Goal: Information Seeking & Learning: Find specific fact

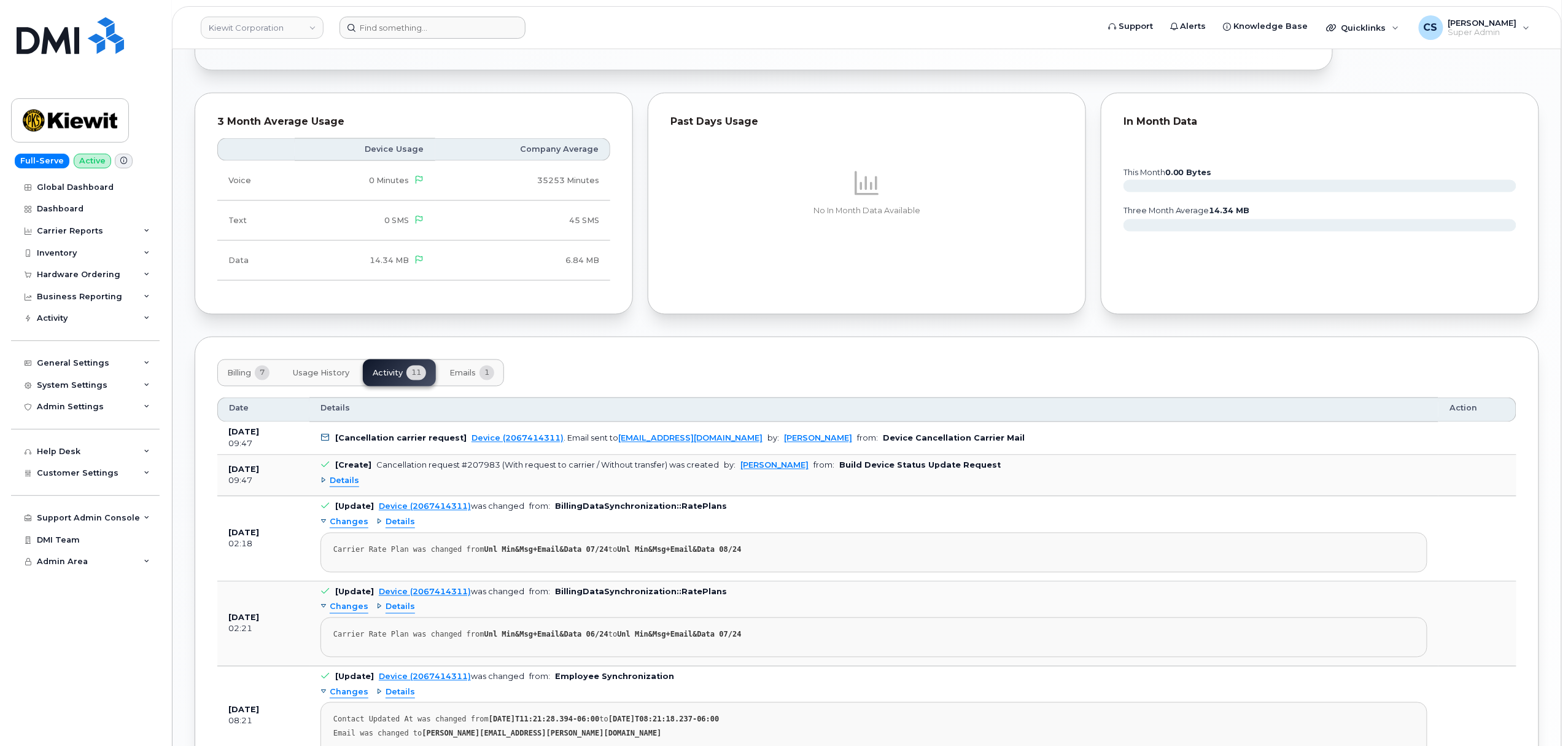
scroll to position [900, 0]
click at [425, 32] on input at bounding box center [433, 27] width 186 height 22
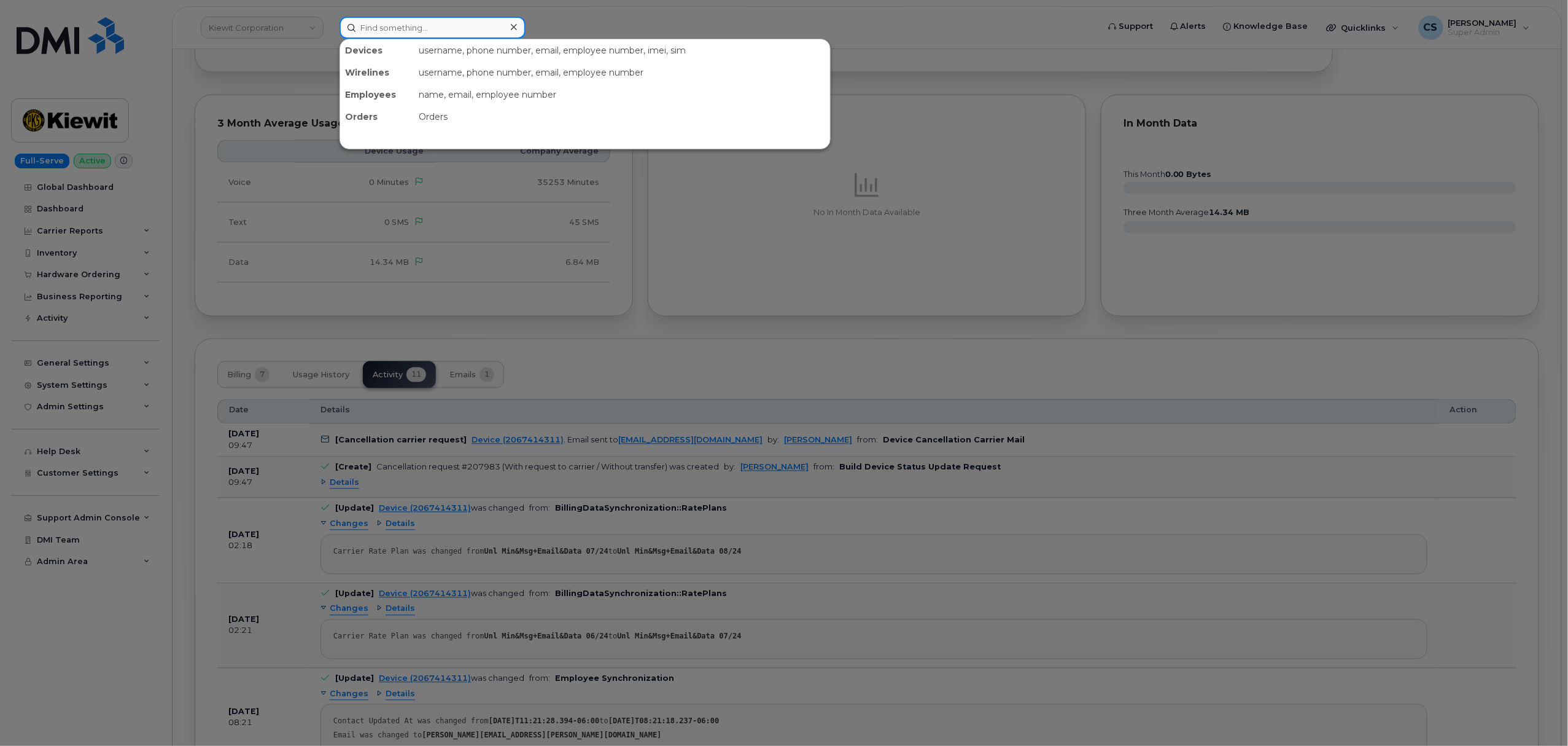
paste input "300688"
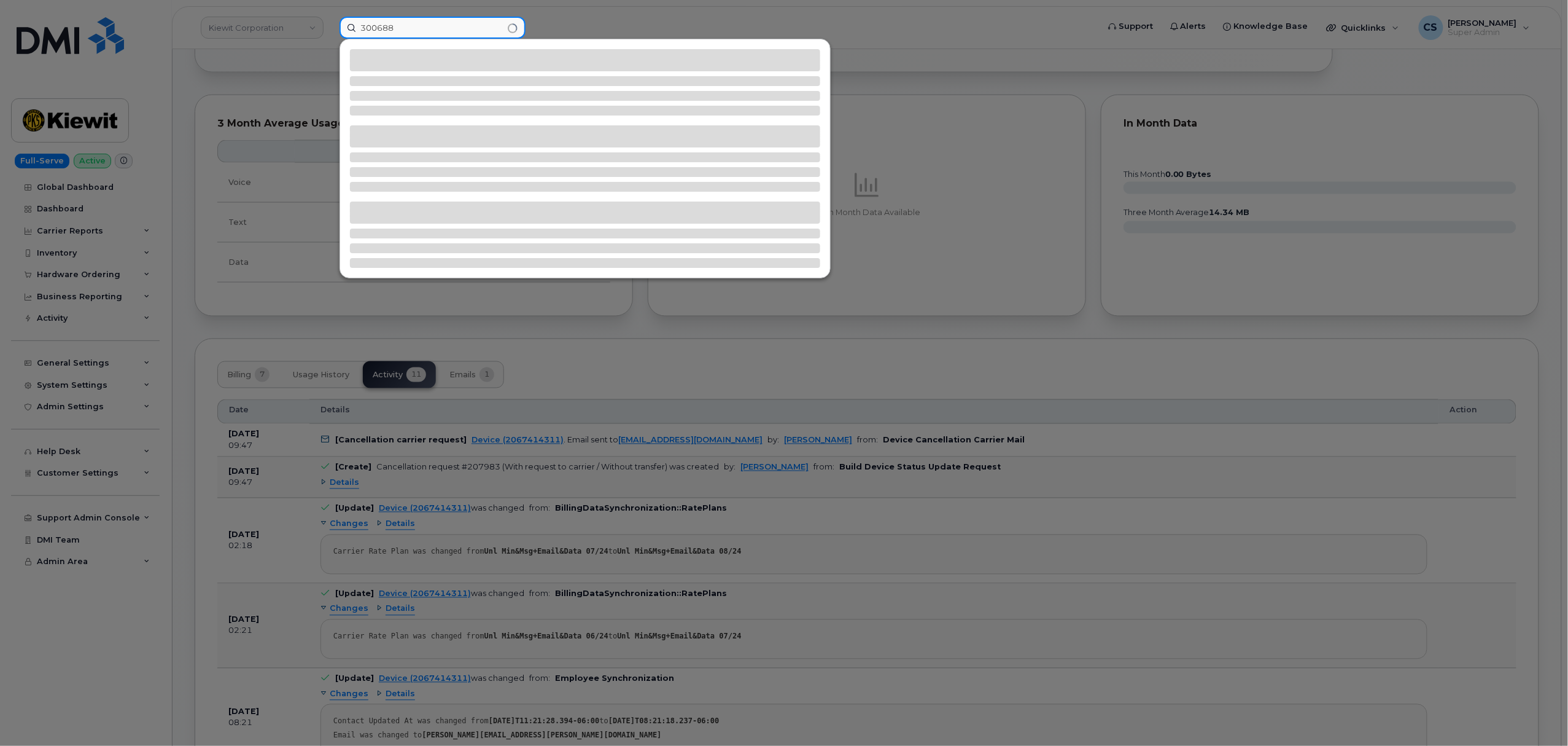
type input "300688"
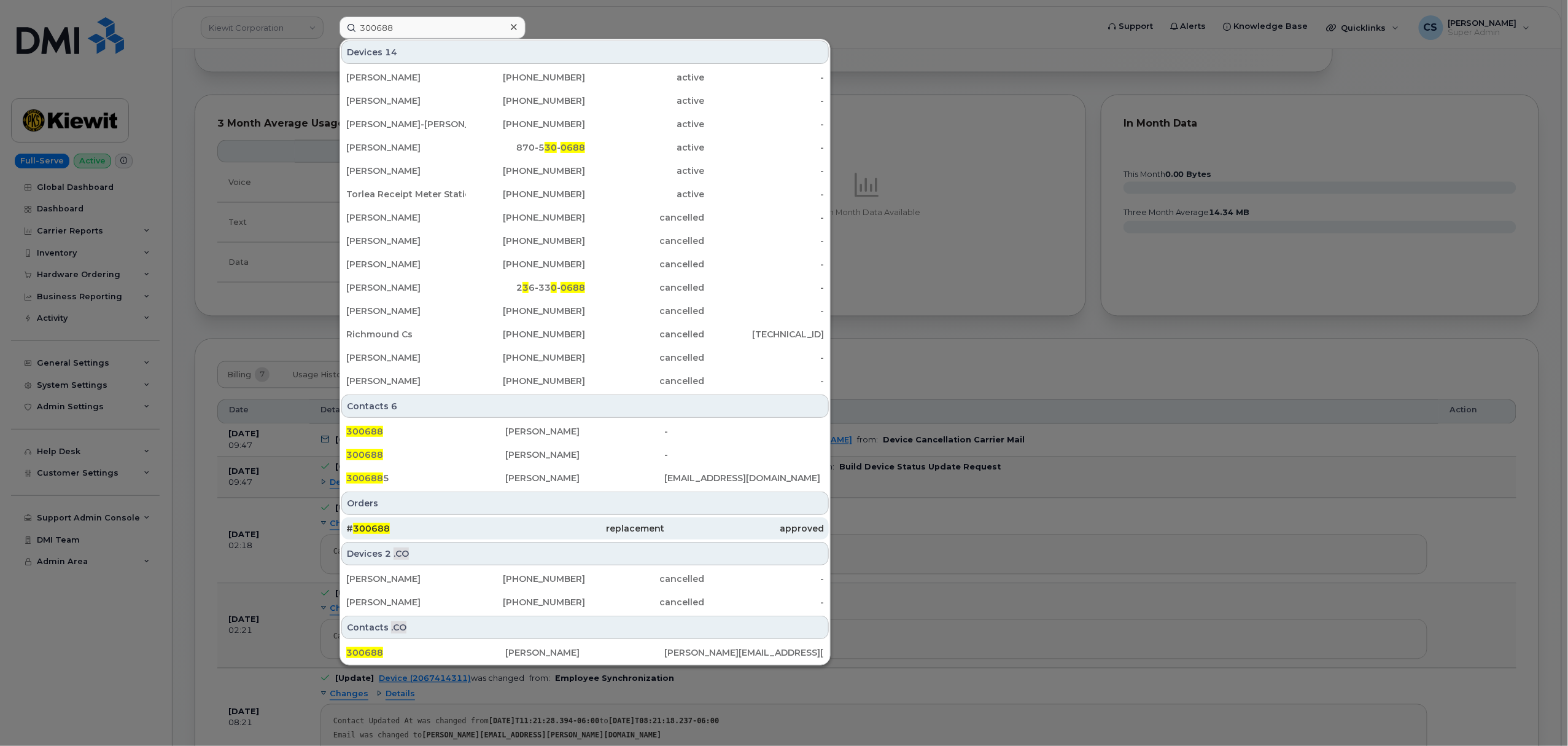
click at [380, 527] on span "300688" at bounding box center [371, 527] width 37 height 11
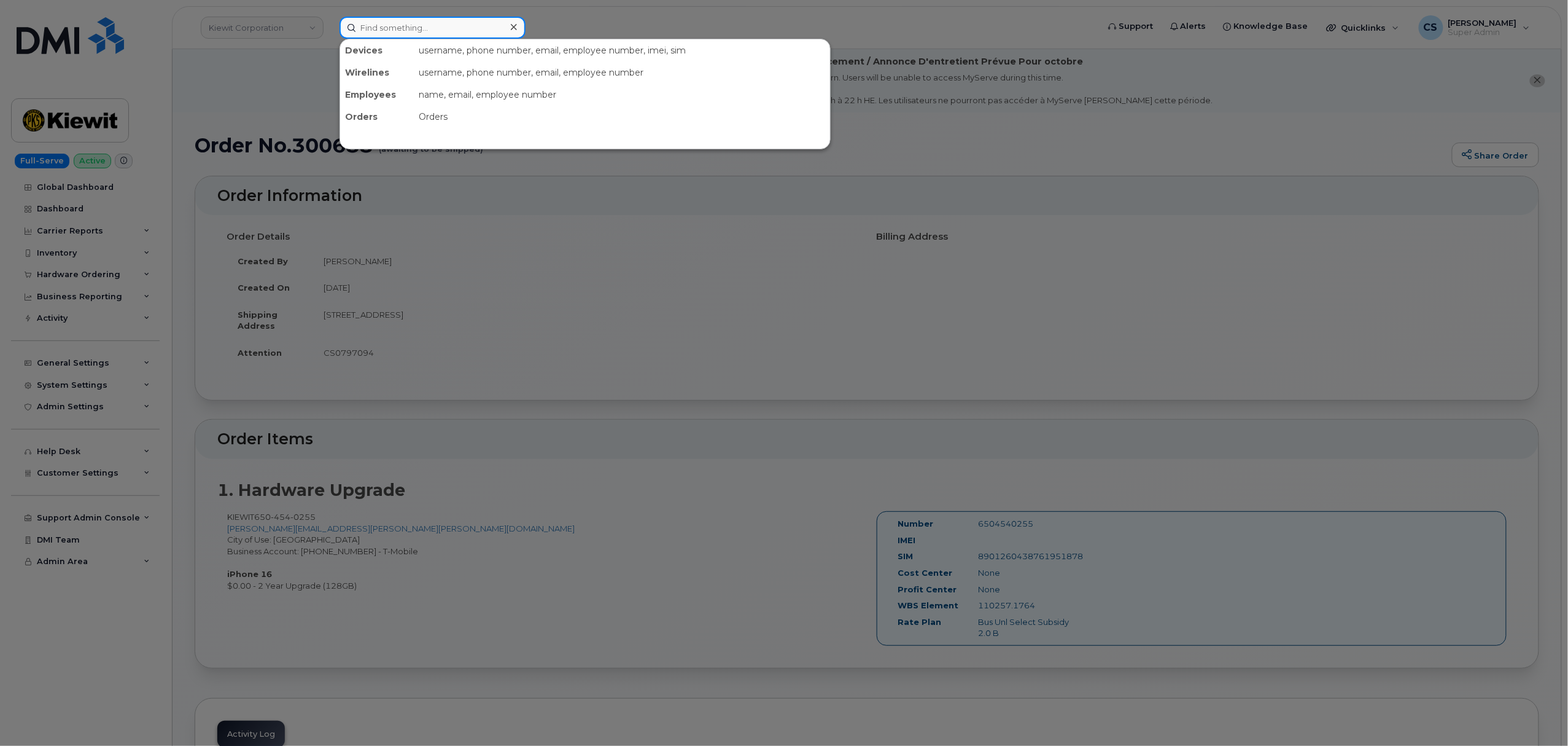
click at [409, 26] on input at bounding box center [433, 27] width 186 height 22
paste input "2067414311"
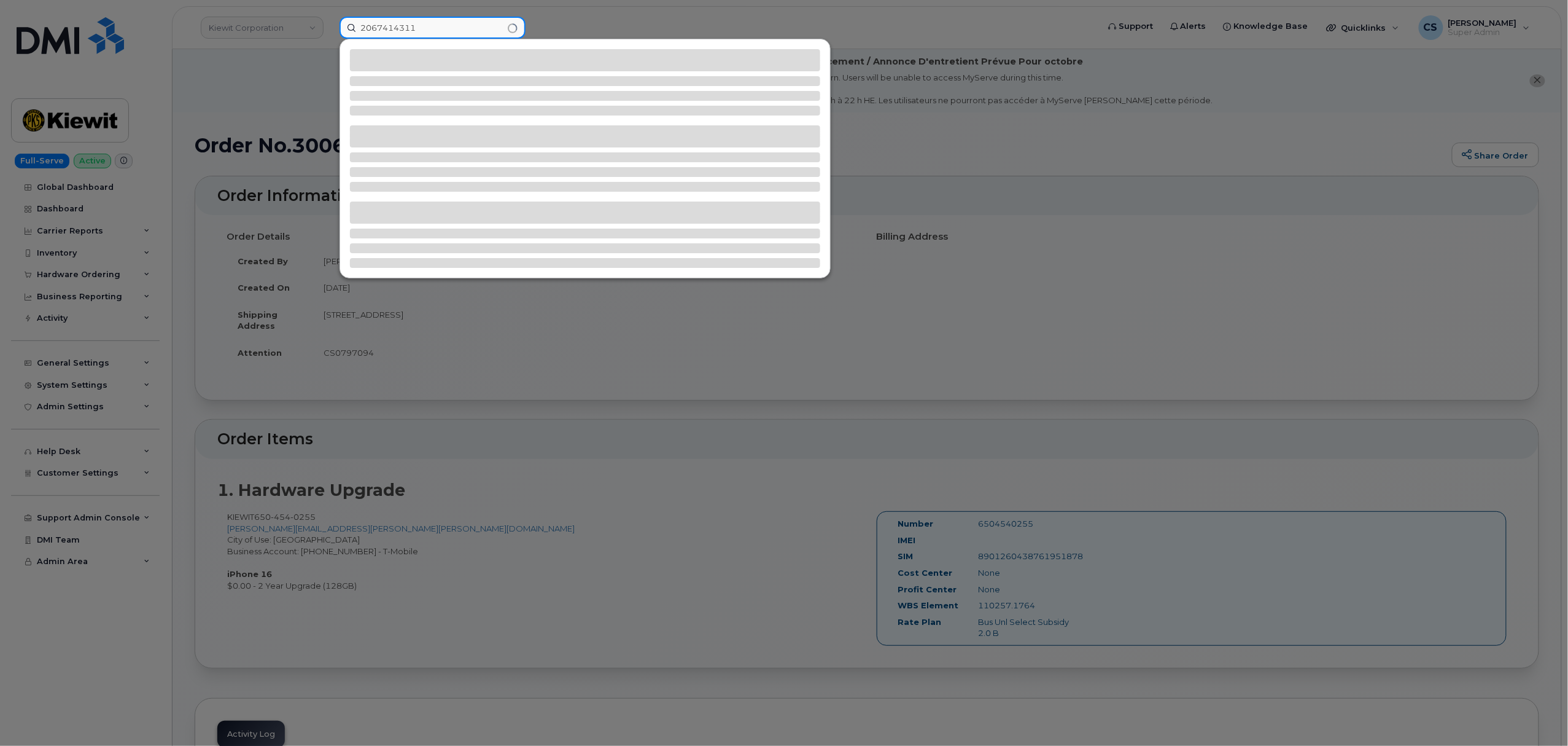
type input "2067414311"
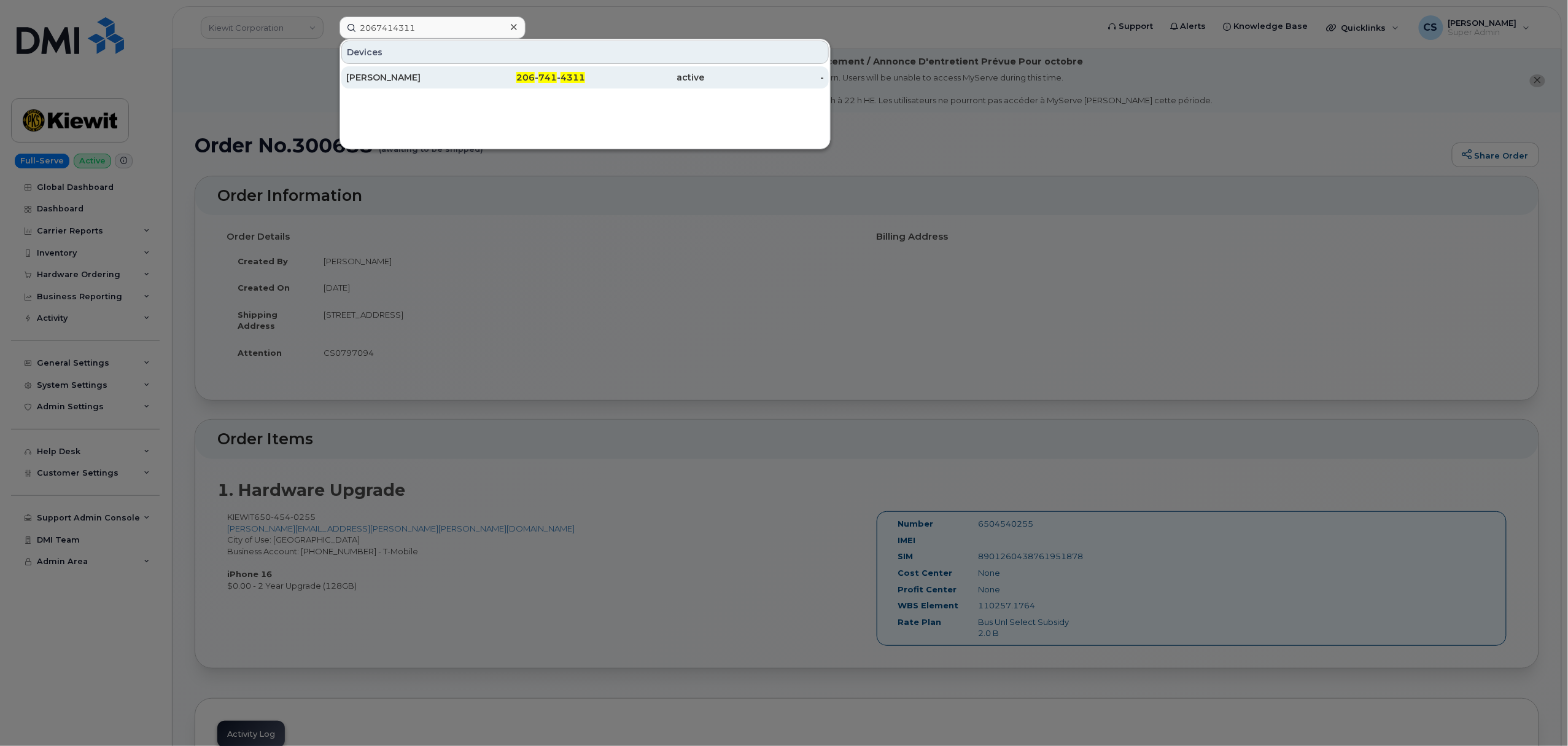
click at [584, 73] on div "206 - 741 - 4311" at bounding box center [526, 77] width 119 height 12
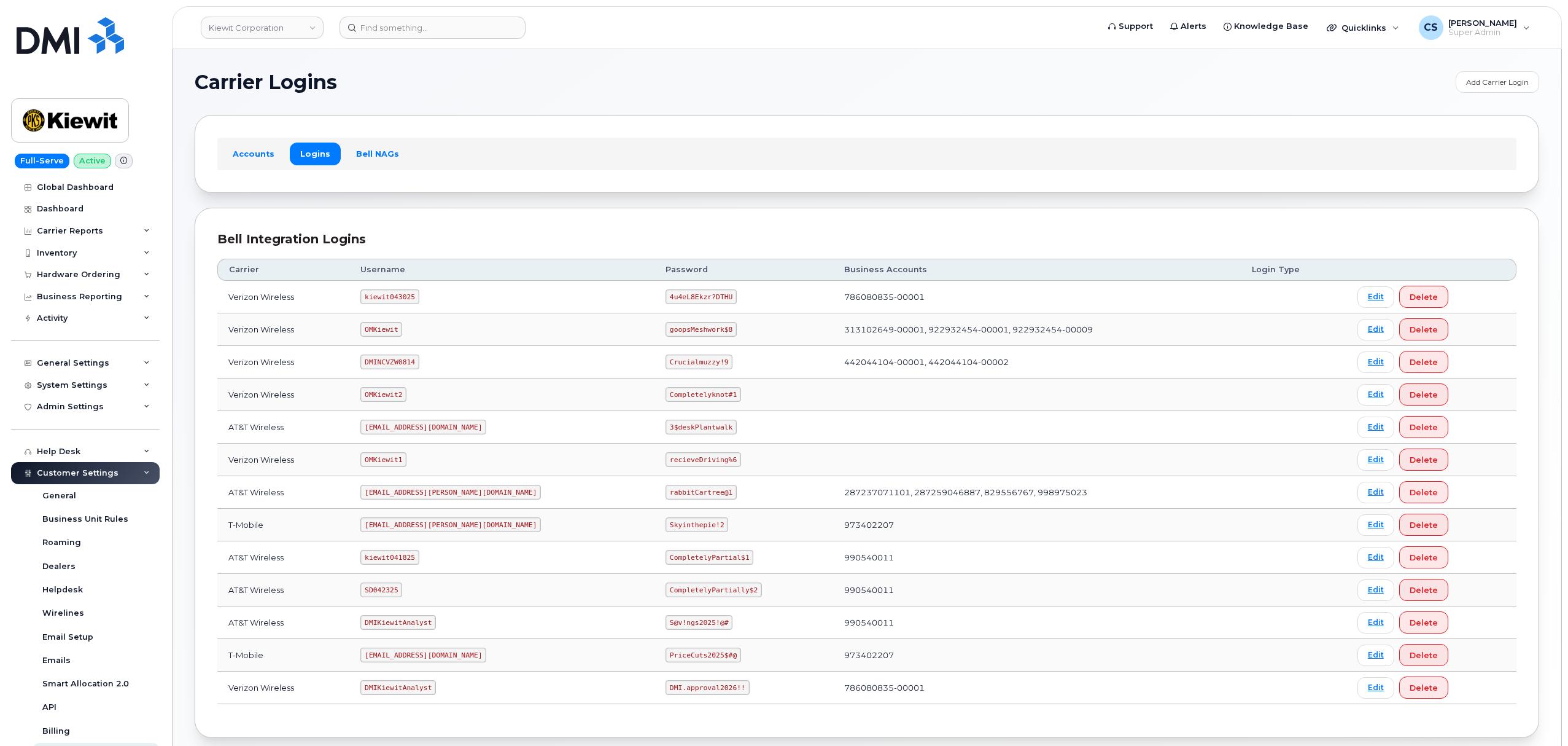
scroll to position [67, 0]
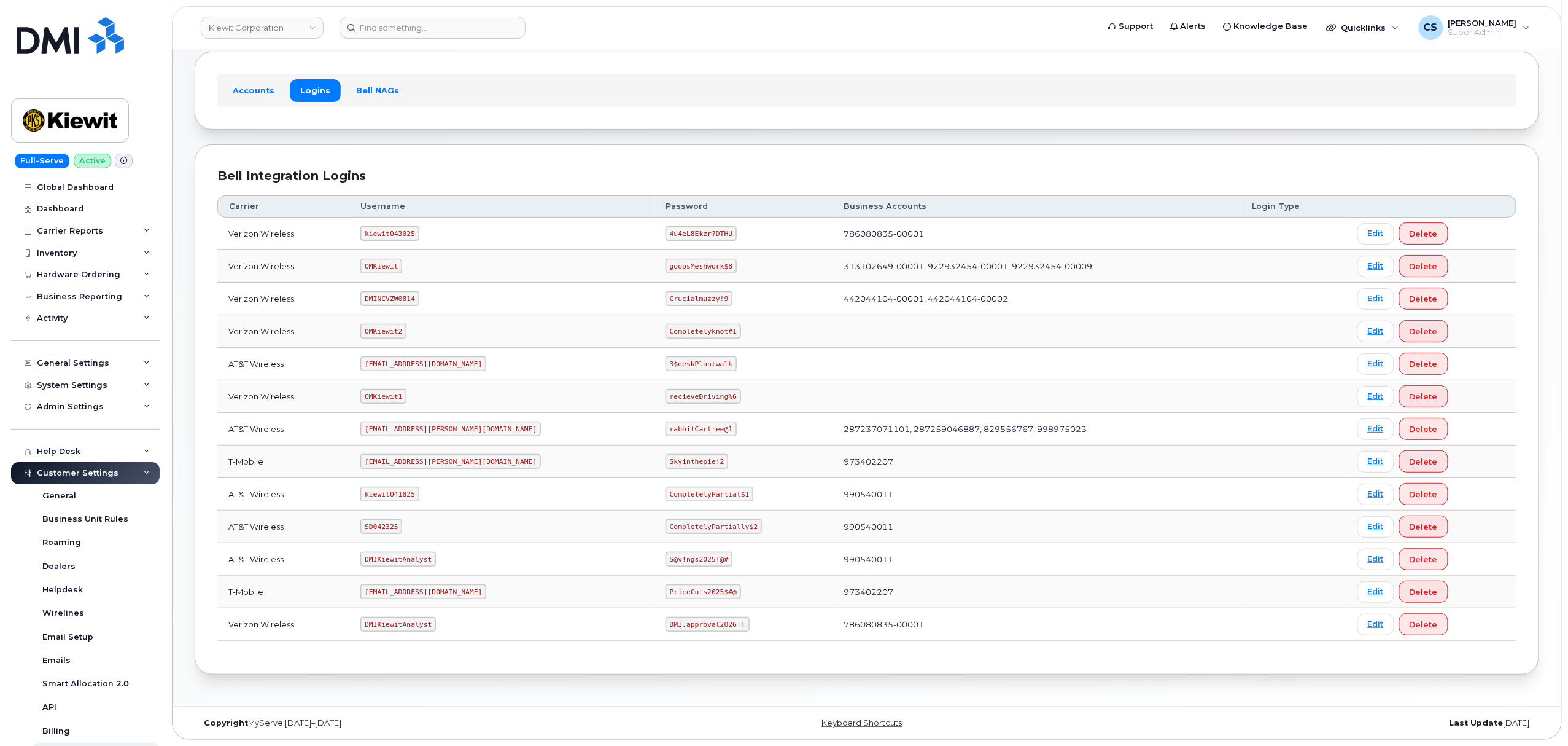
click at [443, 461] on code "ms-kiewit@dminc.com" at bounding box center [450, 461] width 181 height 15
copy code "ms-kiewit@dminc.com"
drag, startPoint x: 662, startPoint y: 460, endPoint x: 599, endPoint y: 460, distance: 63.0
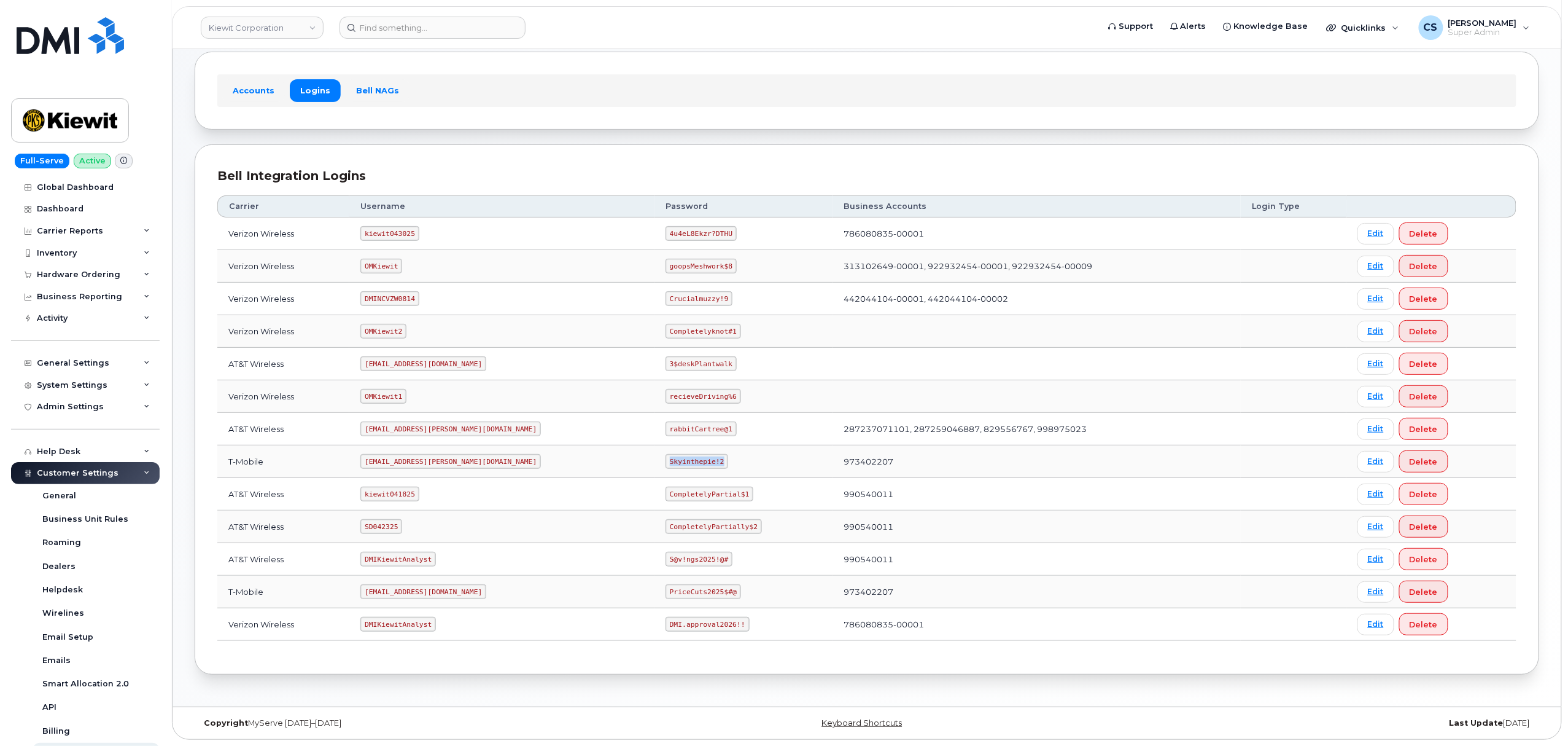
click at [654, 460] on td "Skyinthepie!2" at bounding box center [743, 462] width 178 height 32
copy code "Skyinthepie!2"
drag, startPoint x: 447, startPoint y: 458, endPoint x: 357, endPoint y: 458, distance: 90.0
click at [357, 458] on tr "T-Mobile ms-kiewit@dminc.com Skyinthepie!2 973402207 Edit Delete" at bounding box center [867, 462] width 1299 height 32
copy tr "ms-kiewit@dminc.com"
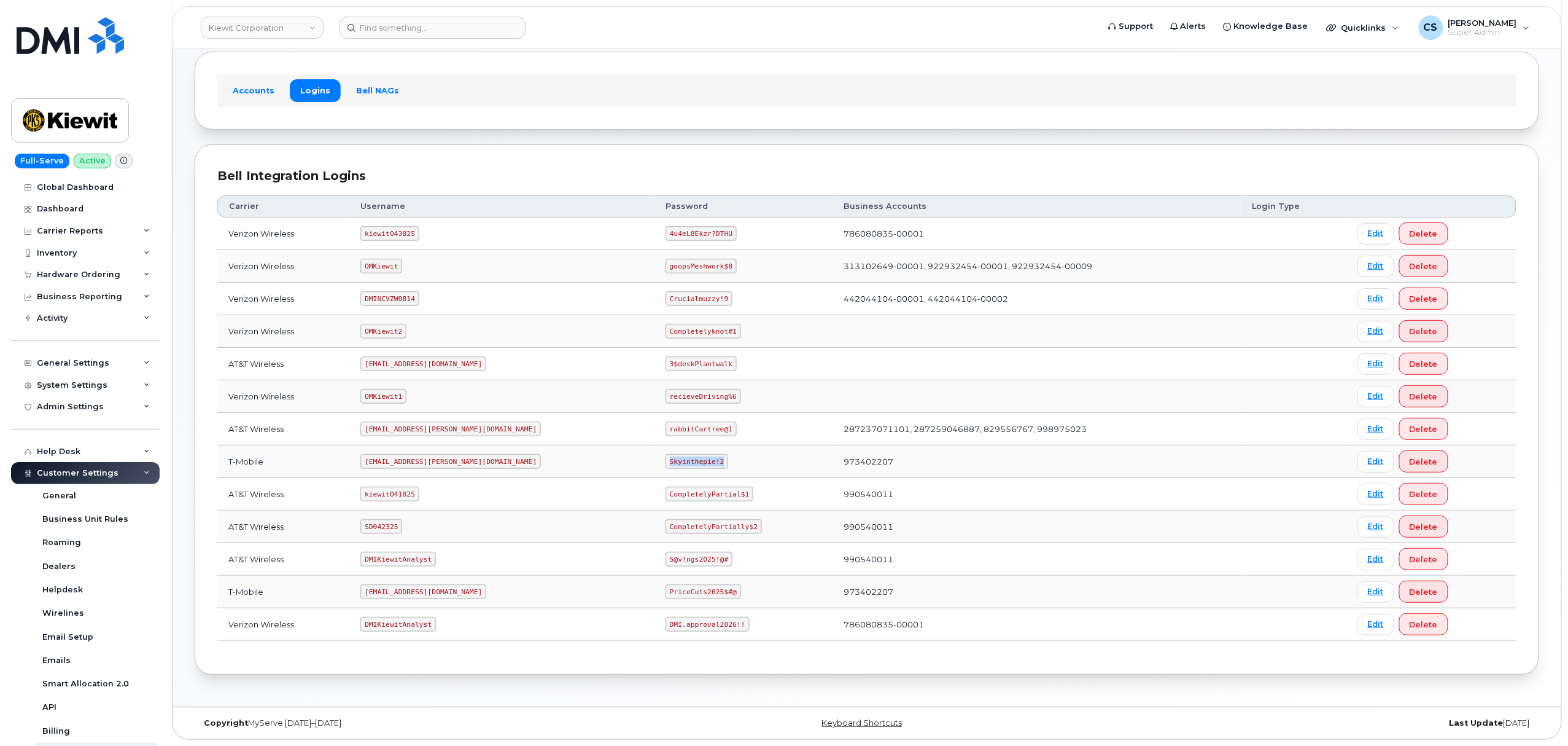
drag, startPoint x: 664, startPoint y: 459, endPoint x: 604, endPoint y: 452, distance: 60.4
click at [654, 452] on td "Skyinthepie!2" at bounding box center [743, 462] width 178 height 32
copy code "Skyinthepie!2"
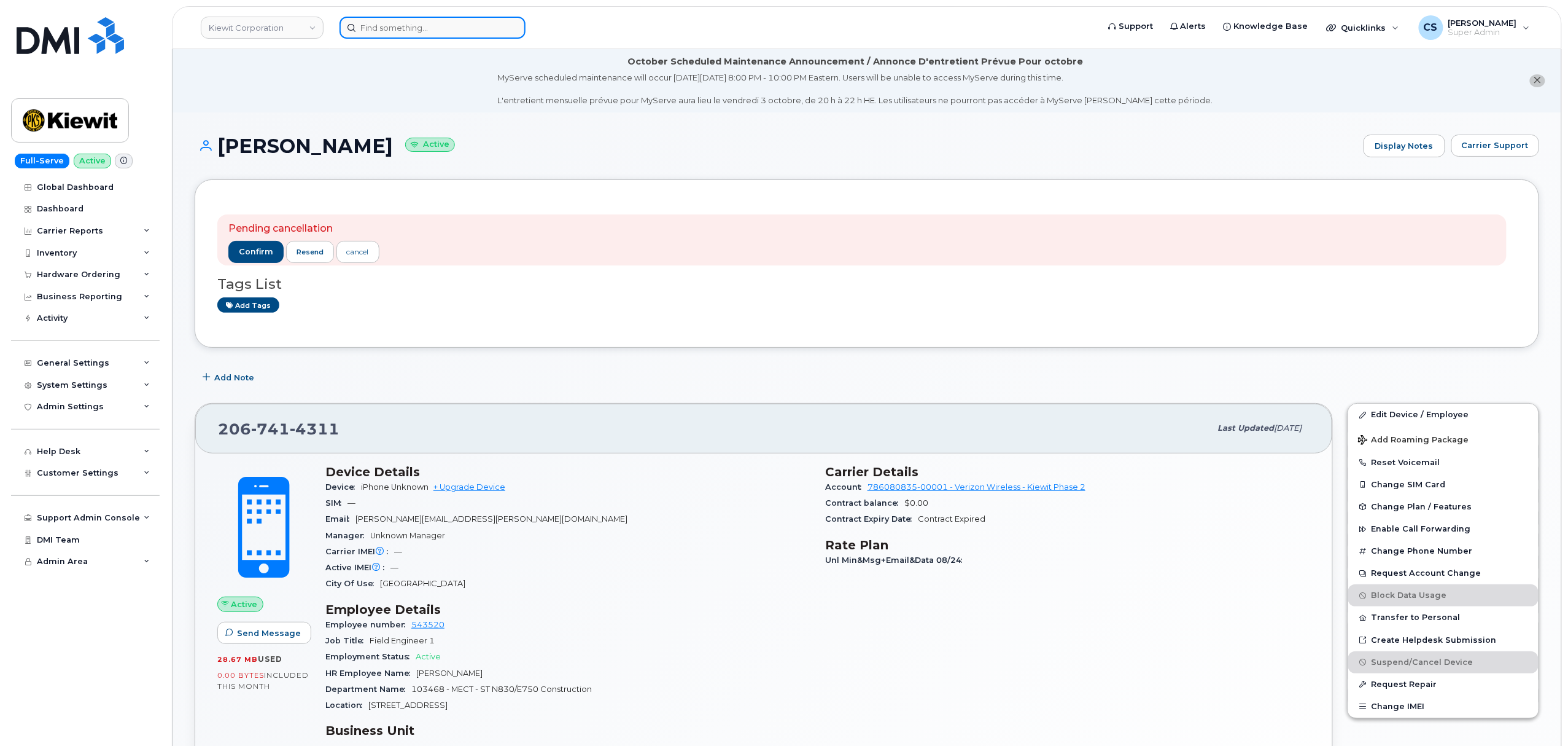
click at [470, 35] on input at bounding box center [433, 27] width 186 height 22
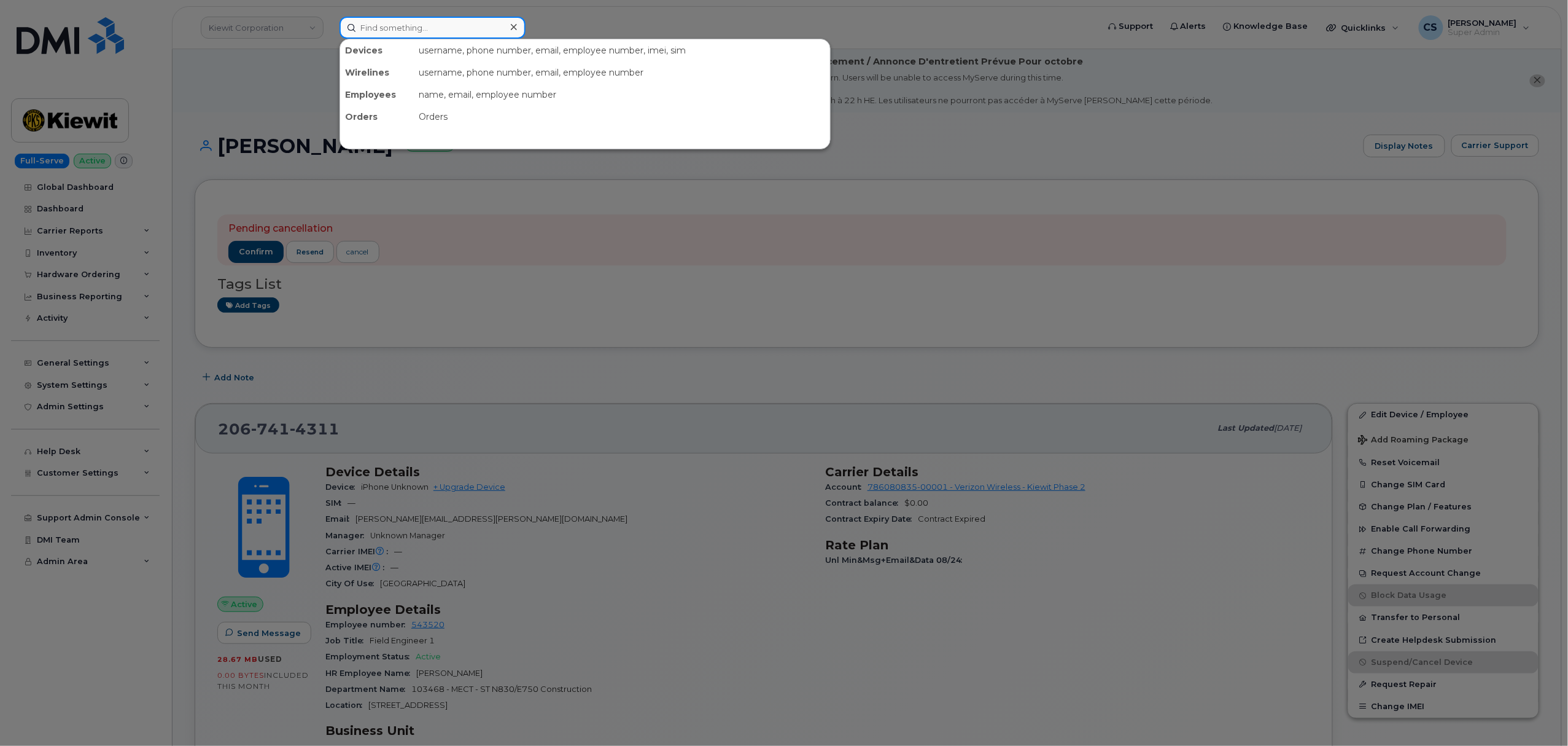
paste input "9135303002"
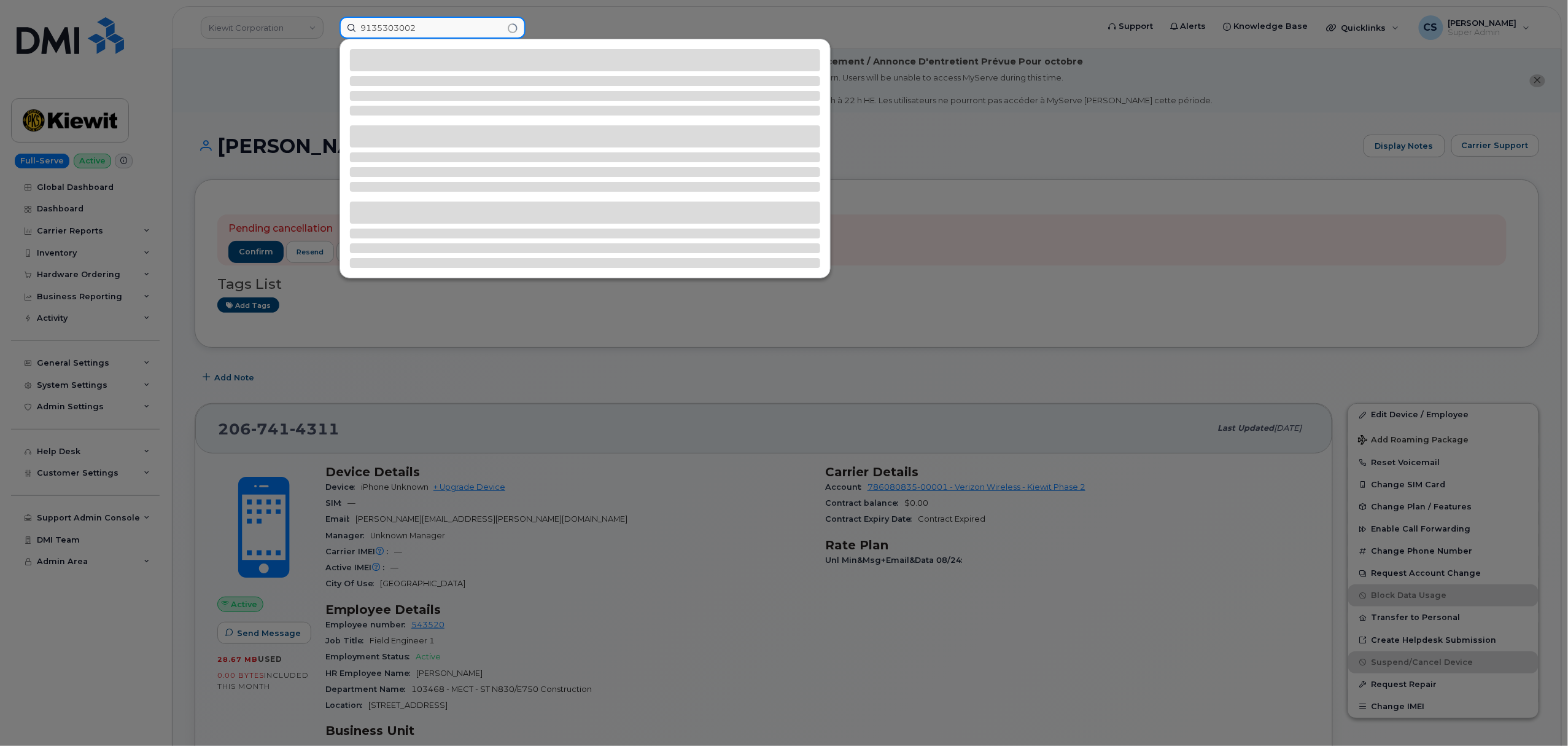
type input "9135303002"
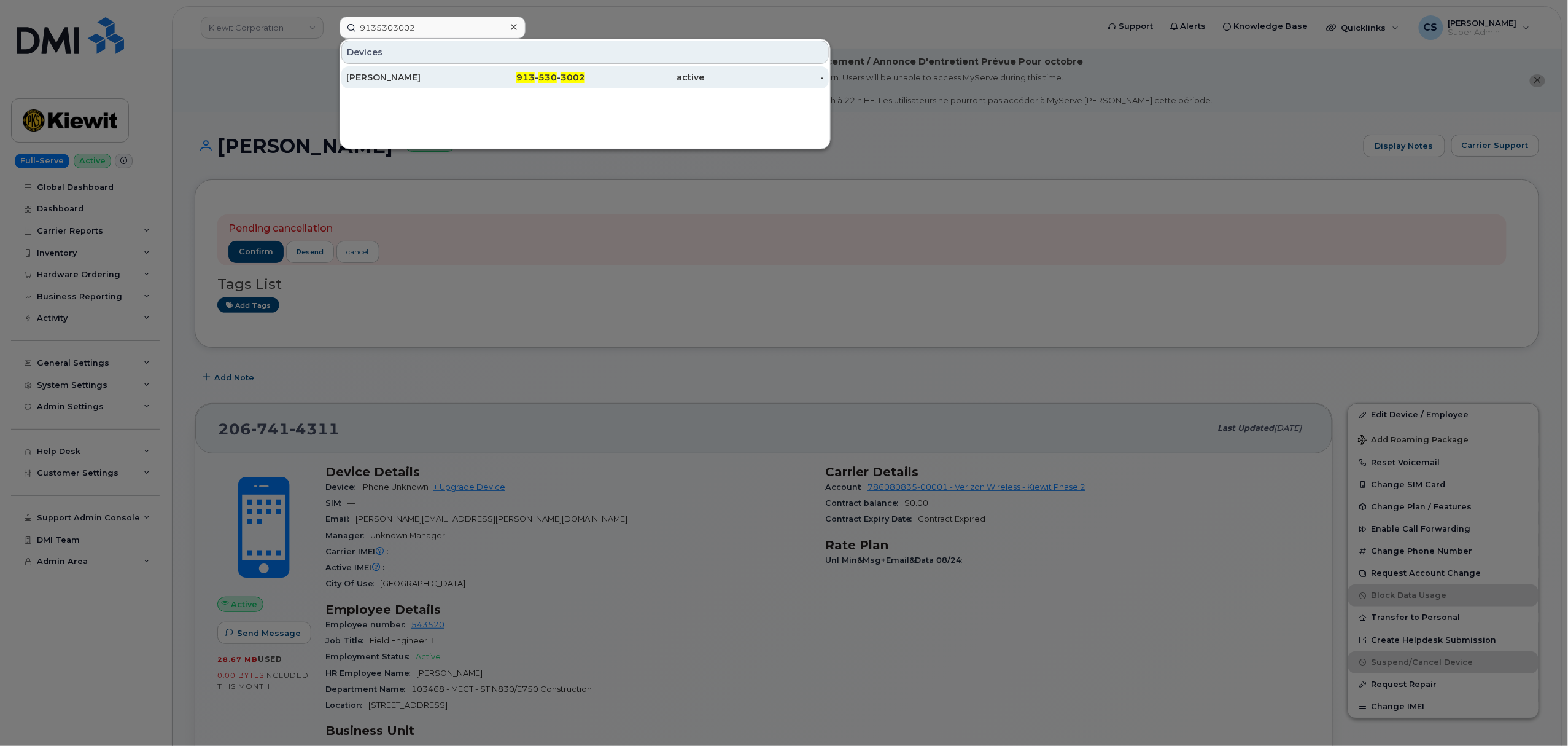
click at [571, 79] on span "3002" at bounding box center [572, 77] width 25 height 11
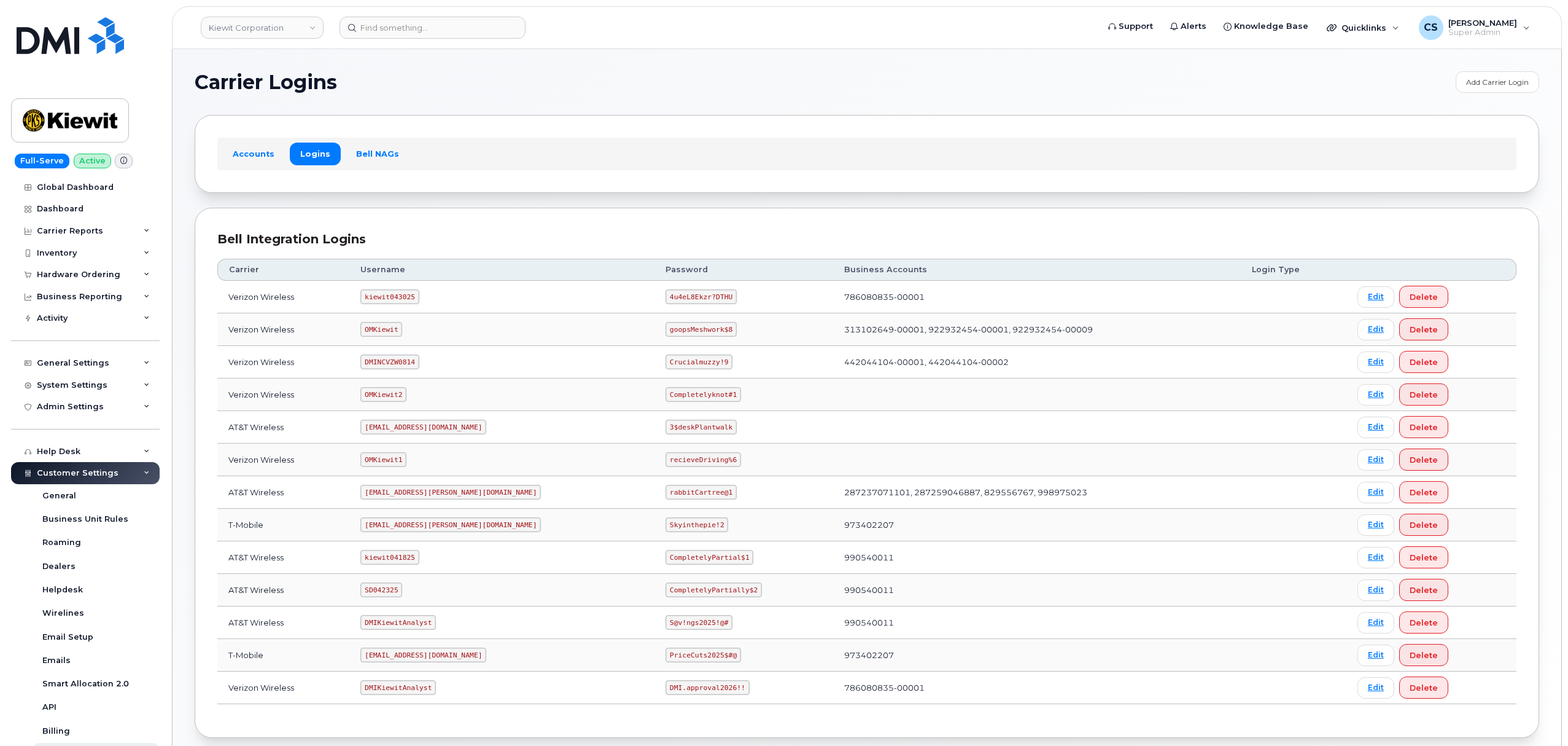
scroll to position [67, 0]
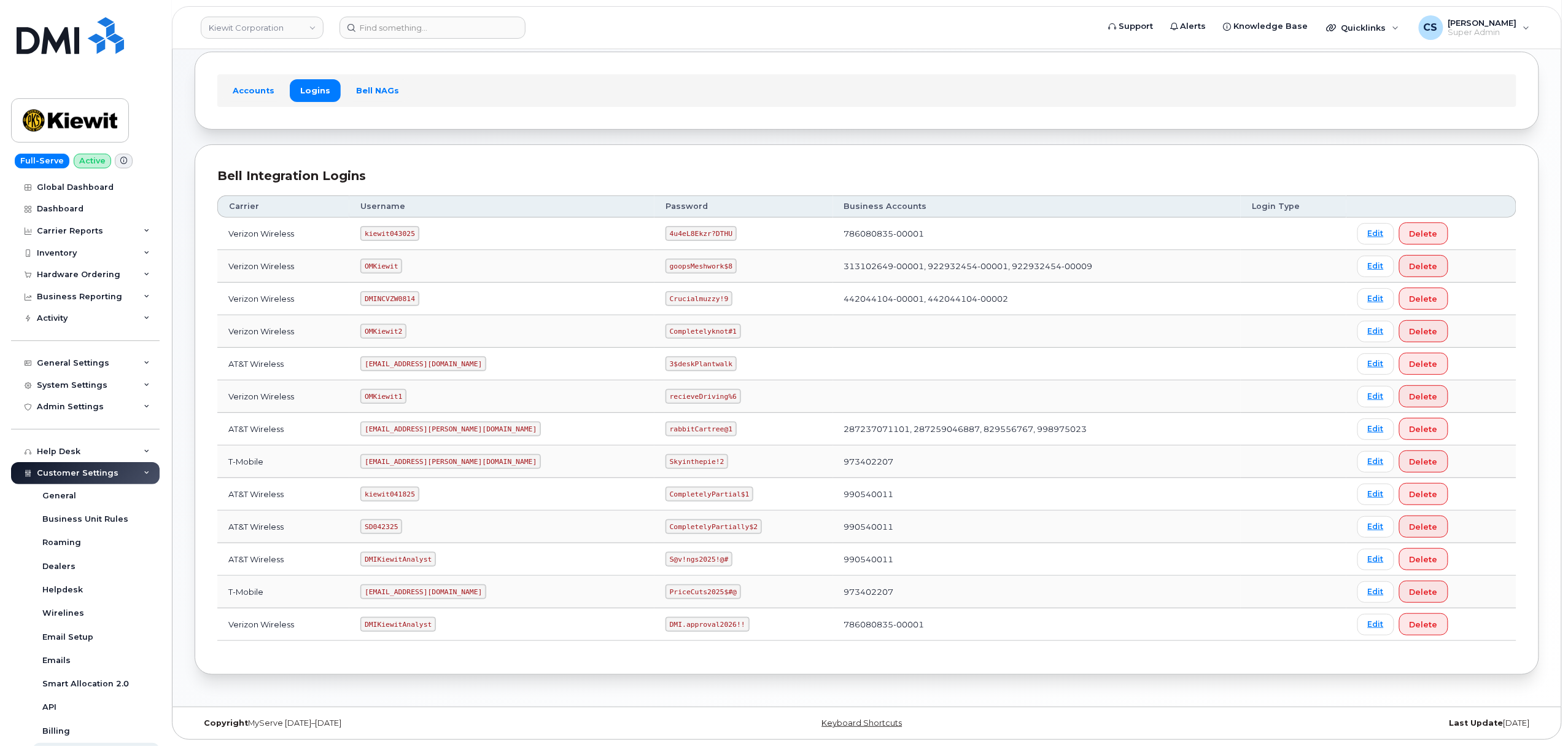
click at [430, 236] on td "kiewit043025" at bounding box center [502, 234] width 305 height 32
click at [415, 229] on code "kiewit043025" at bounding box center [389, 233] width 58 height 15
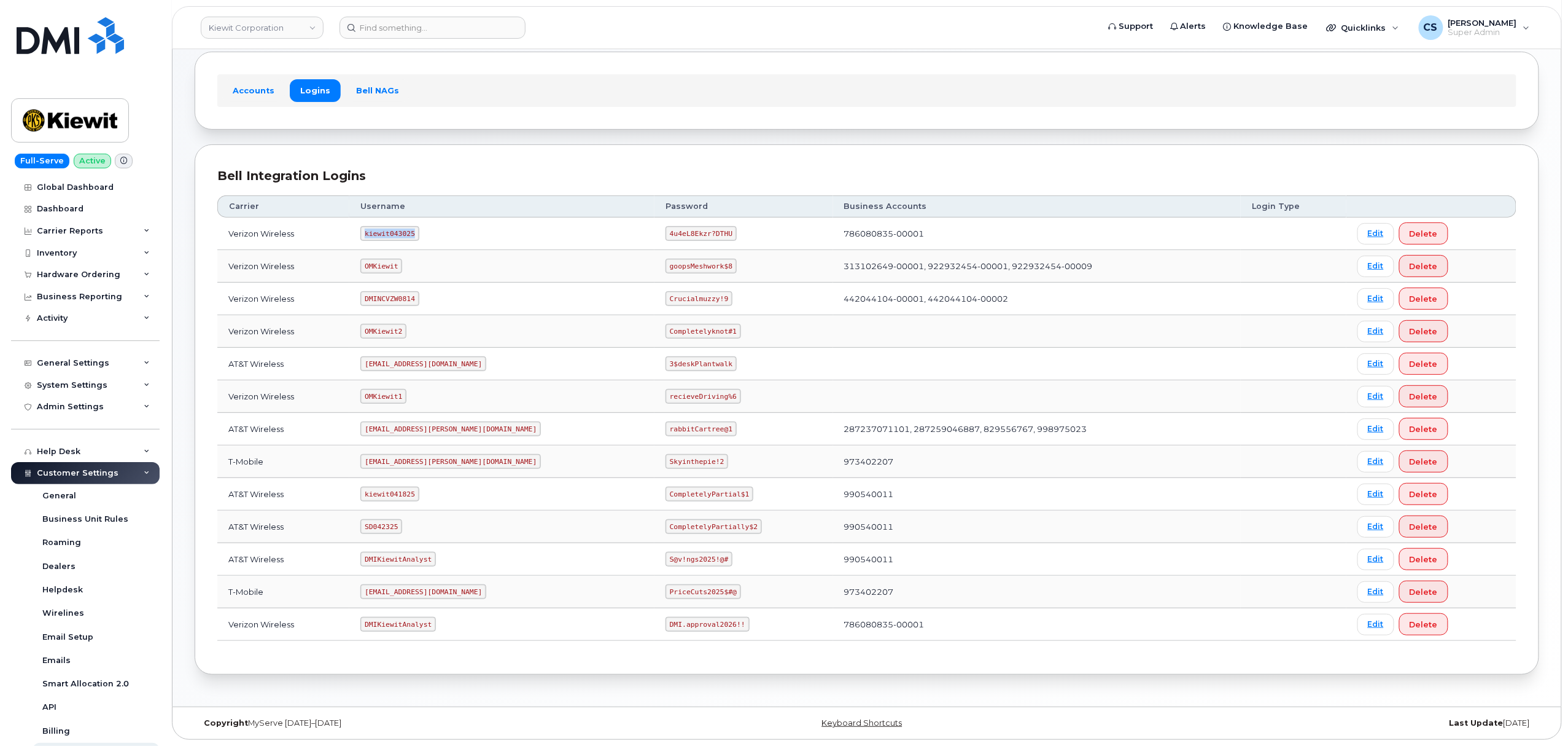
copy code "kiewit043025"
drag, startPoint x: 671, startPoint y: 231, endPoint x: 612, endPoint y: 227, distance: 59.1
click at [665, 227] on code "4u4eL8Ekzr?DTHU" at bounding box center [700, 233] width 71 height 15
copy code "4u4eL8Ekzr?DTHU"
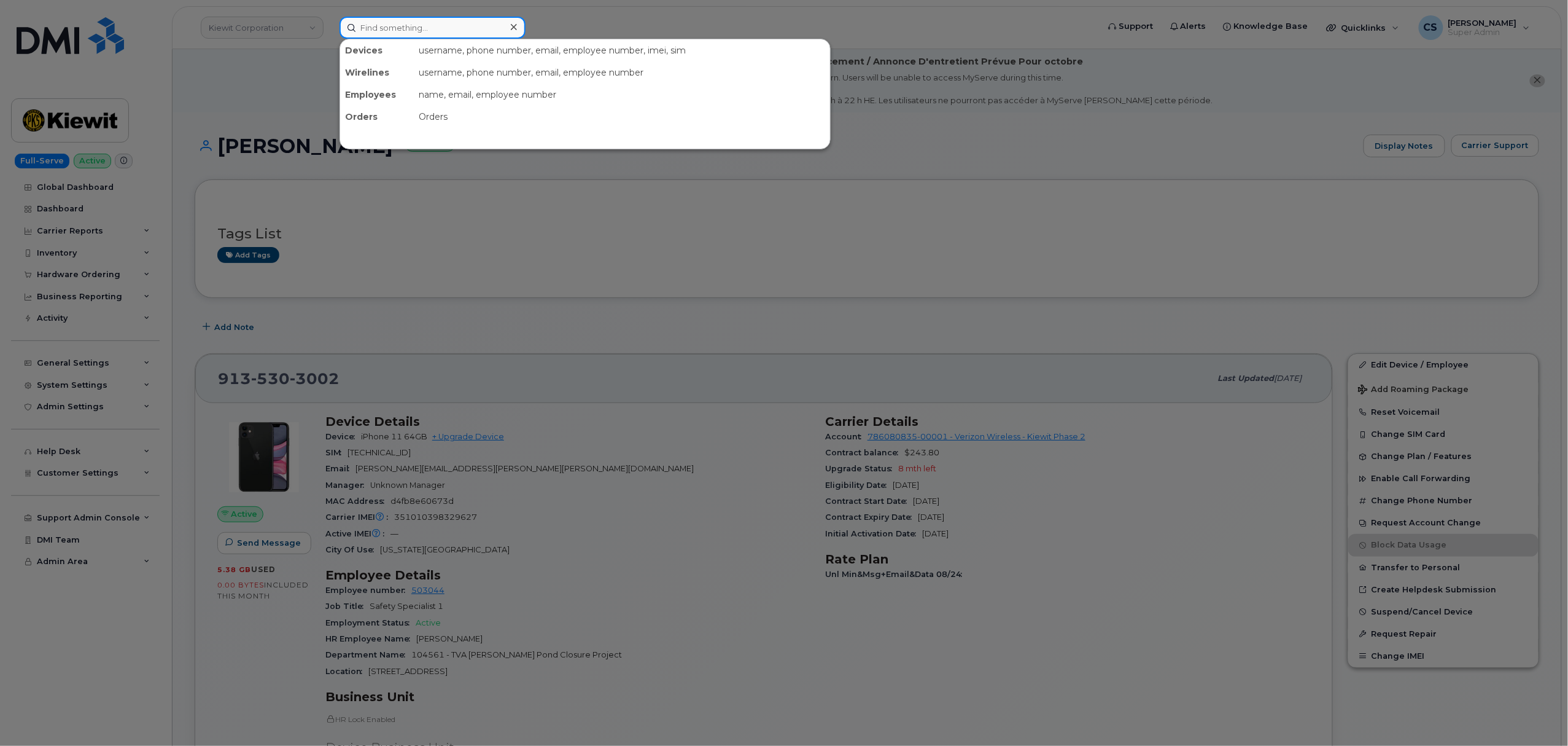
click at [437, 27] on input at bounding box center [433, 27] width 186 height 22
paste input "301773"
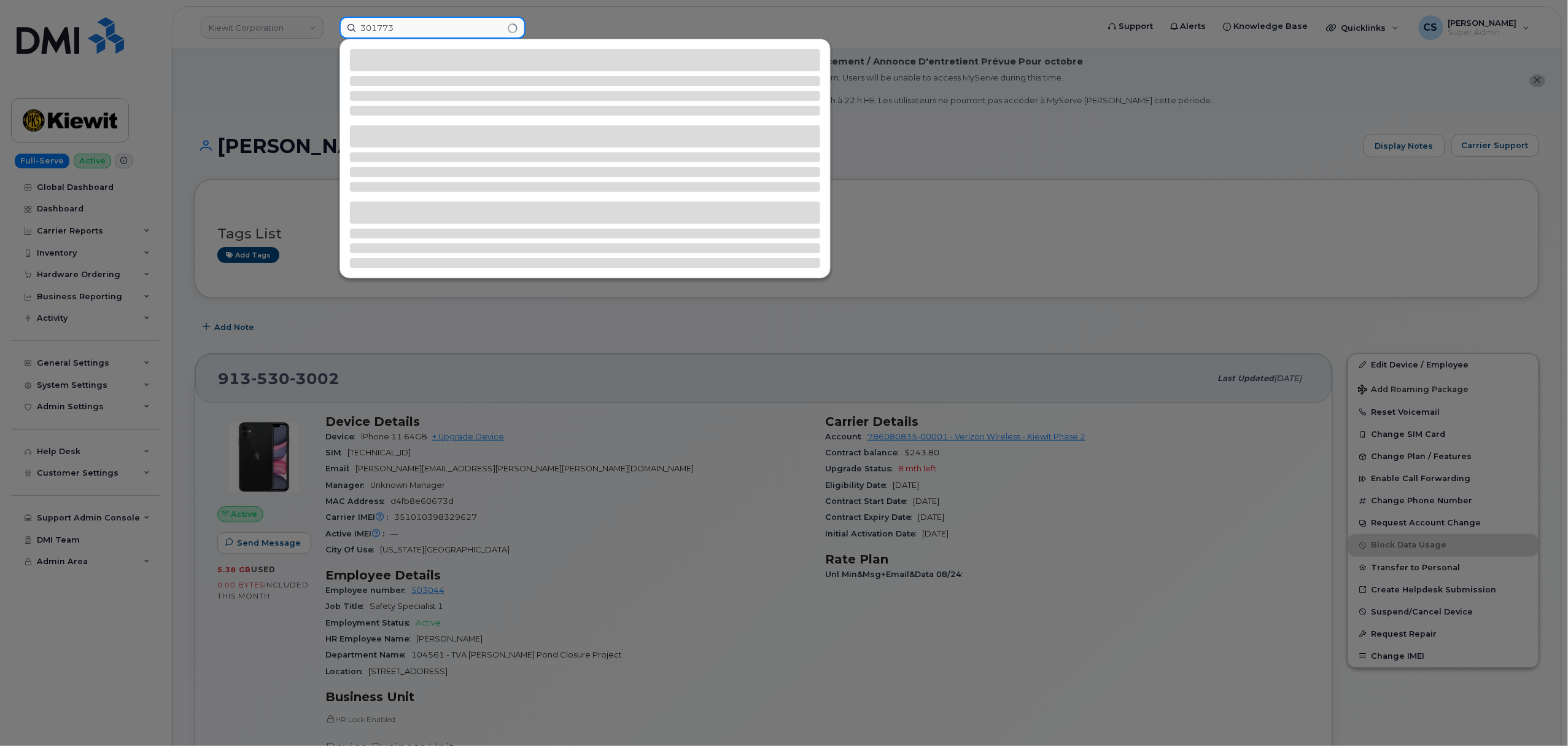
type input "301773"
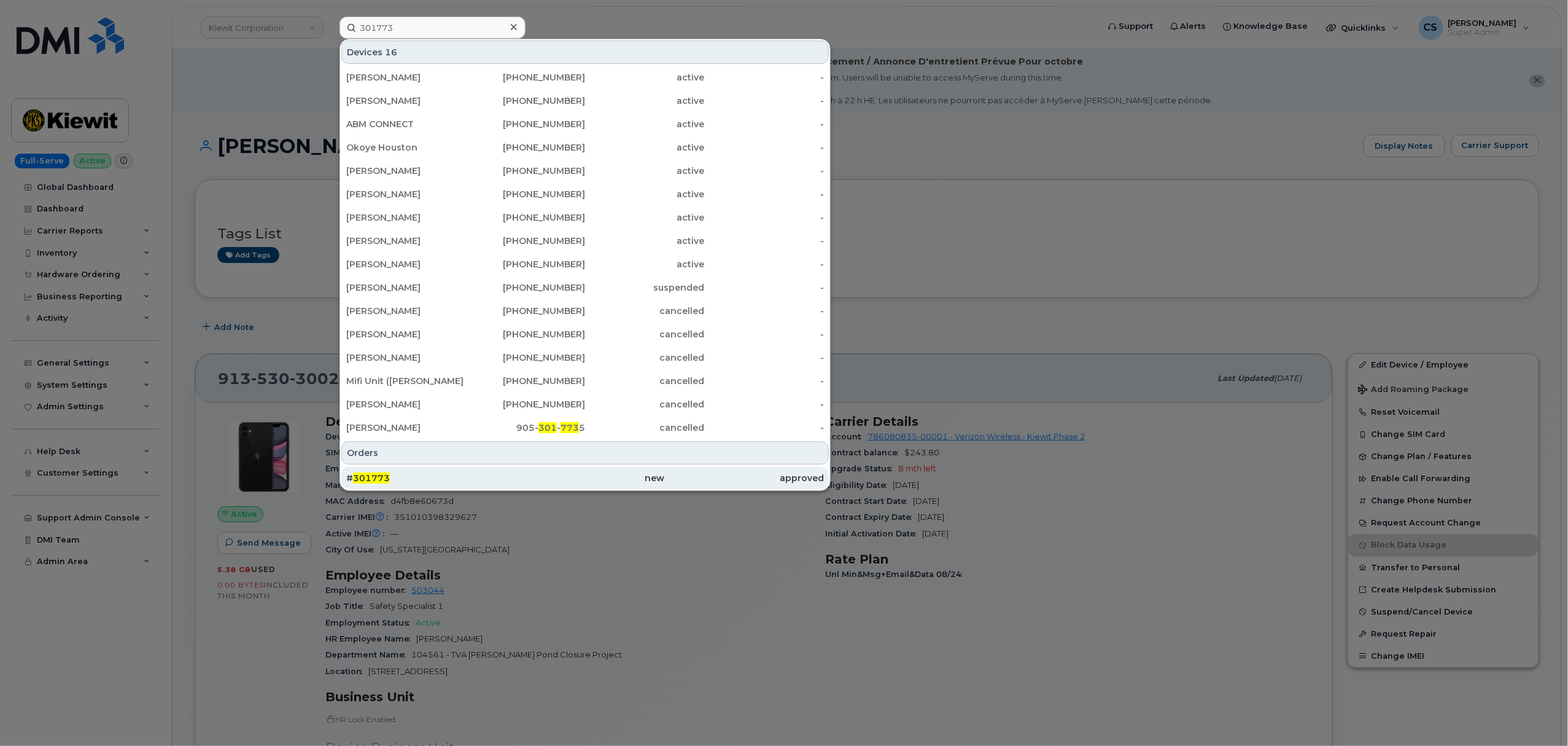
click at [369, 476] on span "301773" at bounding box center [371, 477] width 37 height 11
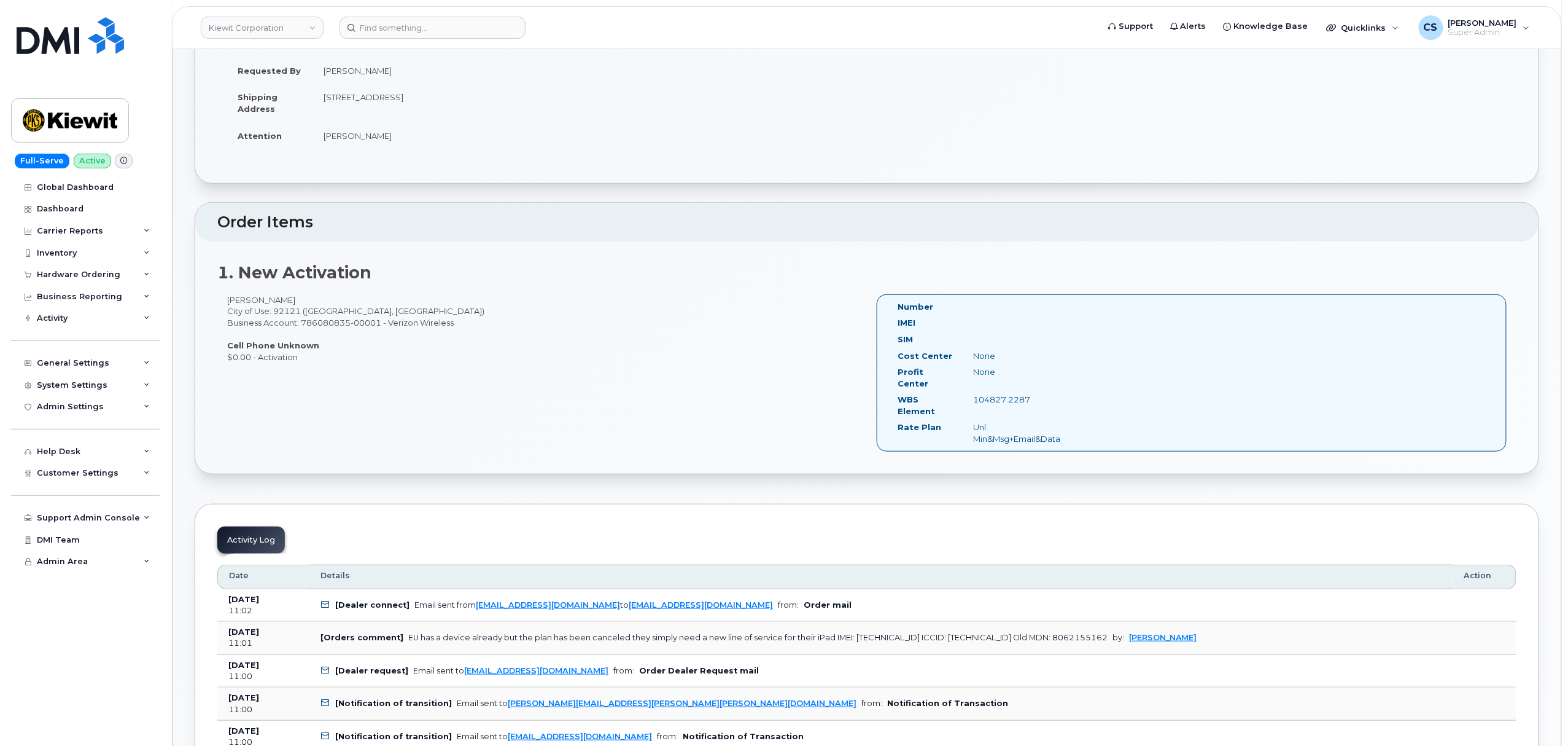
scroll to position [246, 0]
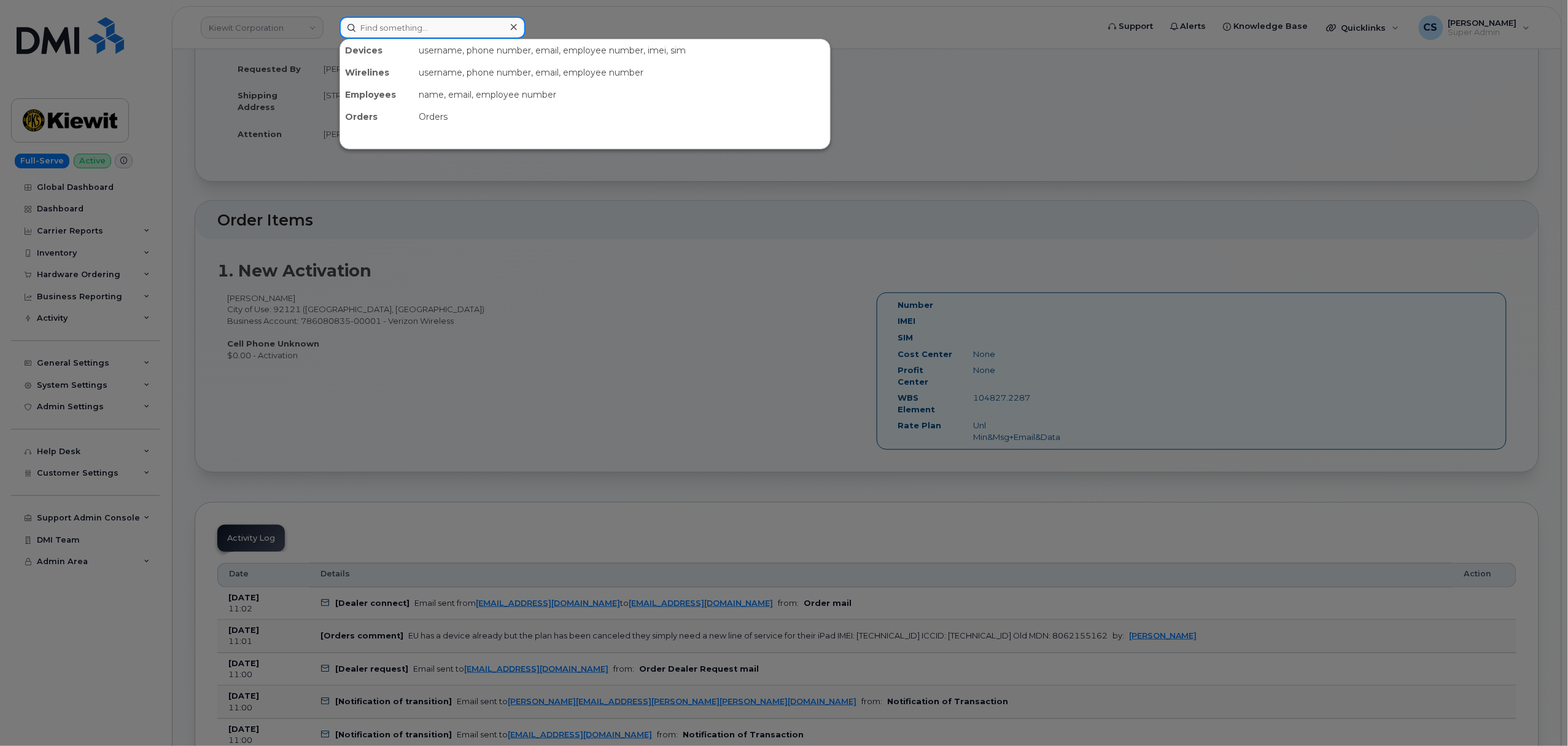
click at [418, 20] on input at bounding box center [433, 27] width 186 height 22
paste input "Jaime Andrade"
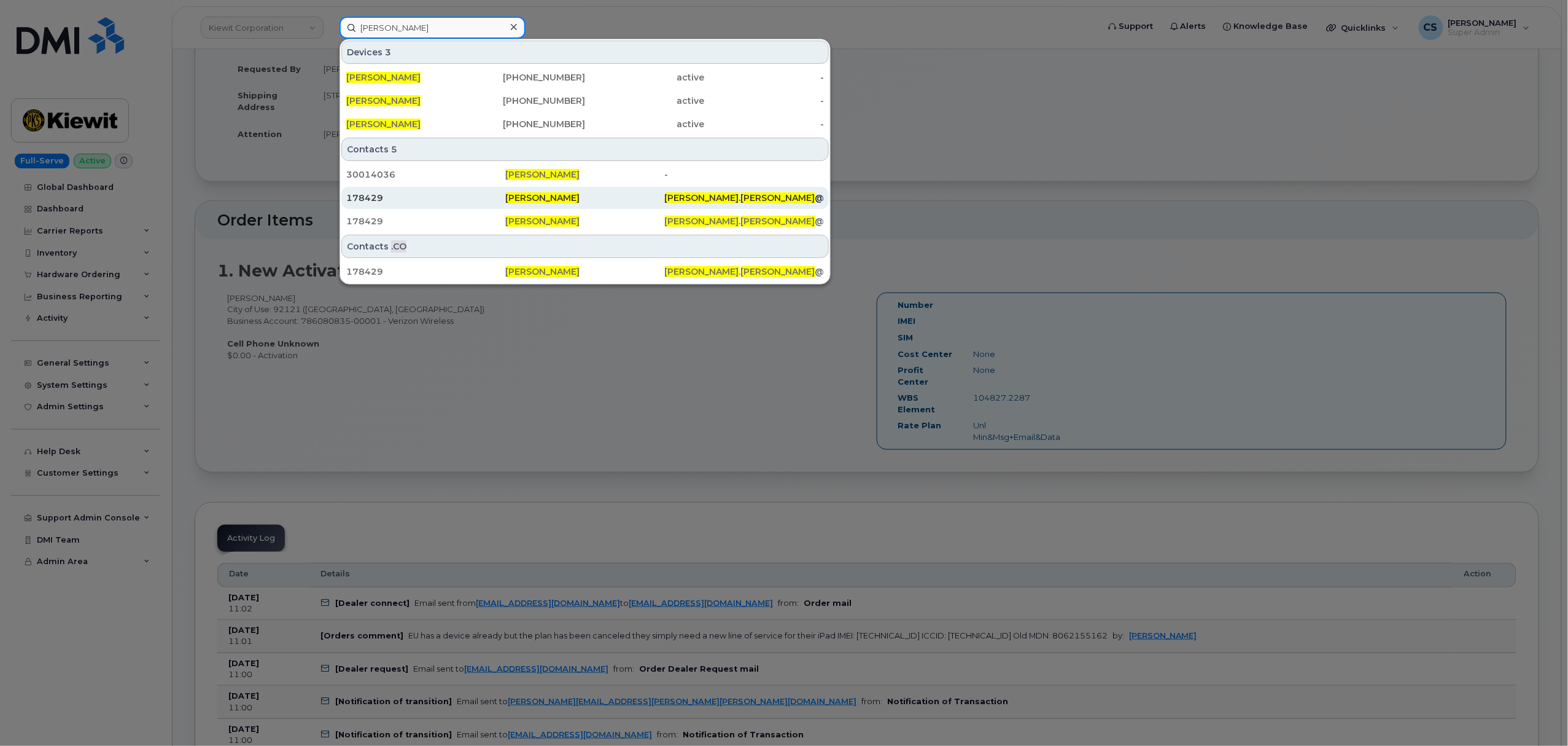
type input "Jaime Andrade"
click at [542, 195] on span "Jaime Andrade" at bounding box center [542, 197] width 74 height 11
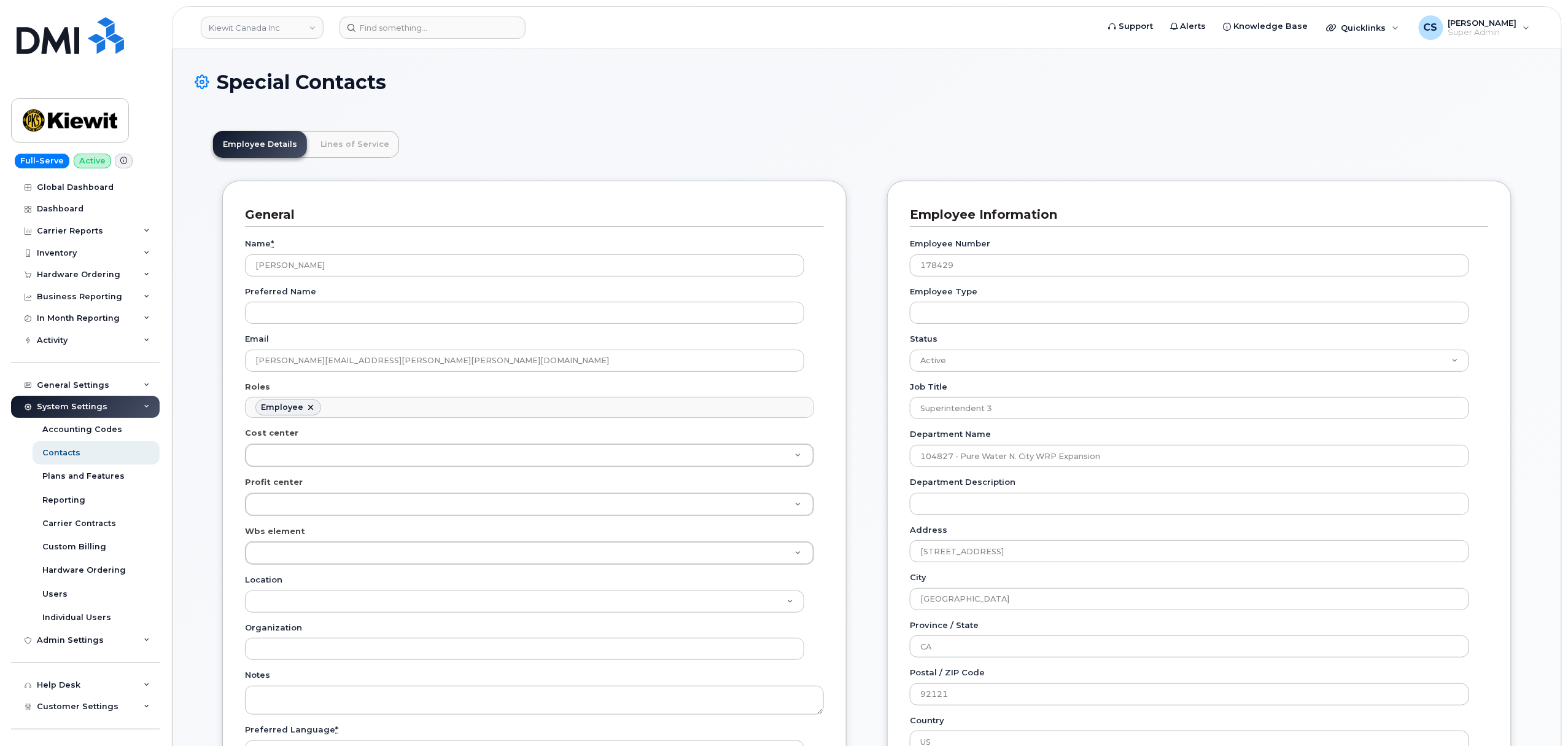
scroll to position [36, 0]
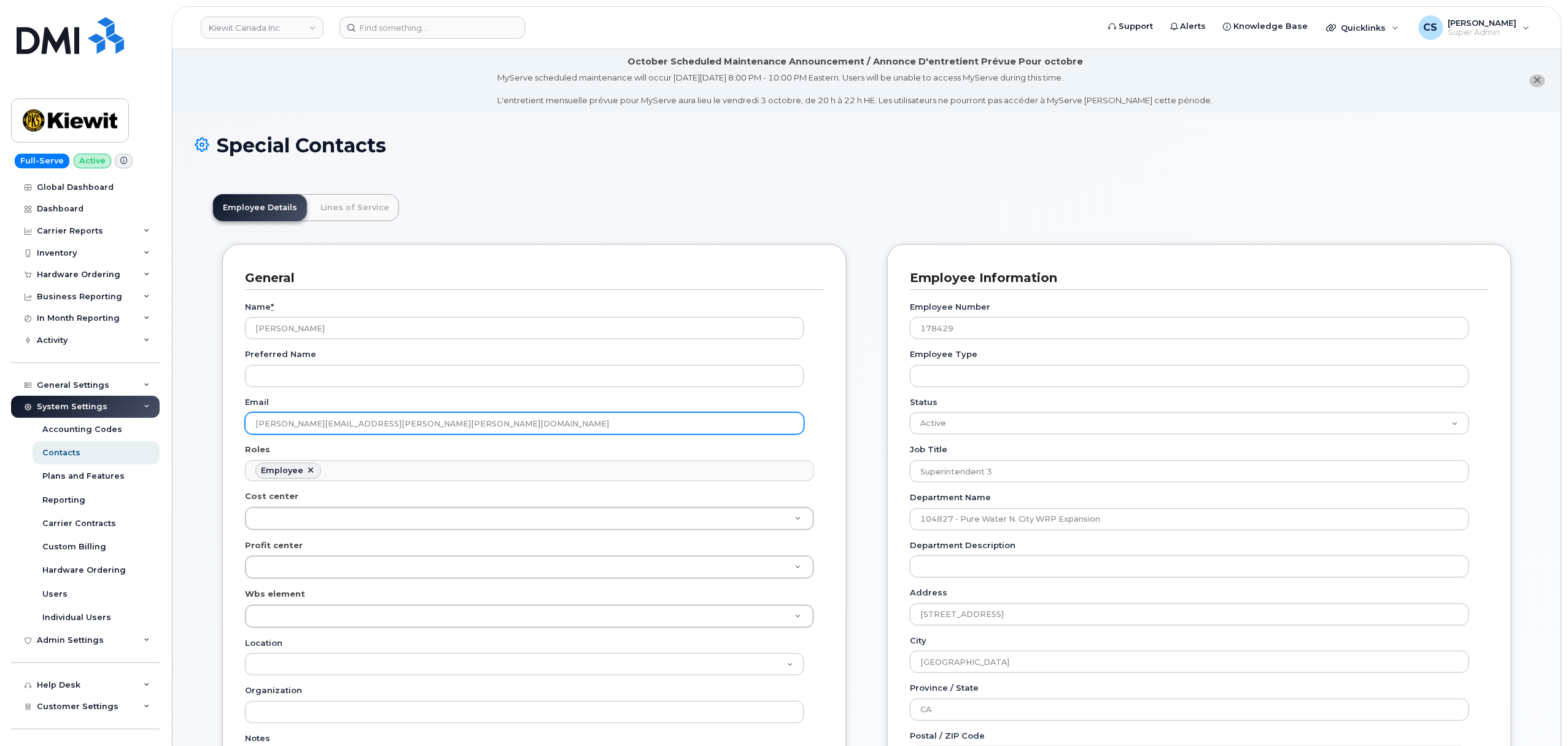
click at [334, 424] on input "JAIME.ANDRADE@KIEWIT.COM" at bounding box center [525, 423] width 560 height 22
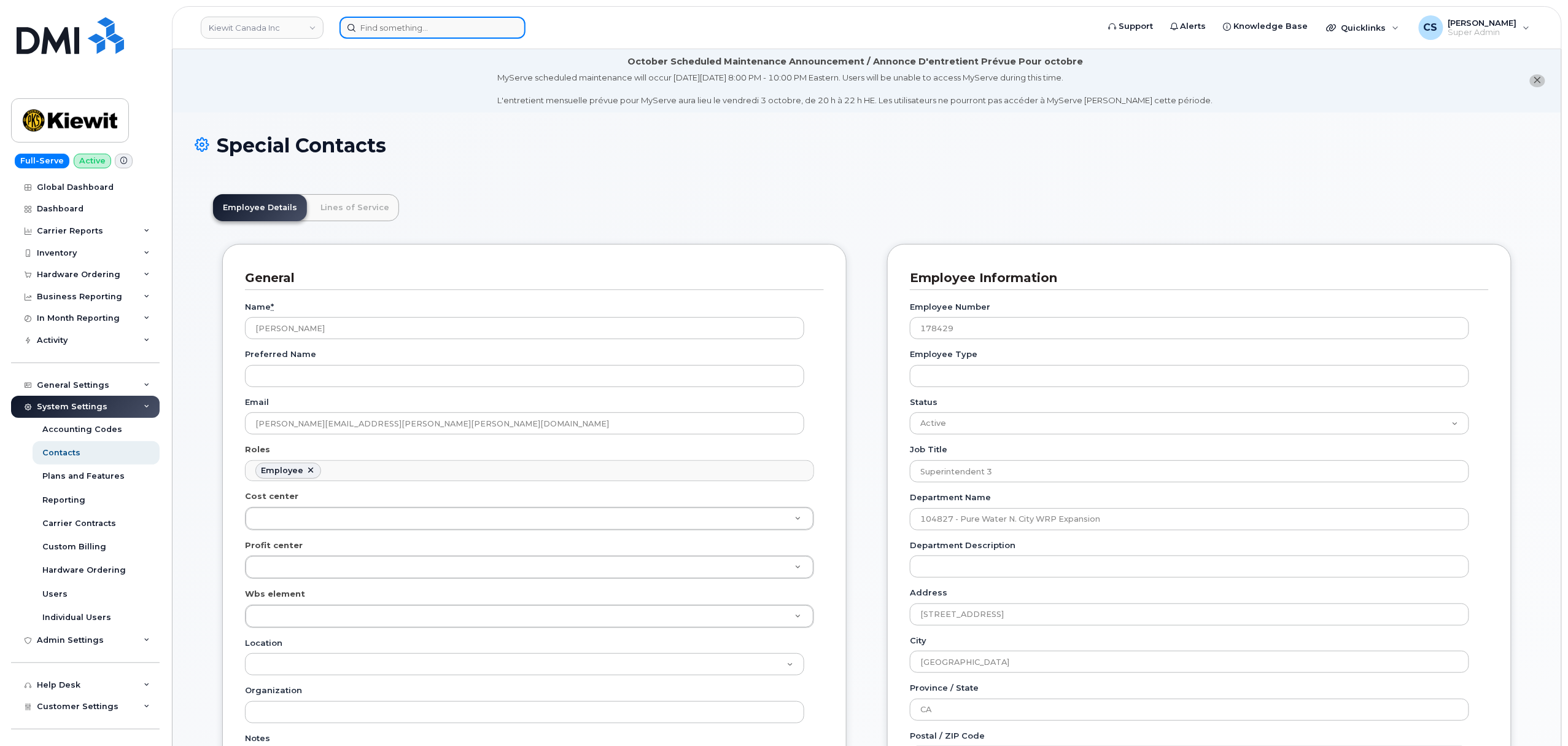
click at [386, 25] on input at bounding box center [433, 27] width 186 height 22
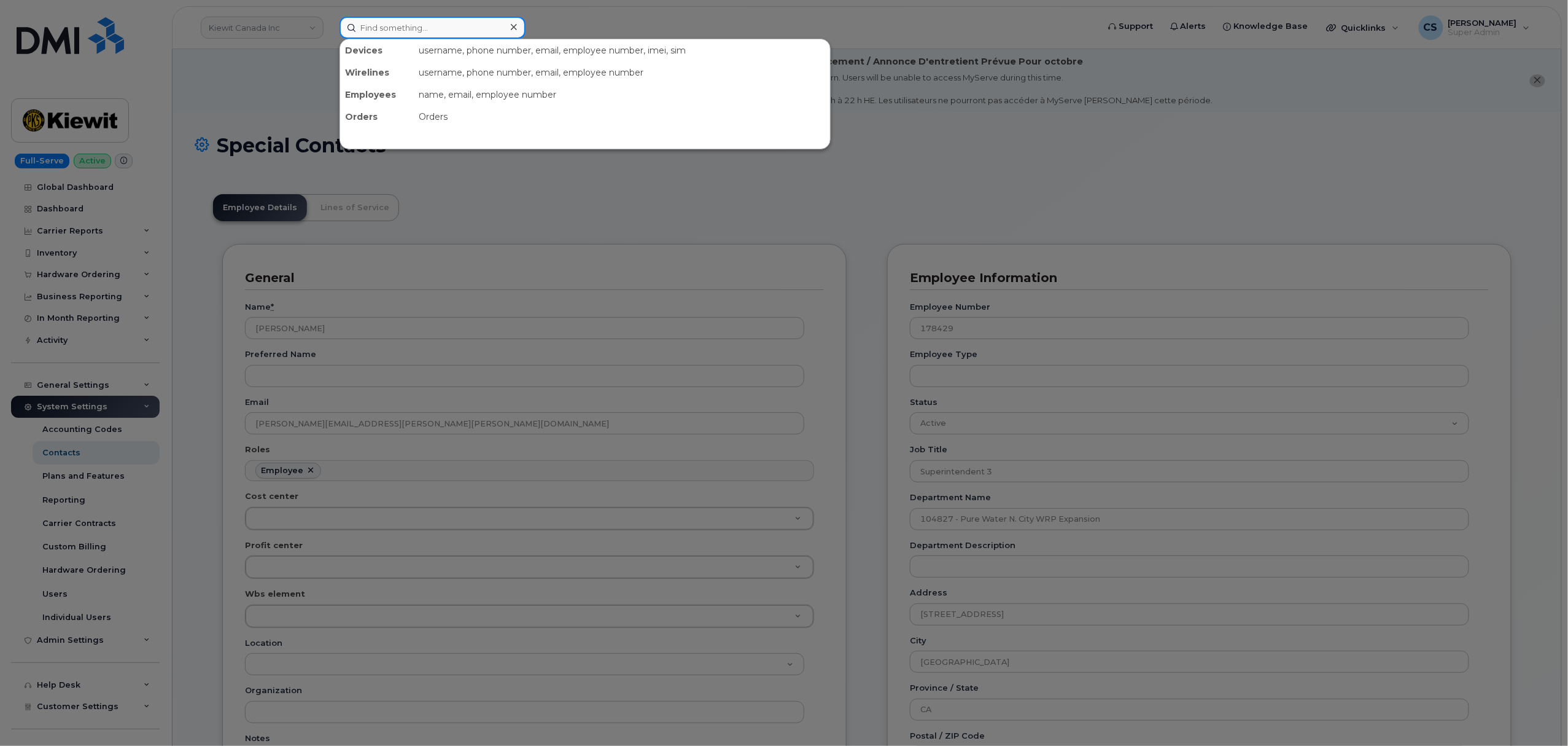
paste input "8167310524"
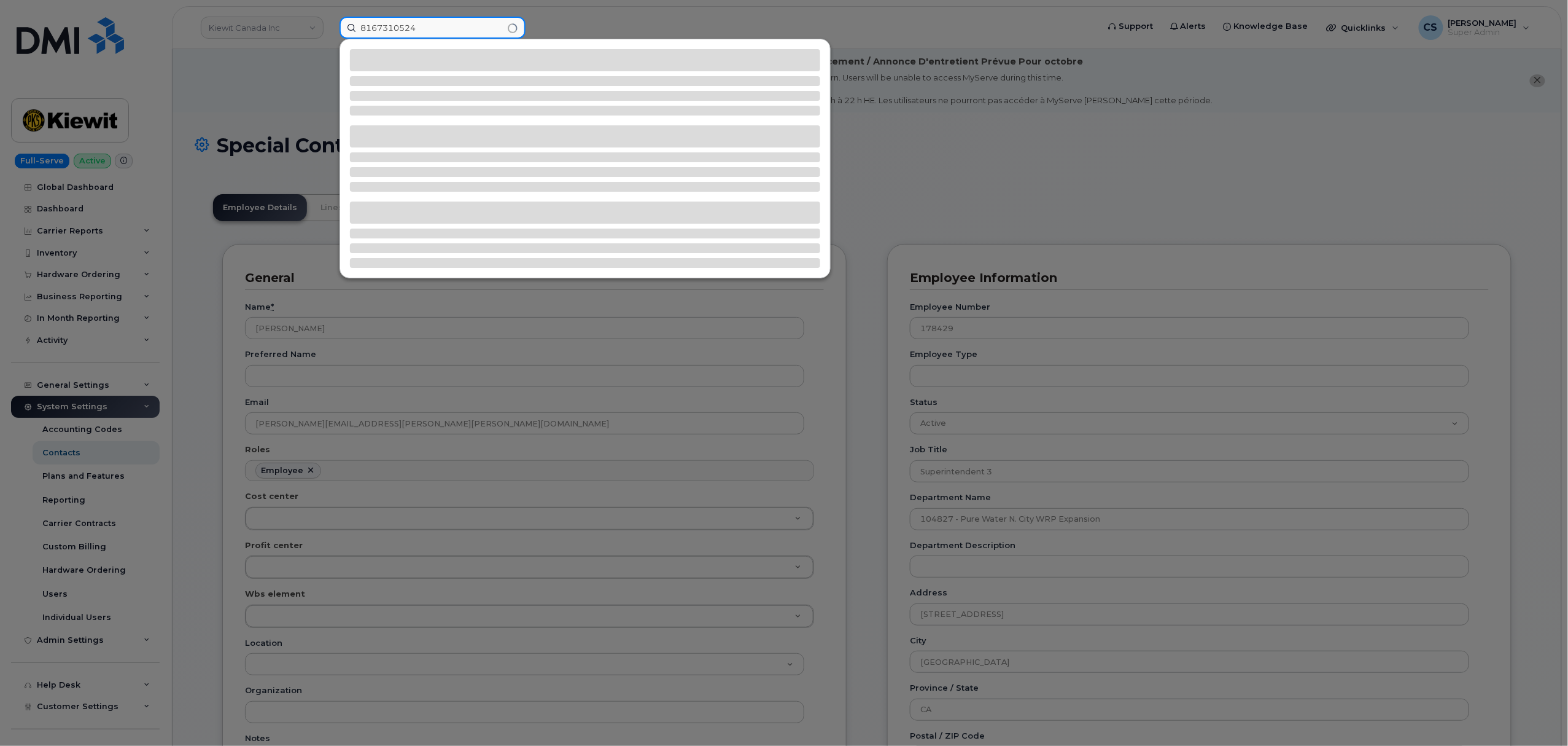
type input "8167310524"
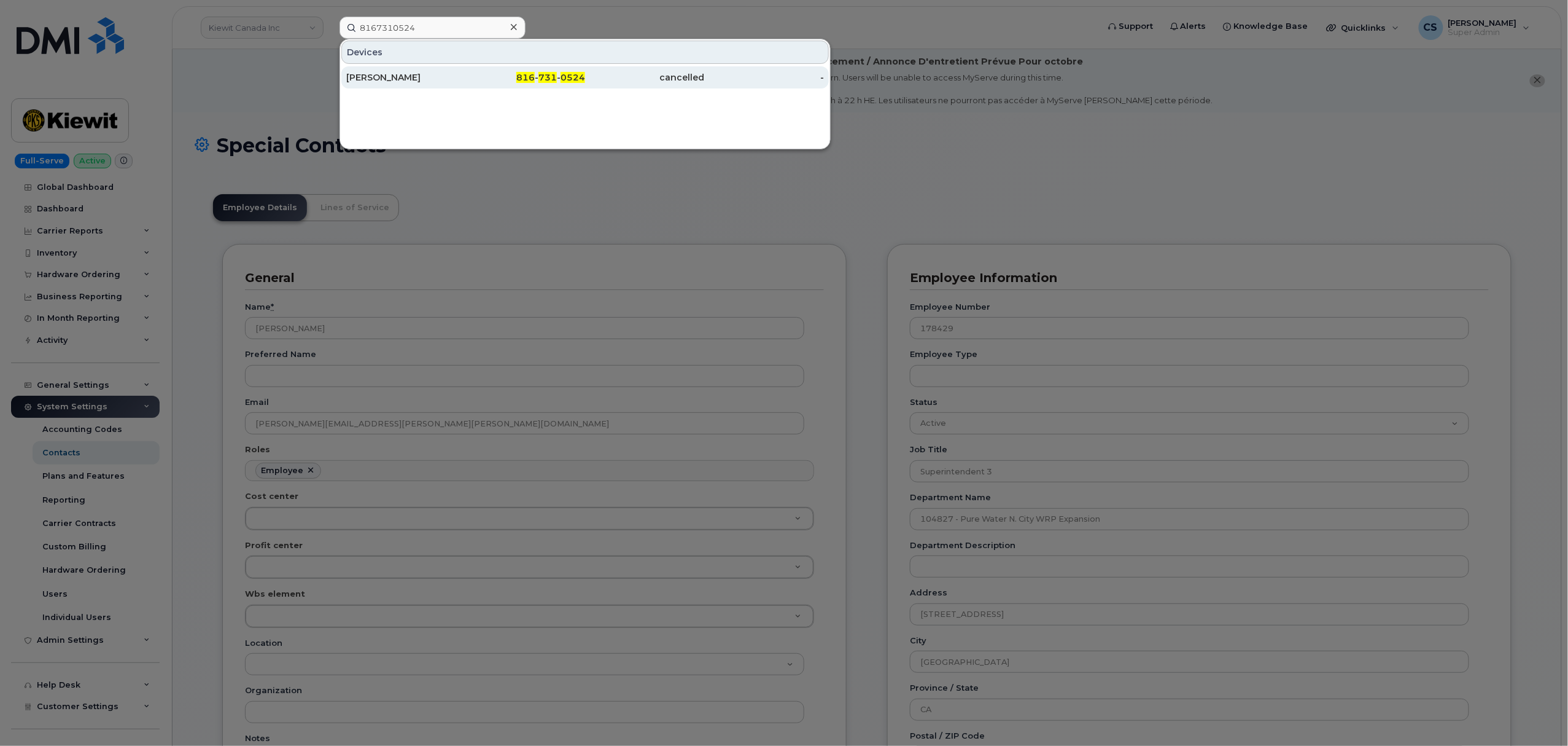
click at [537, 73] on div "816 - 731 - 0524" at bounding box center [526, 77] width 119 height 12
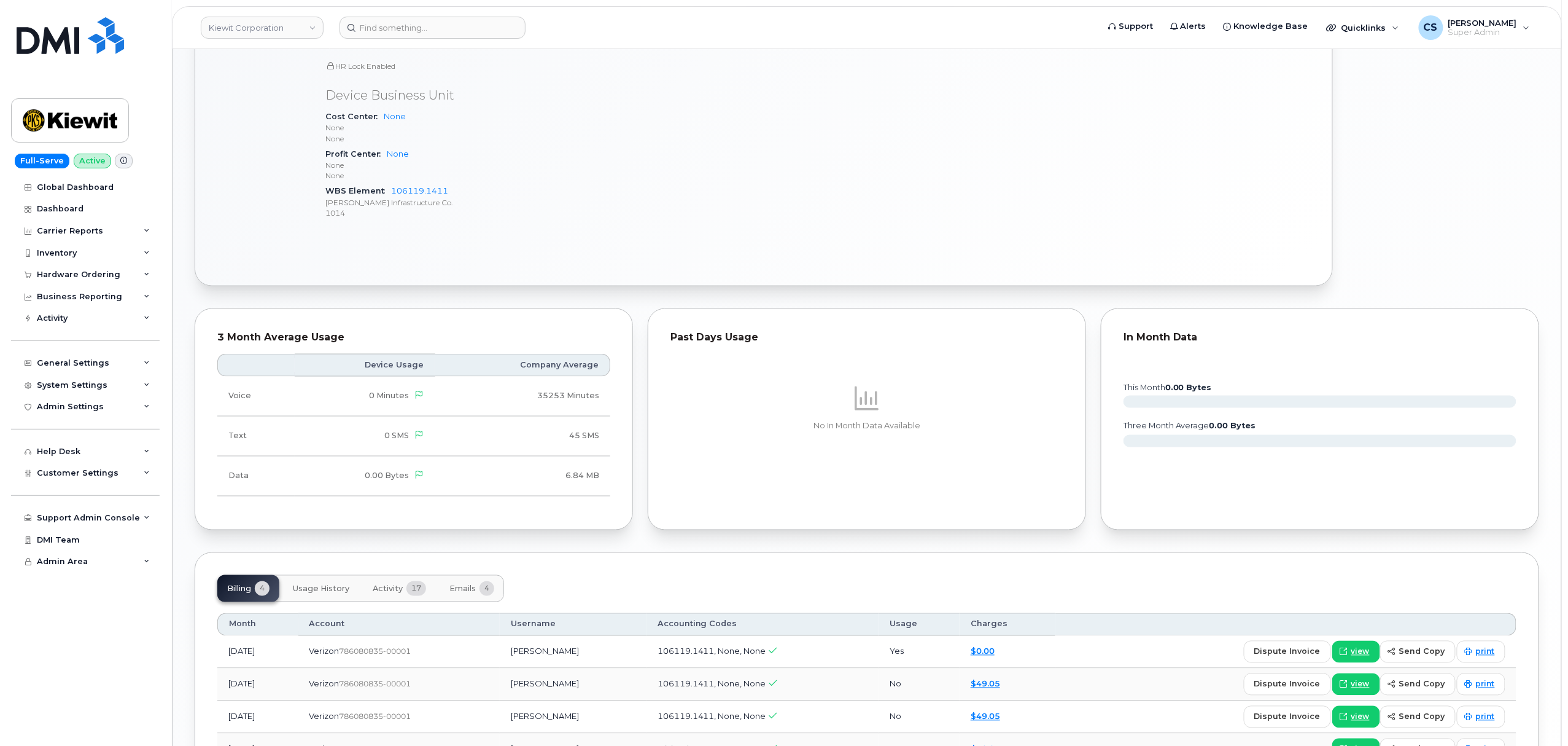
scroll to position [912, 0]
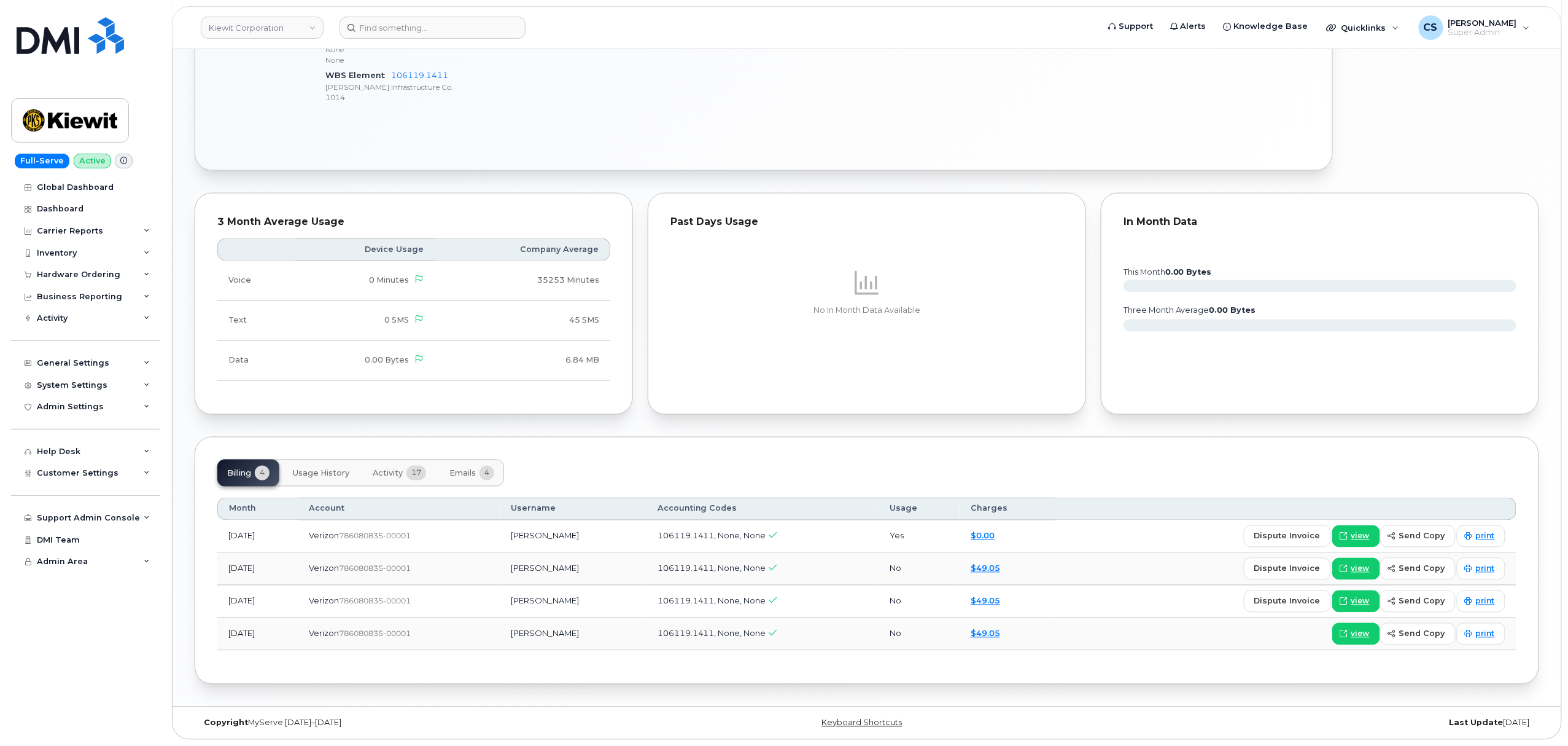
click at [383, 469] on span "Activity" at bounding box center [387, 474] width 30 height 10
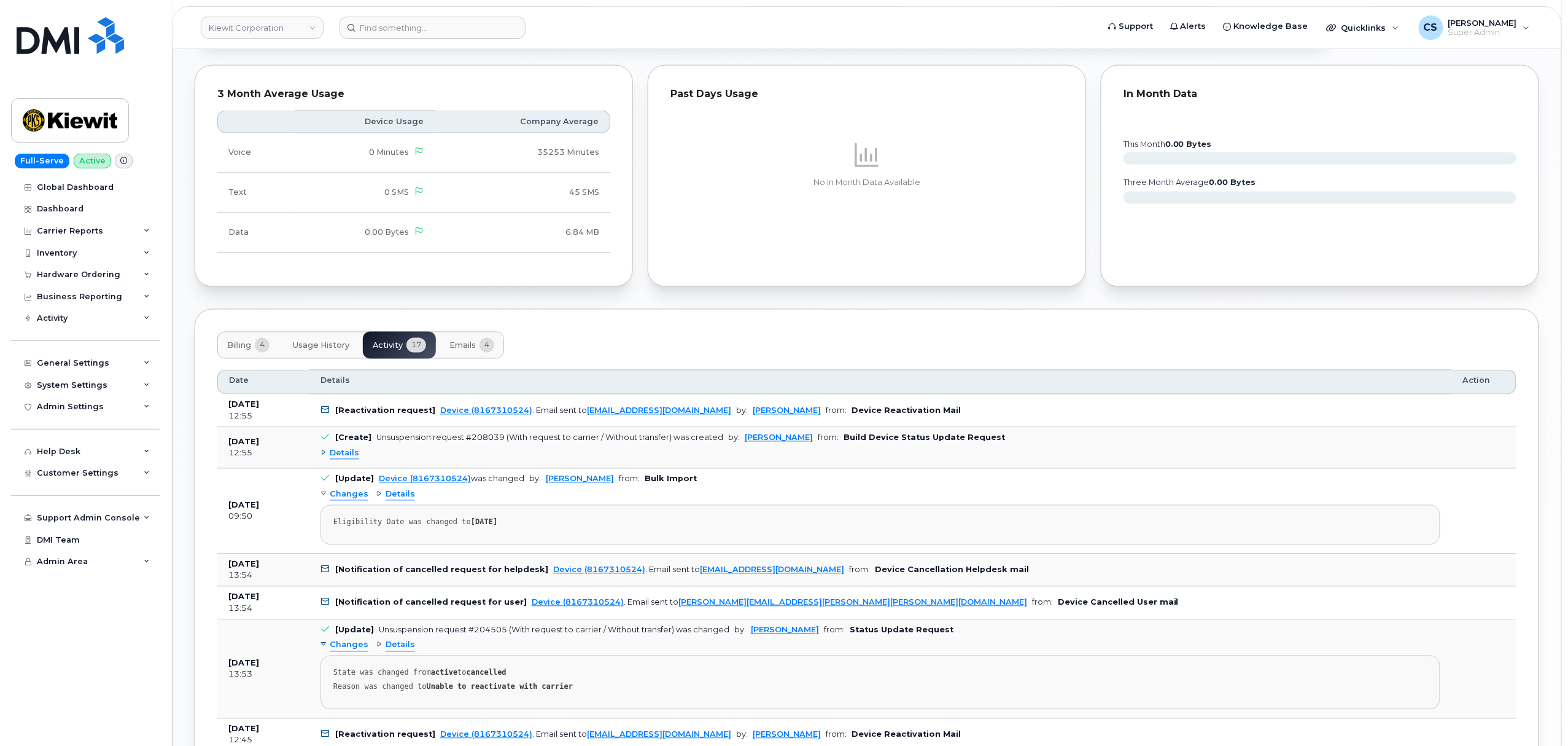
scroll to position [1158, 0]
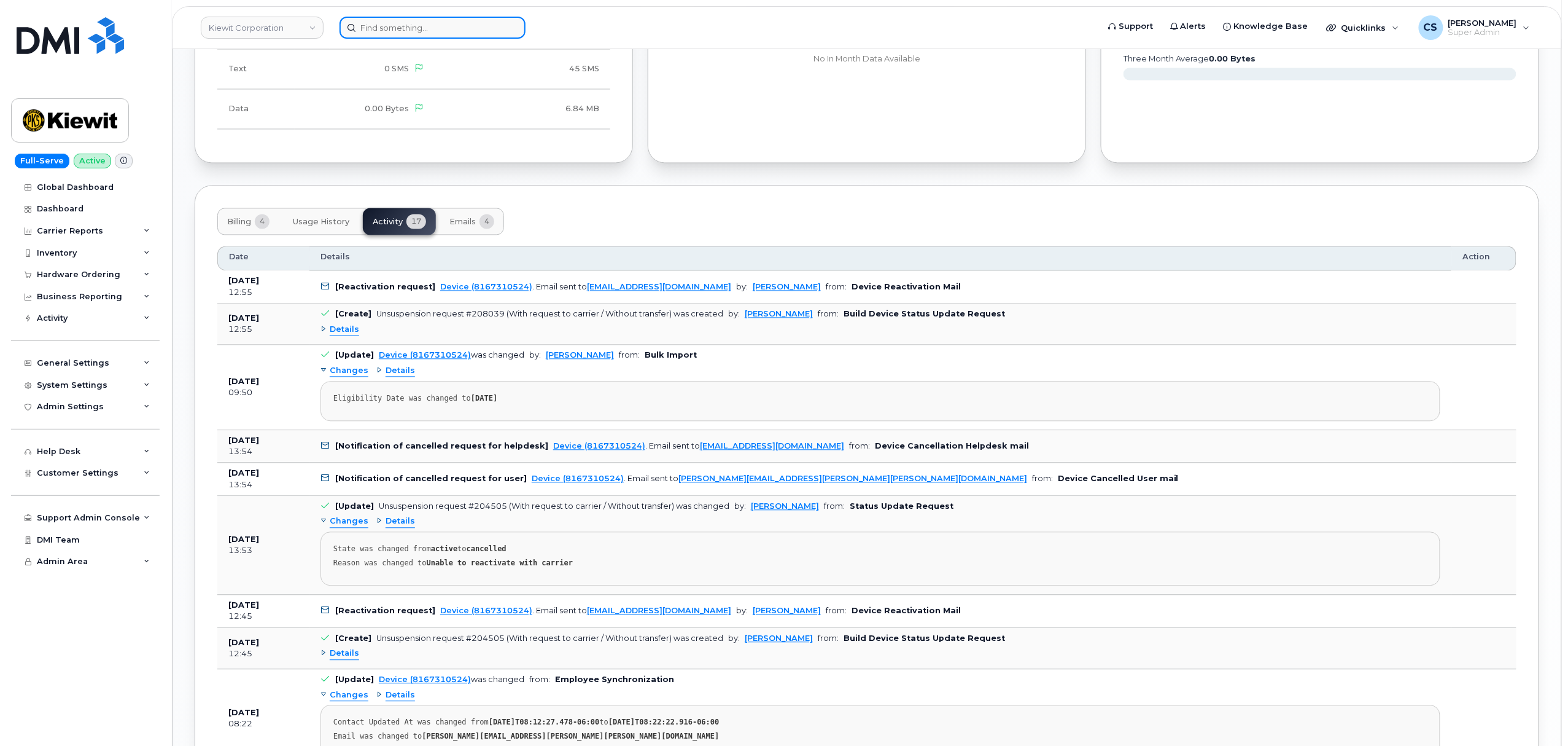
click at [424, 23] on input at bounding box center [433, 27] width 186 height 22
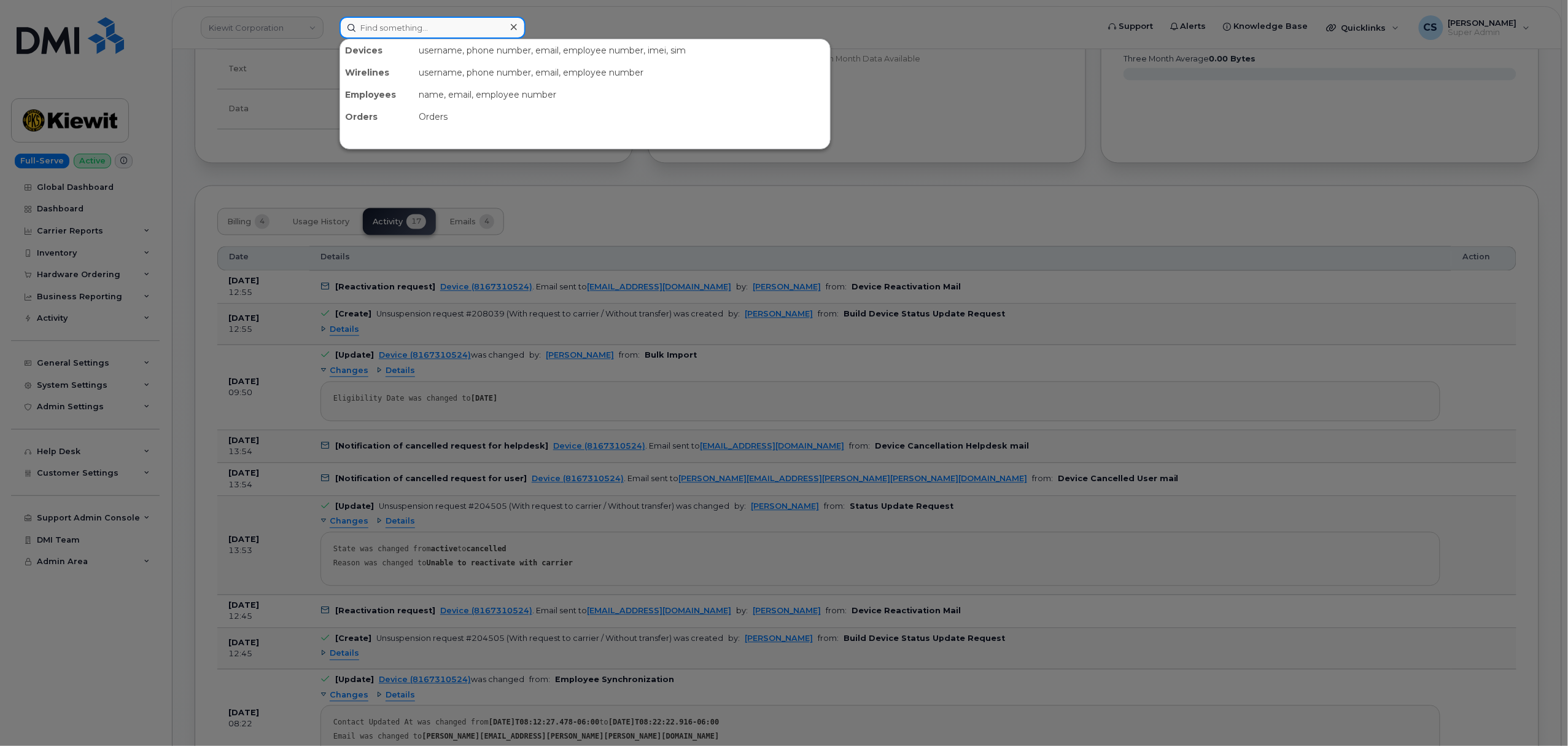
paste input "2068890633"
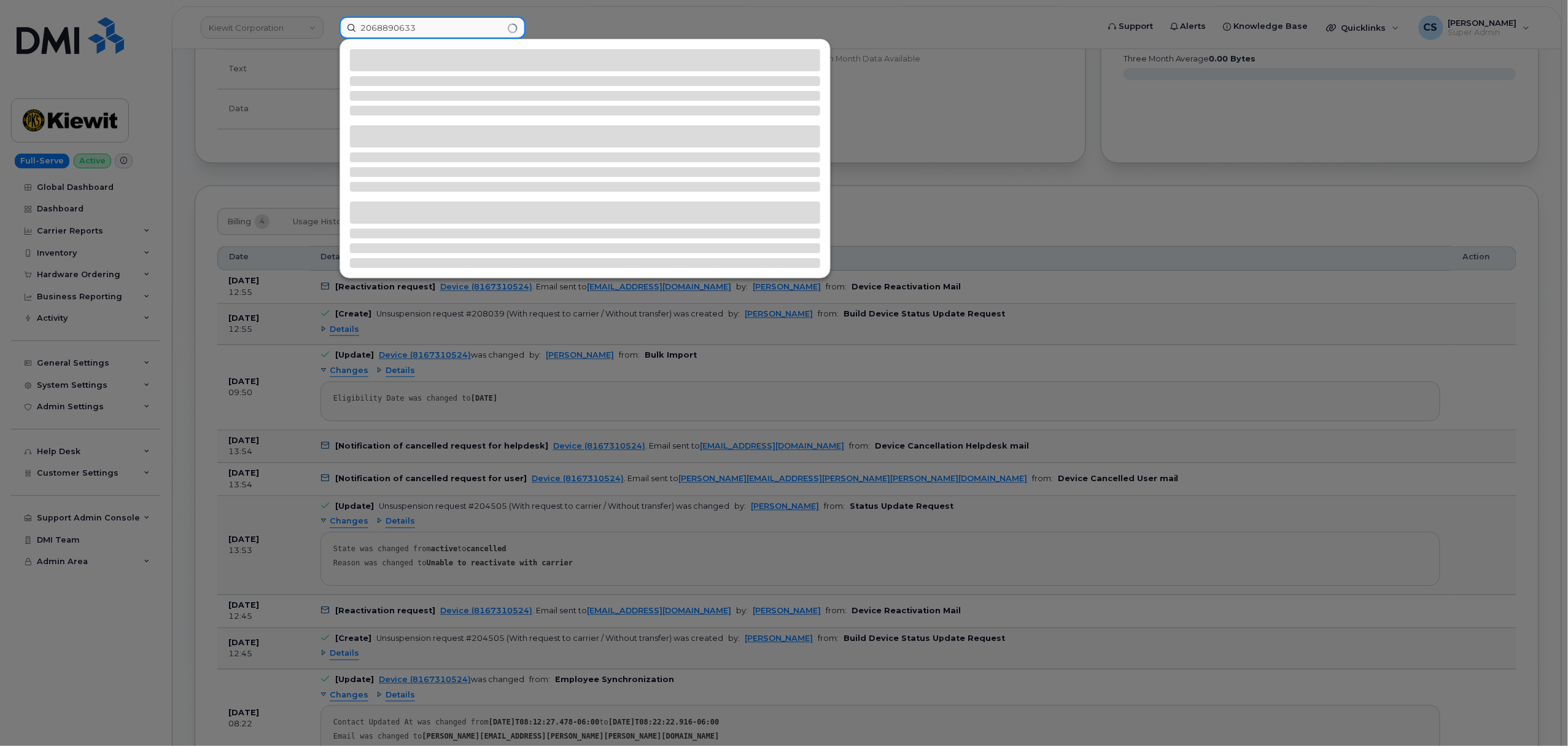
type input "2068890633"
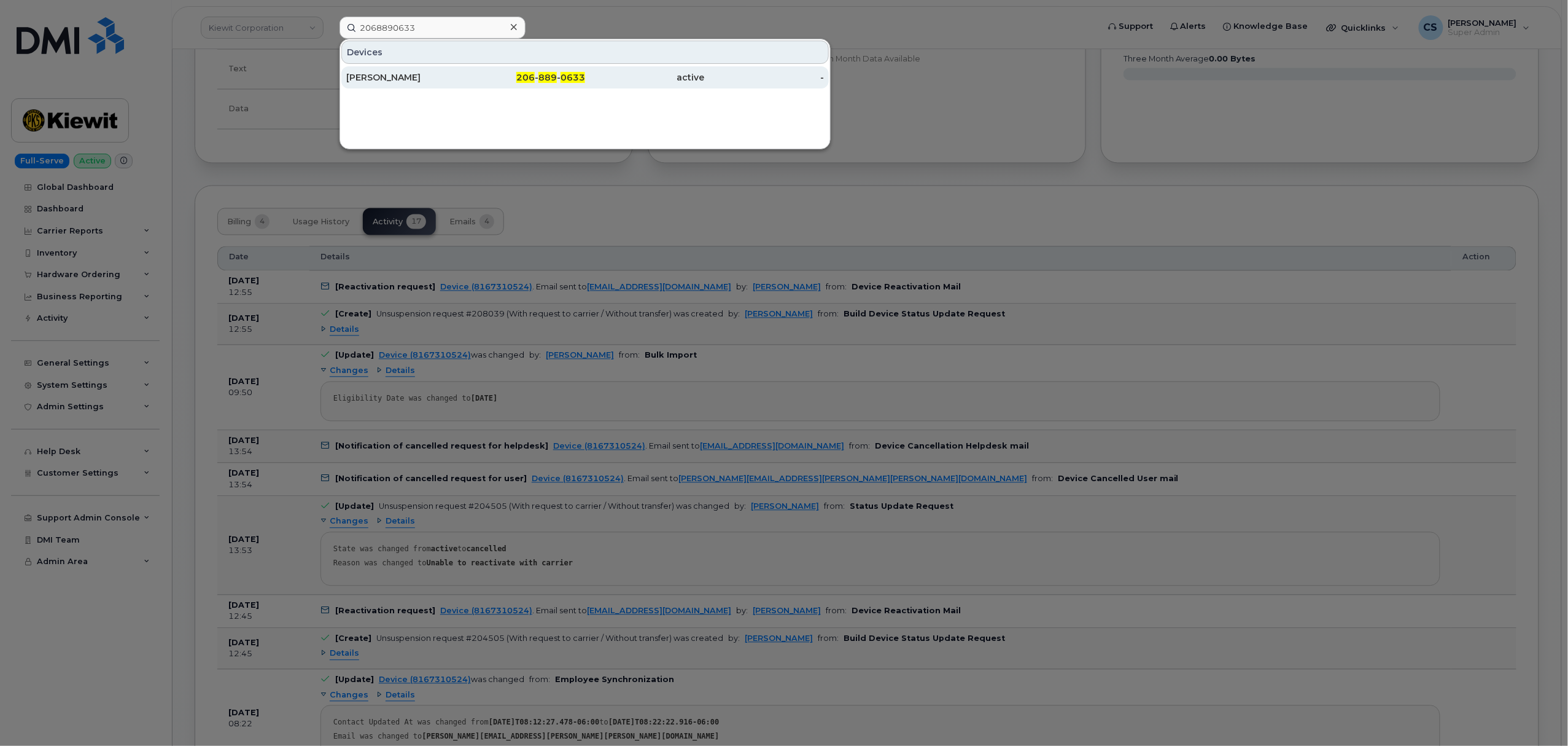
click at [543, 77] on span "889" at bounding box center [548, 77] width 19 height 11
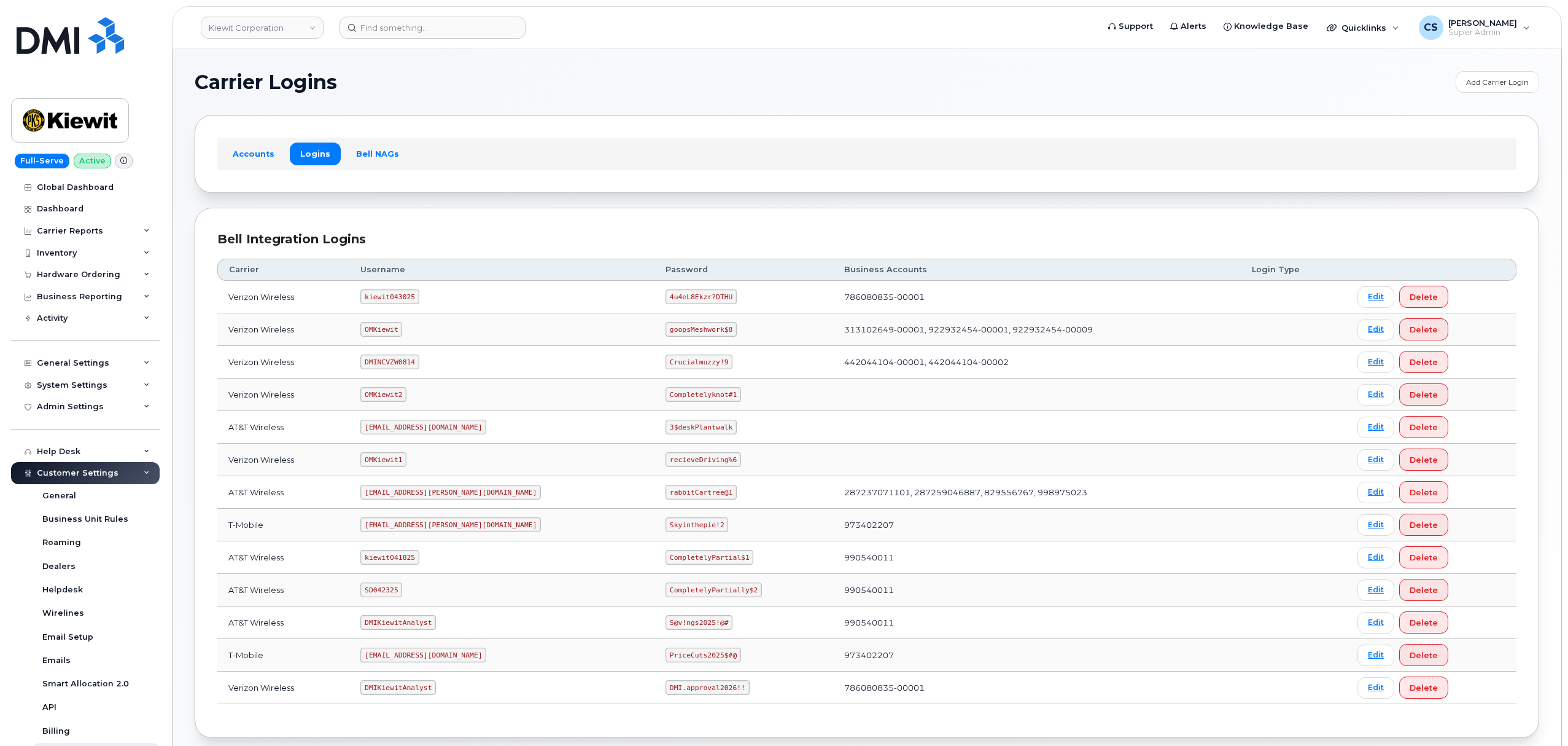
scroll to position [67, 0]
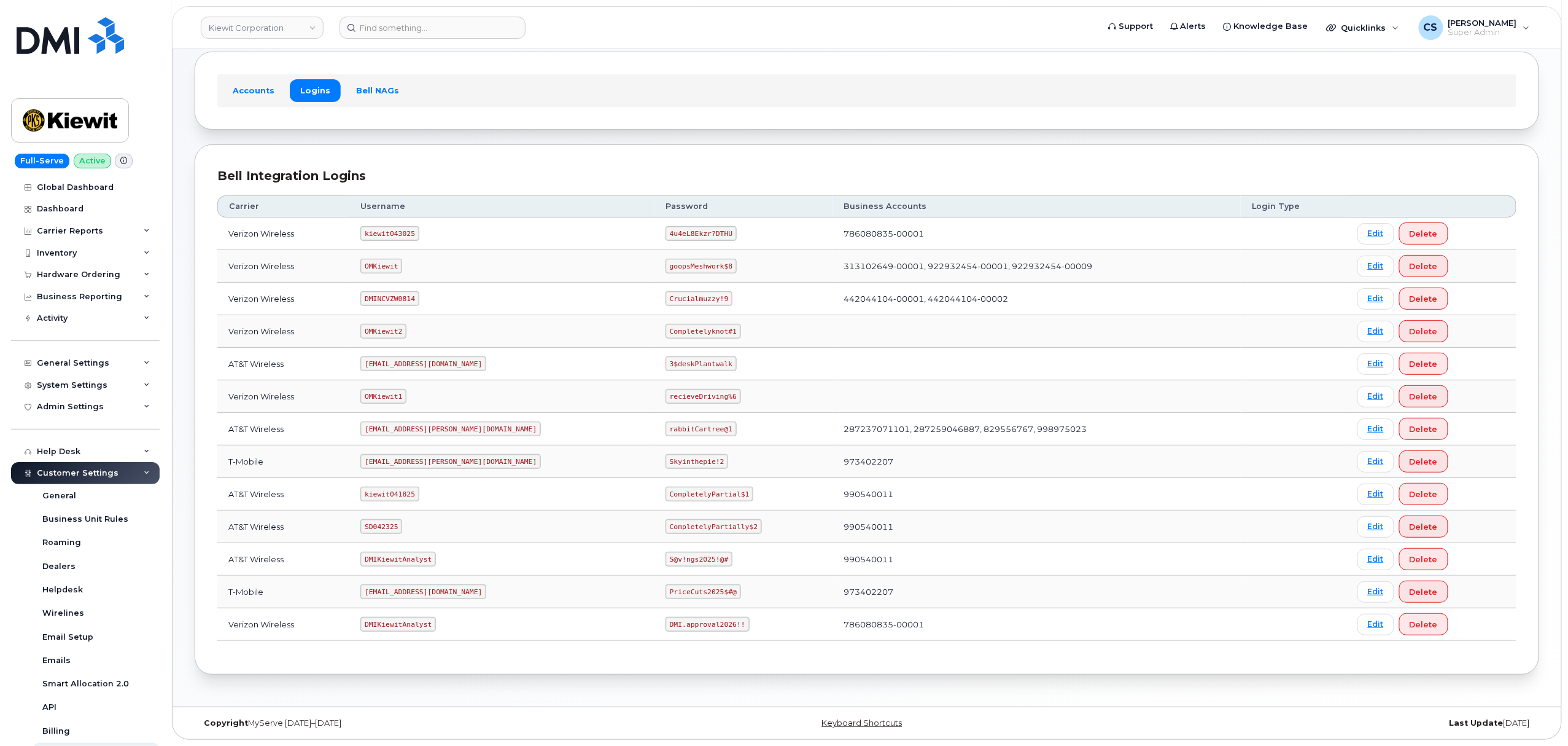
click at [392, 226] on code "kiewit043025" at bounding box center [389, 233] width 58 height 15
copy code "kiewit043025"
drag, startPoint x: 671, startPoint y: 229, endPoint x: 597, endPoint y: 236, distance: 74.3
click at [654, 236] on td "4u4eL8Ekzr?DTHU" at bounding box center [743, 234] width 178 height 32
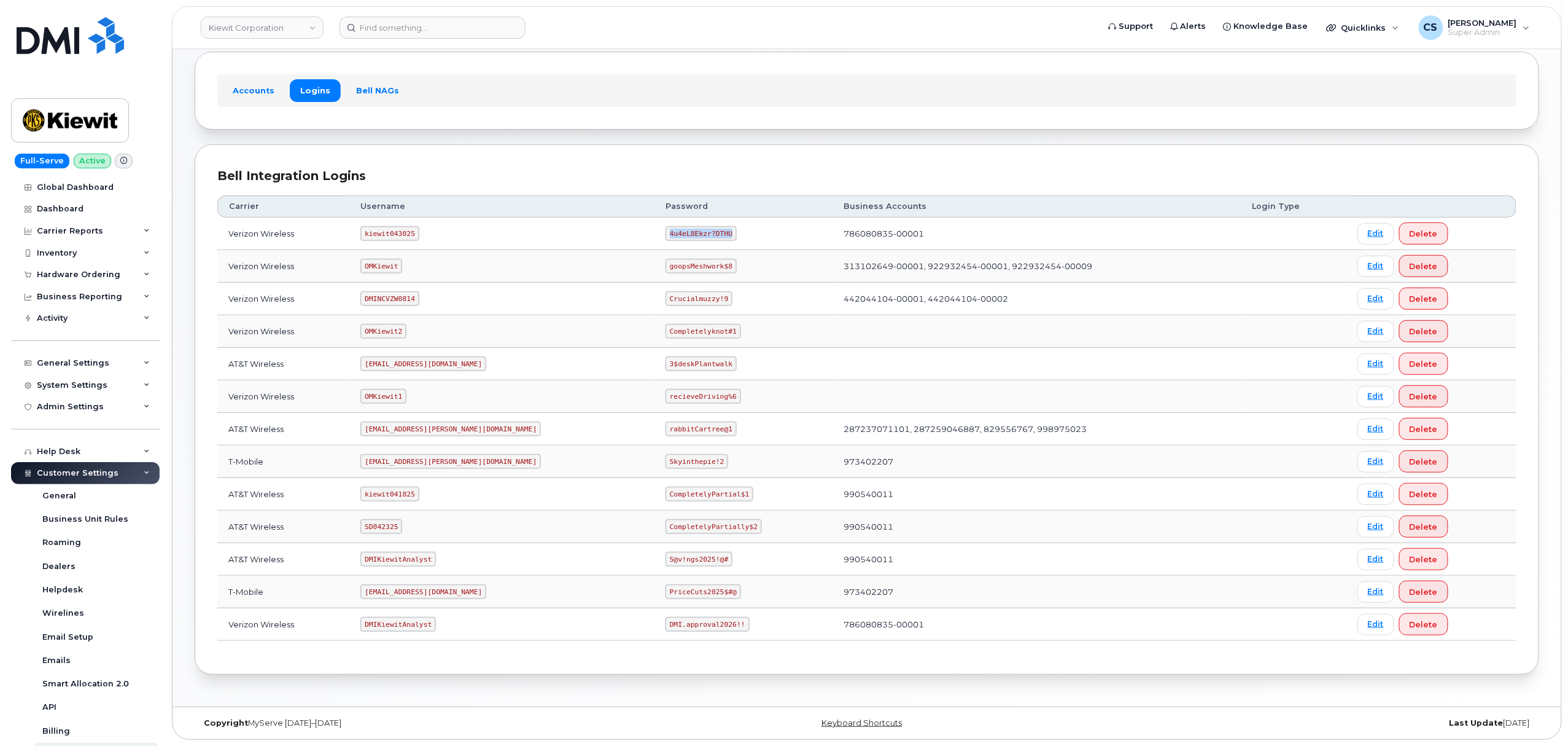
copy code "4u4eL8Ekzr?DTHU"
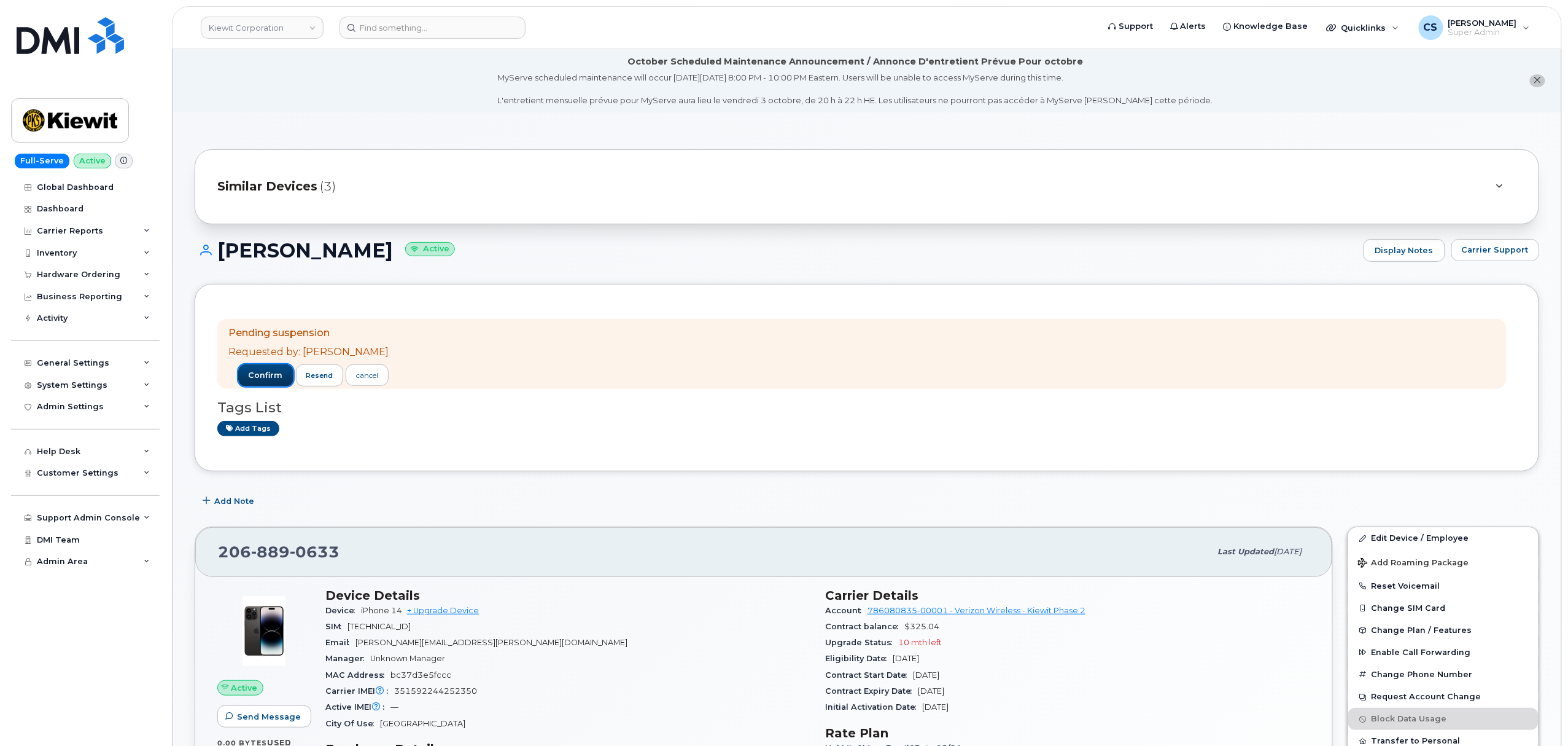
click at [263, 377] on span "confirm" at bounding box center [265, 375] width 34 height 11
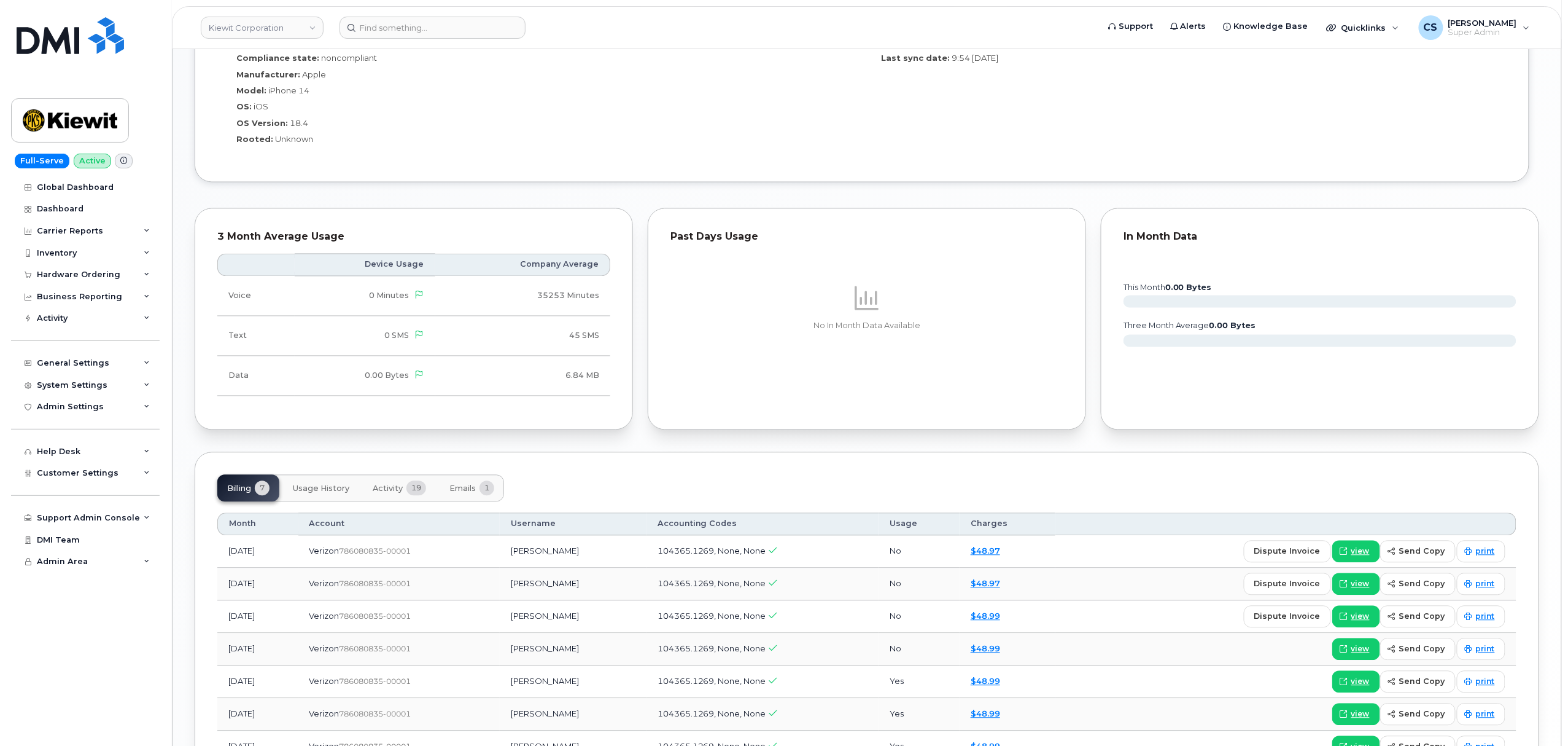
scroll to position [1217, 0]
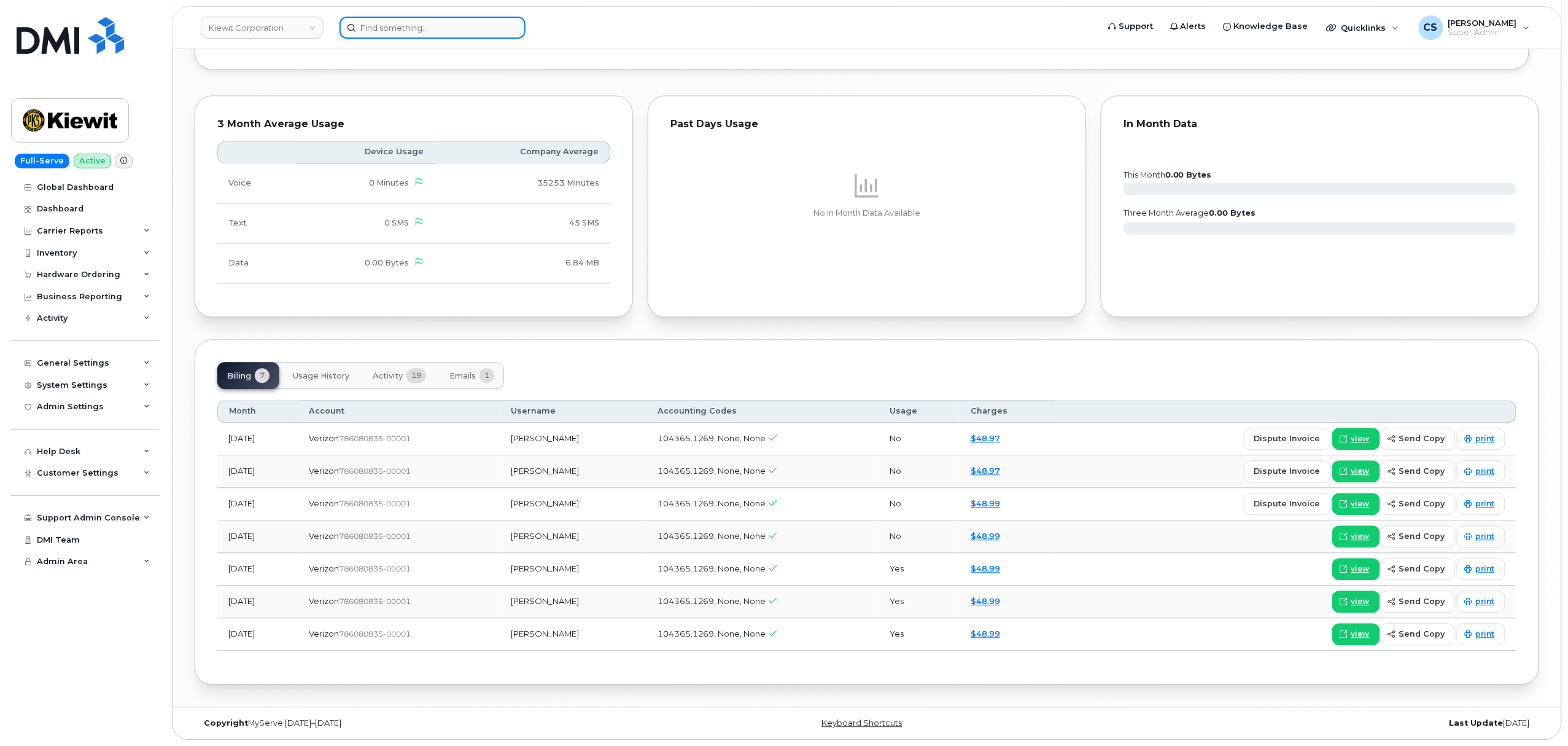
click at [433, 30] on input at bounding box center [433, 27] width 186 height 22
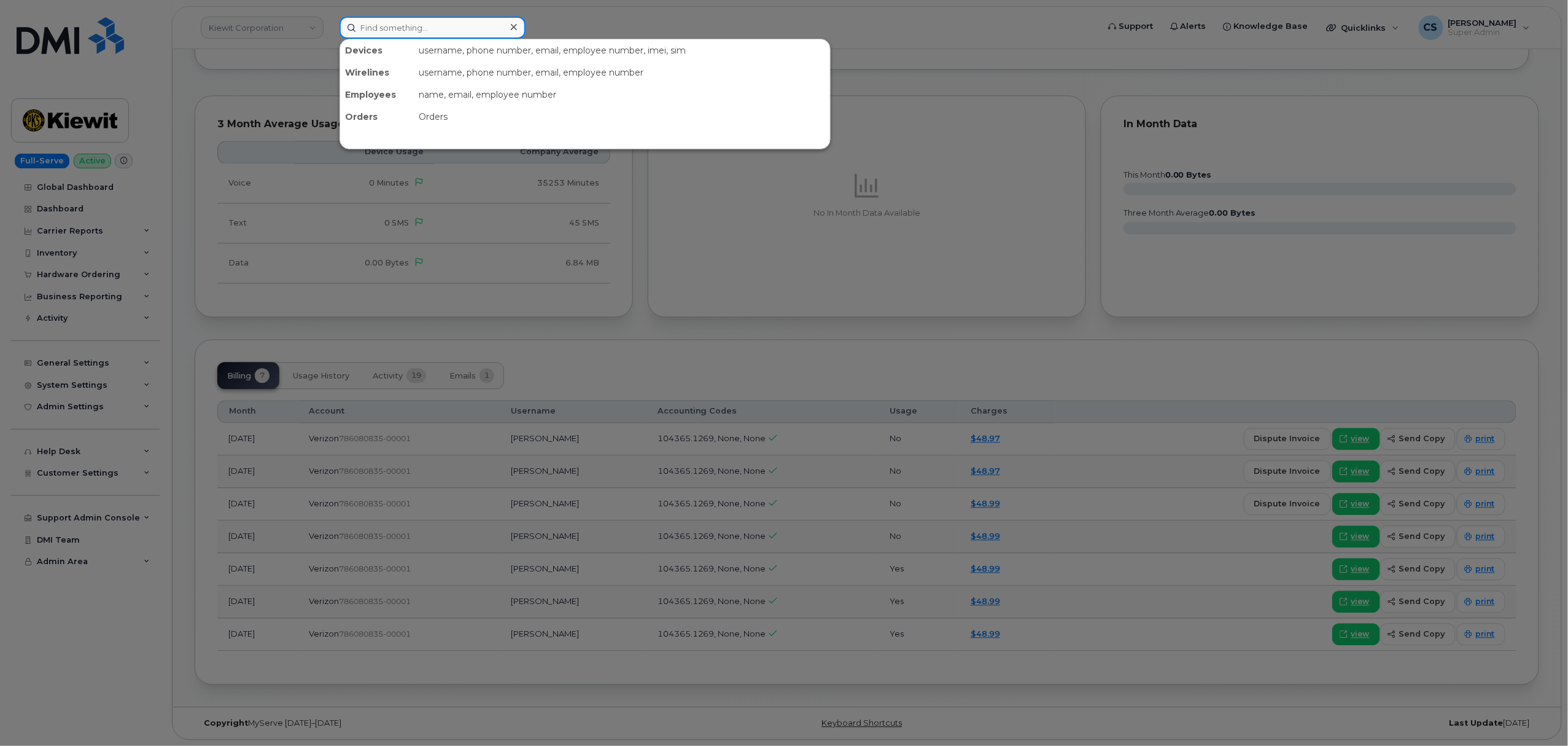
paste input "2533087933"
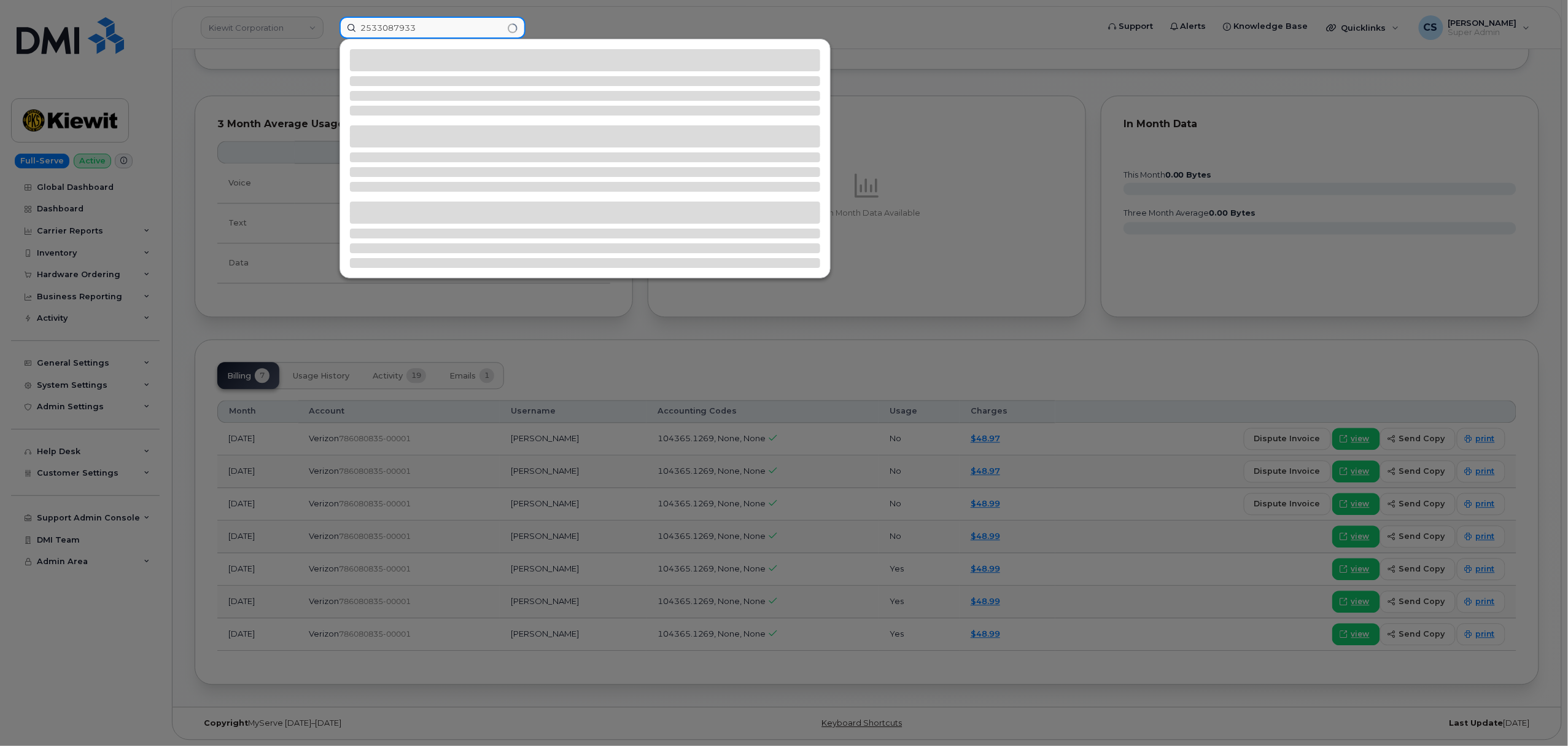
type input "2533087933"
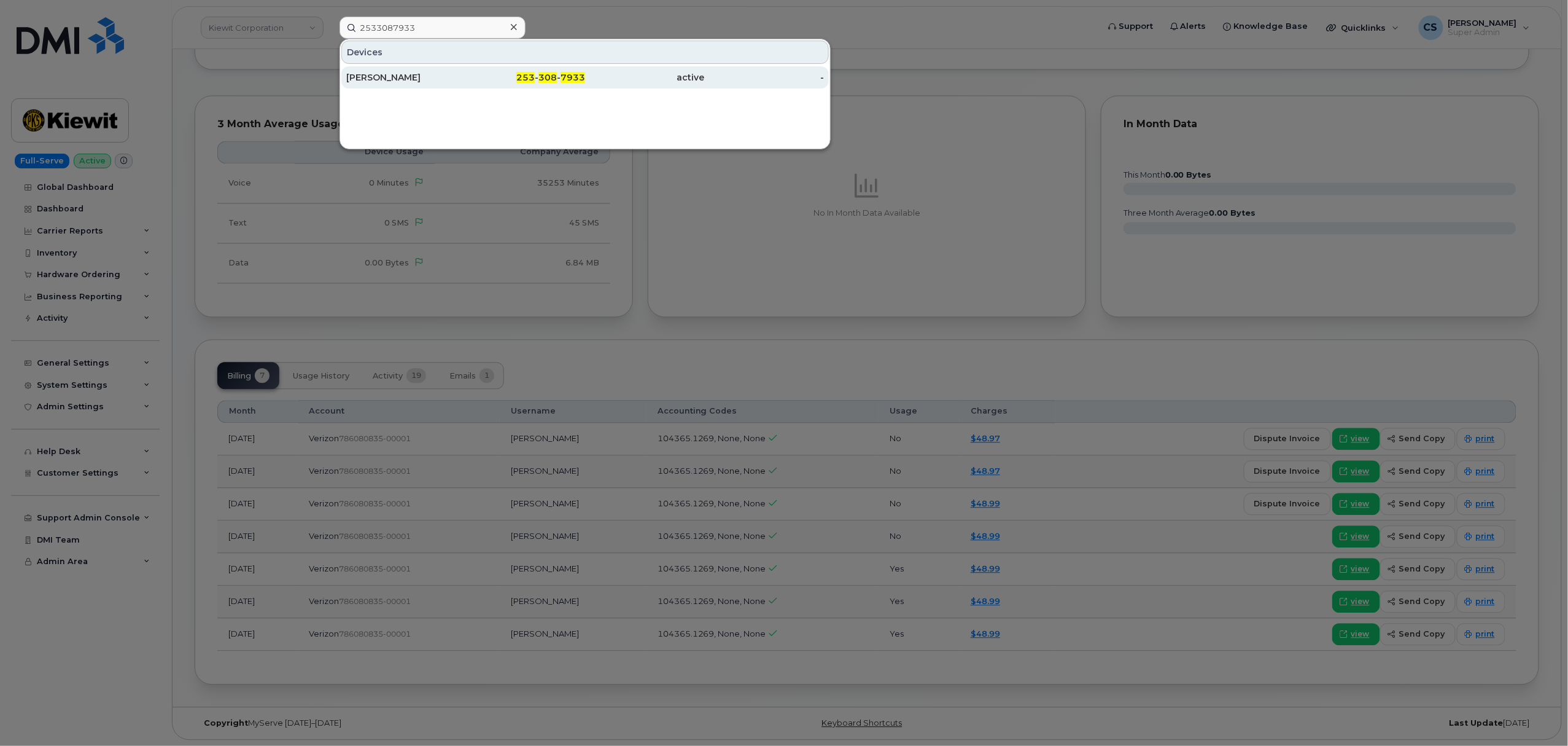
click at [557, 74] on span "308" at bounding box center [548, 77] width 19 height 11
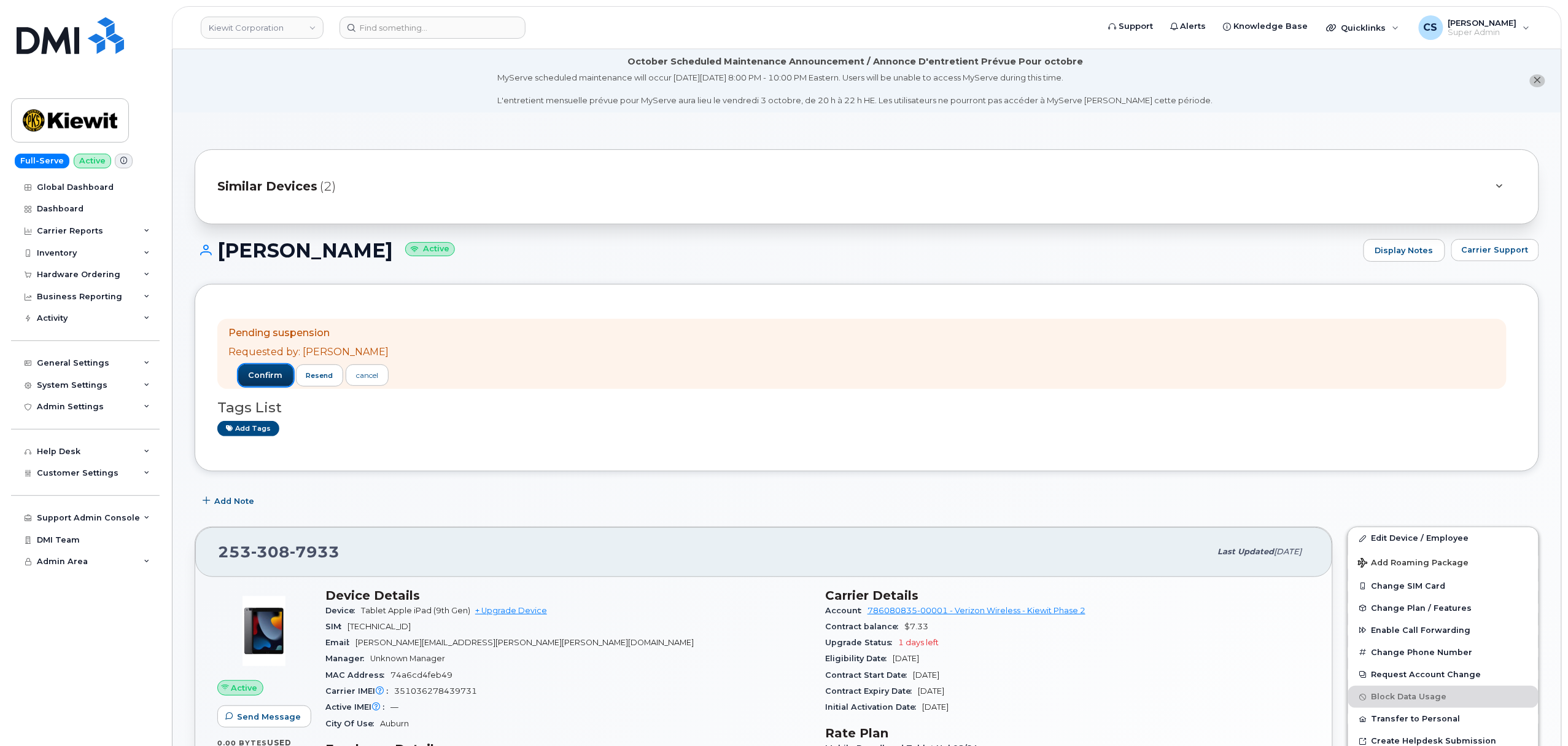
click at [264, 374] on span "confirm" at bounding box center [265, 375] width 34 height 11
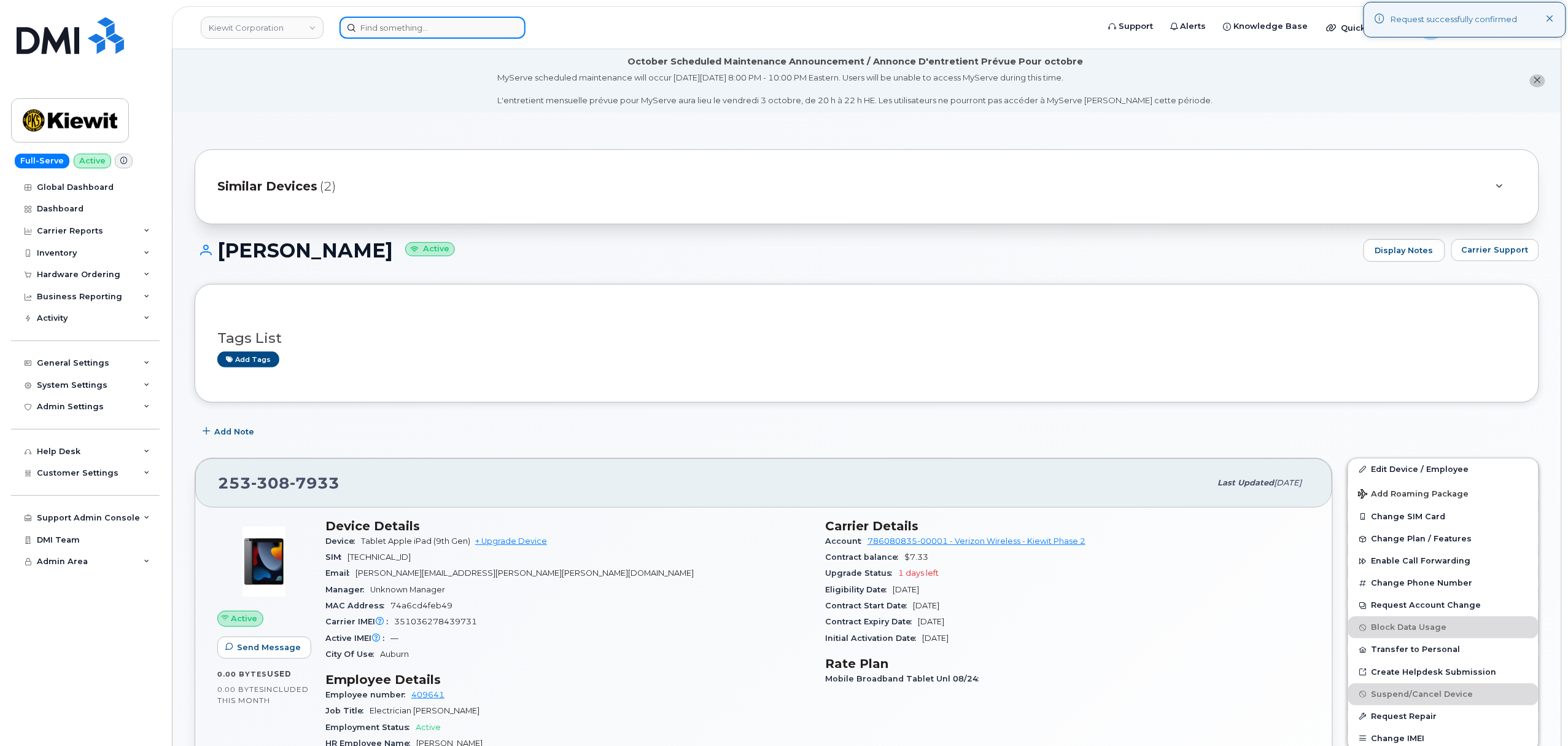
click at [467, 22] on input at bounding box center [433, 27] width 186 height 22
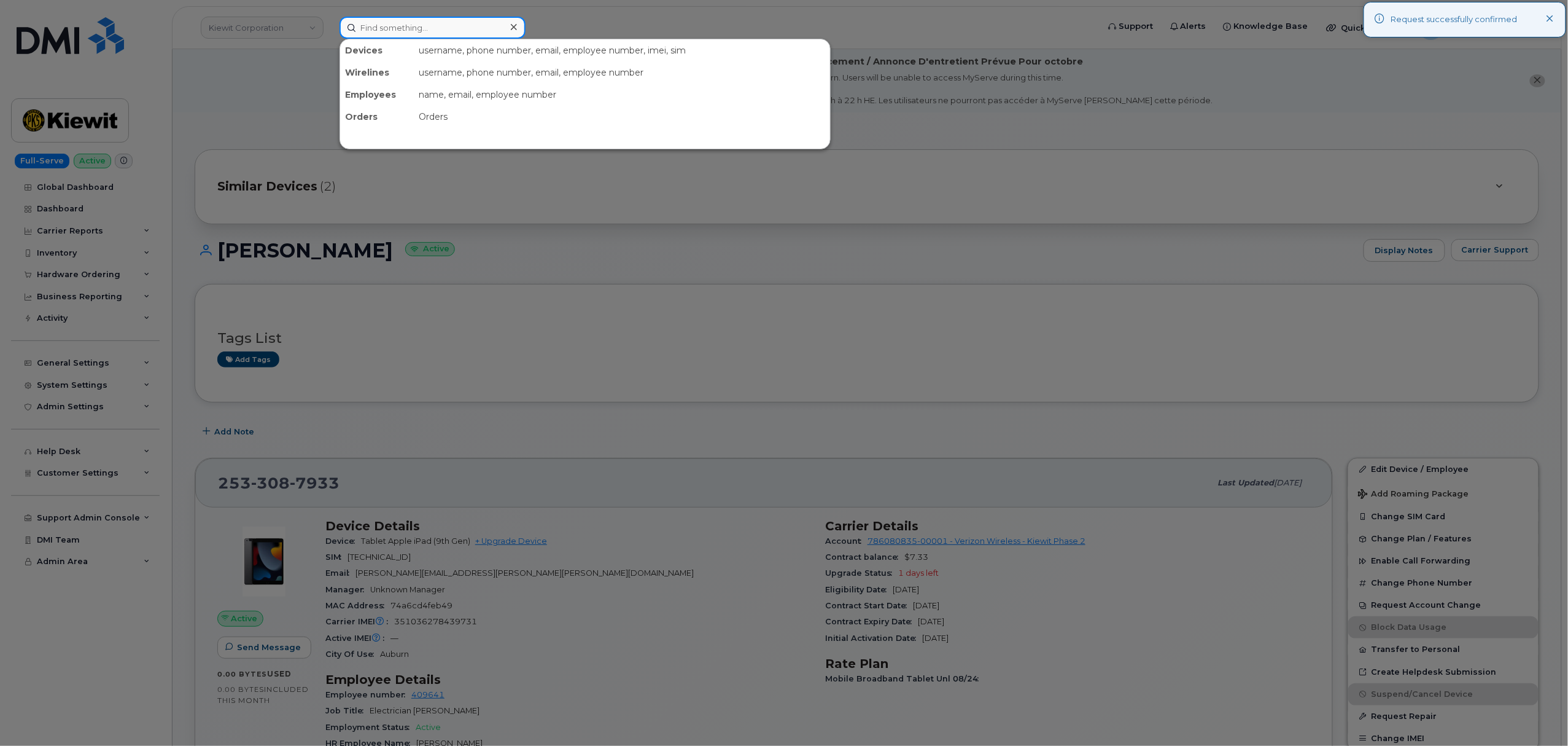
paste input "2533885763"
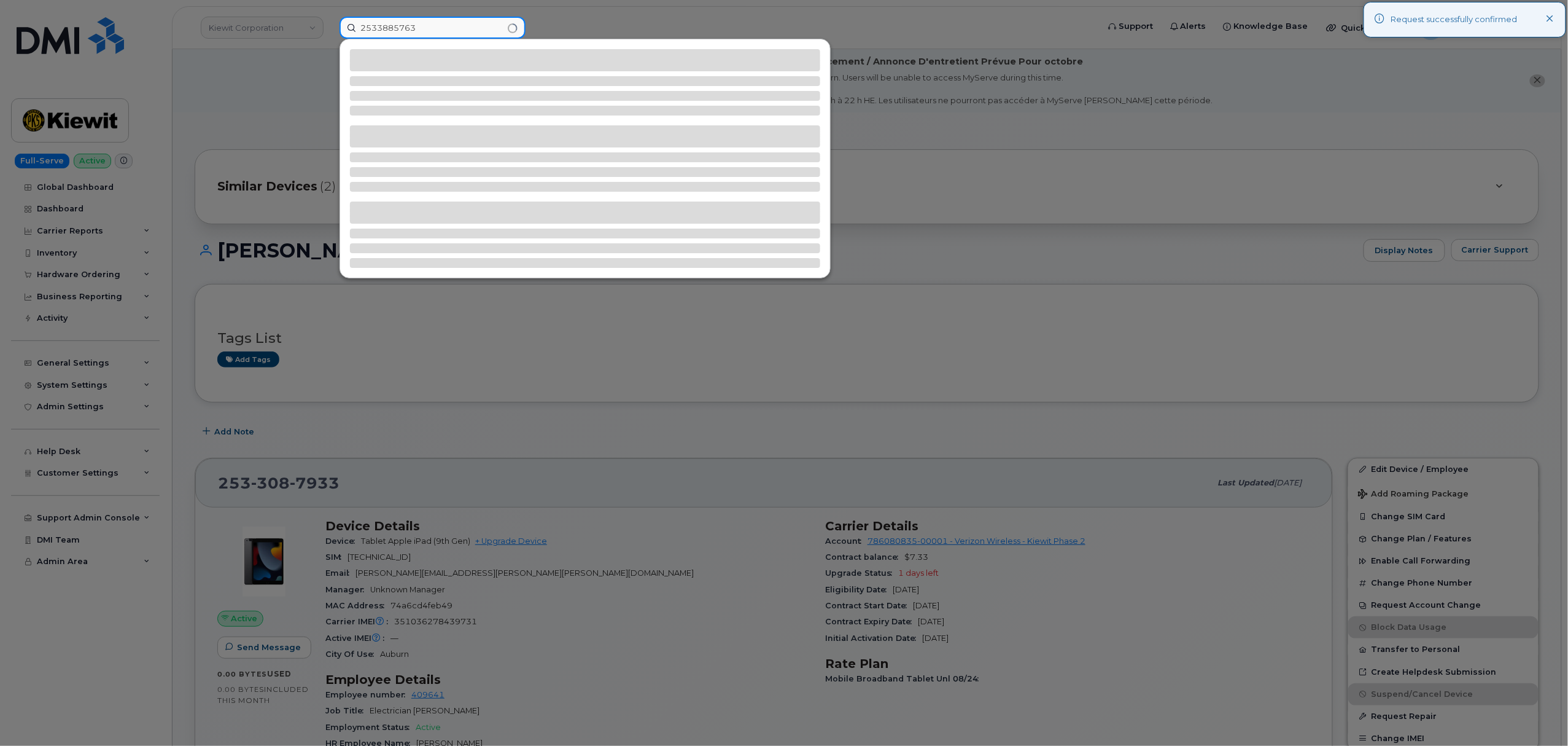
type input "2533885763"
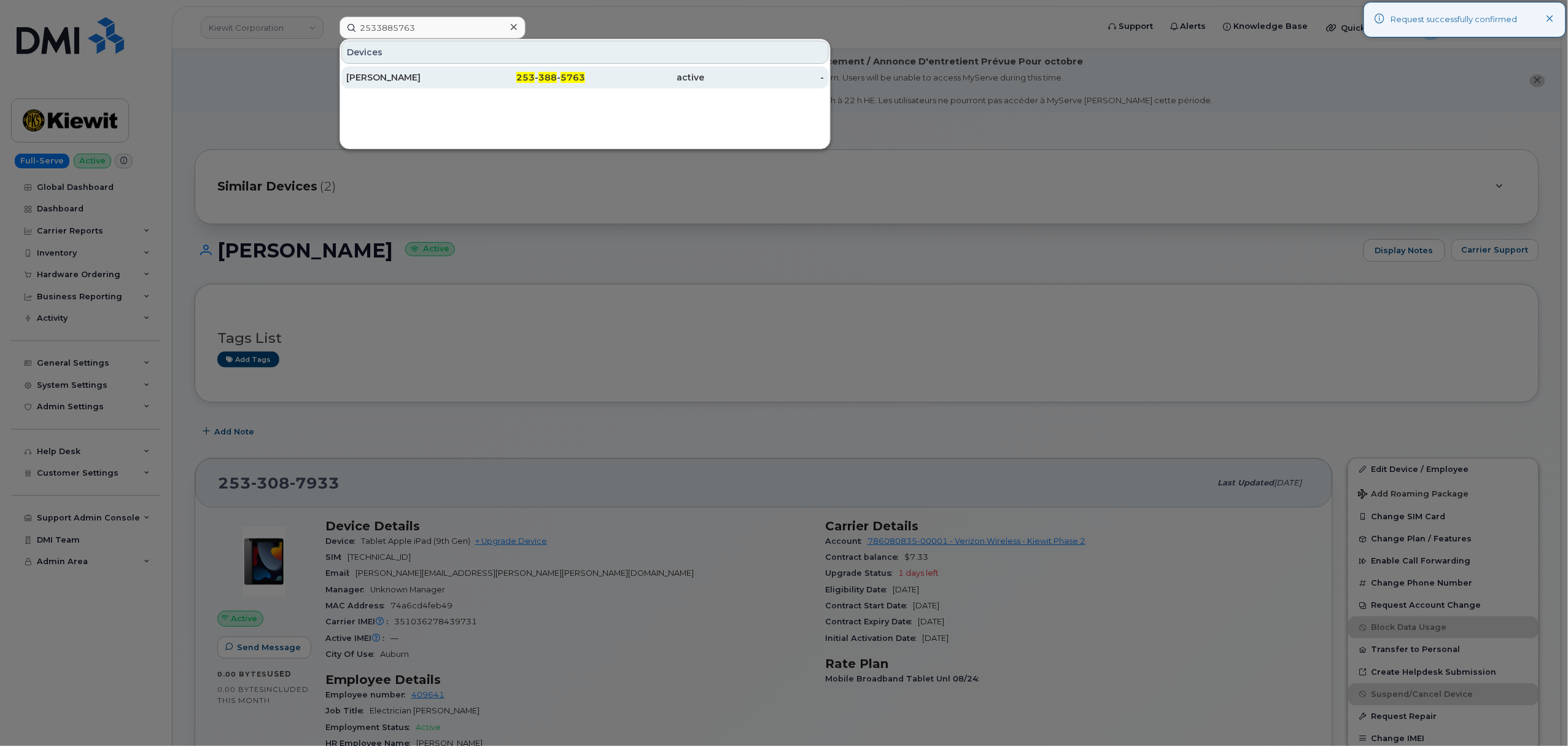
click at [542, 75] on span "388" at bounding box center [548, 77] width 19 height 11
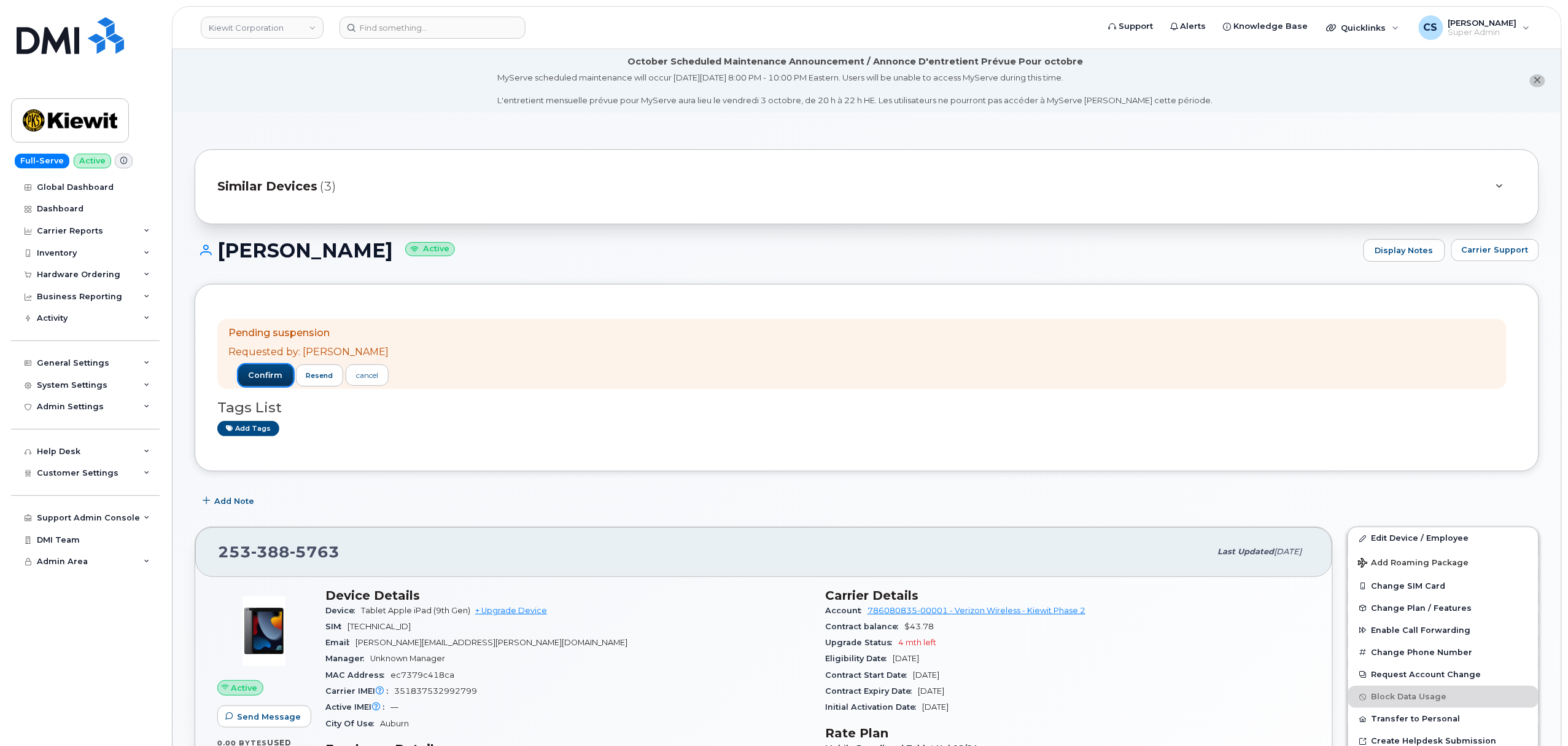
click at [270, 379] on span "confirm" at bounding box center [265, 375] width 34 height 11
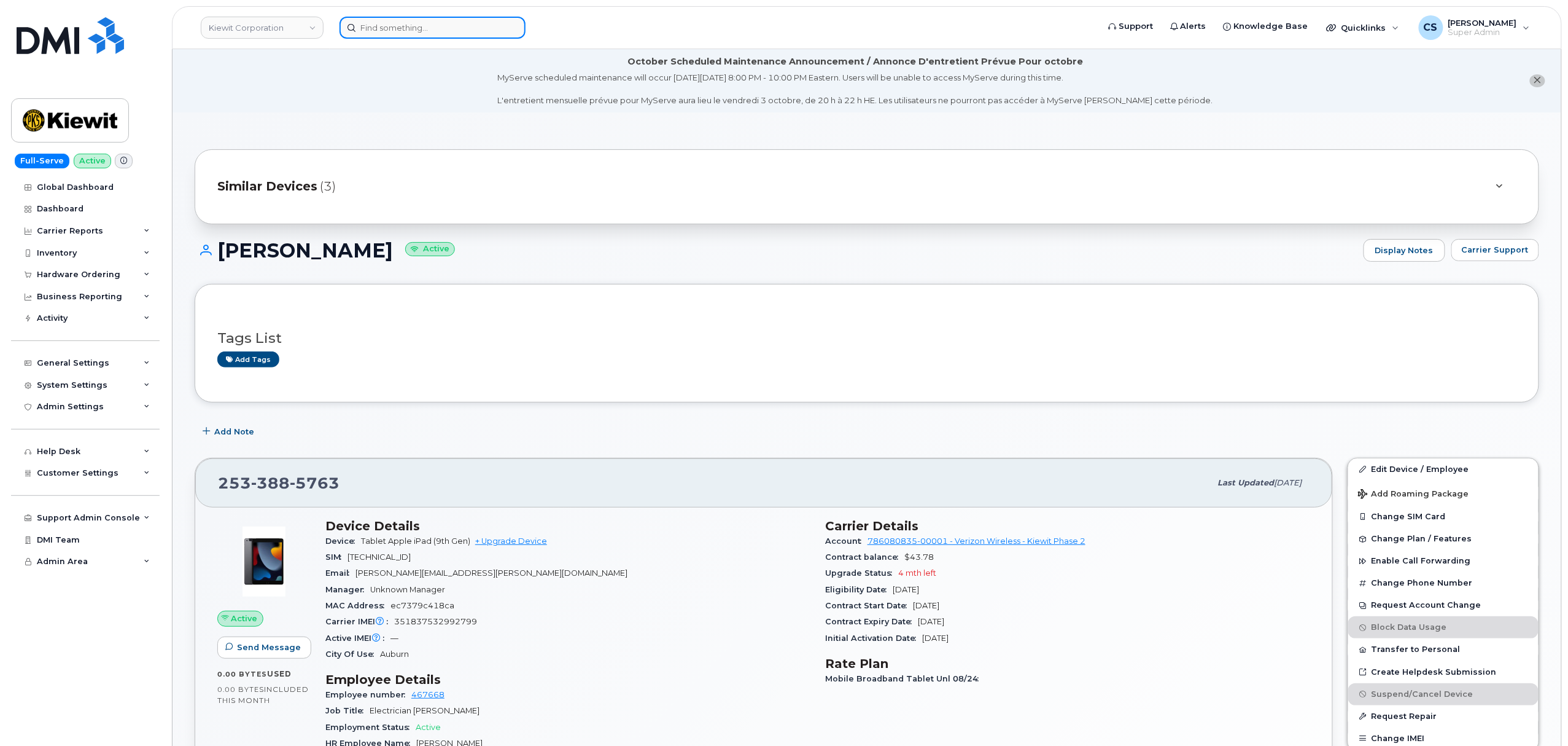
click at [439, 20] on input at bounding box center [433, 27] width 186 height 22
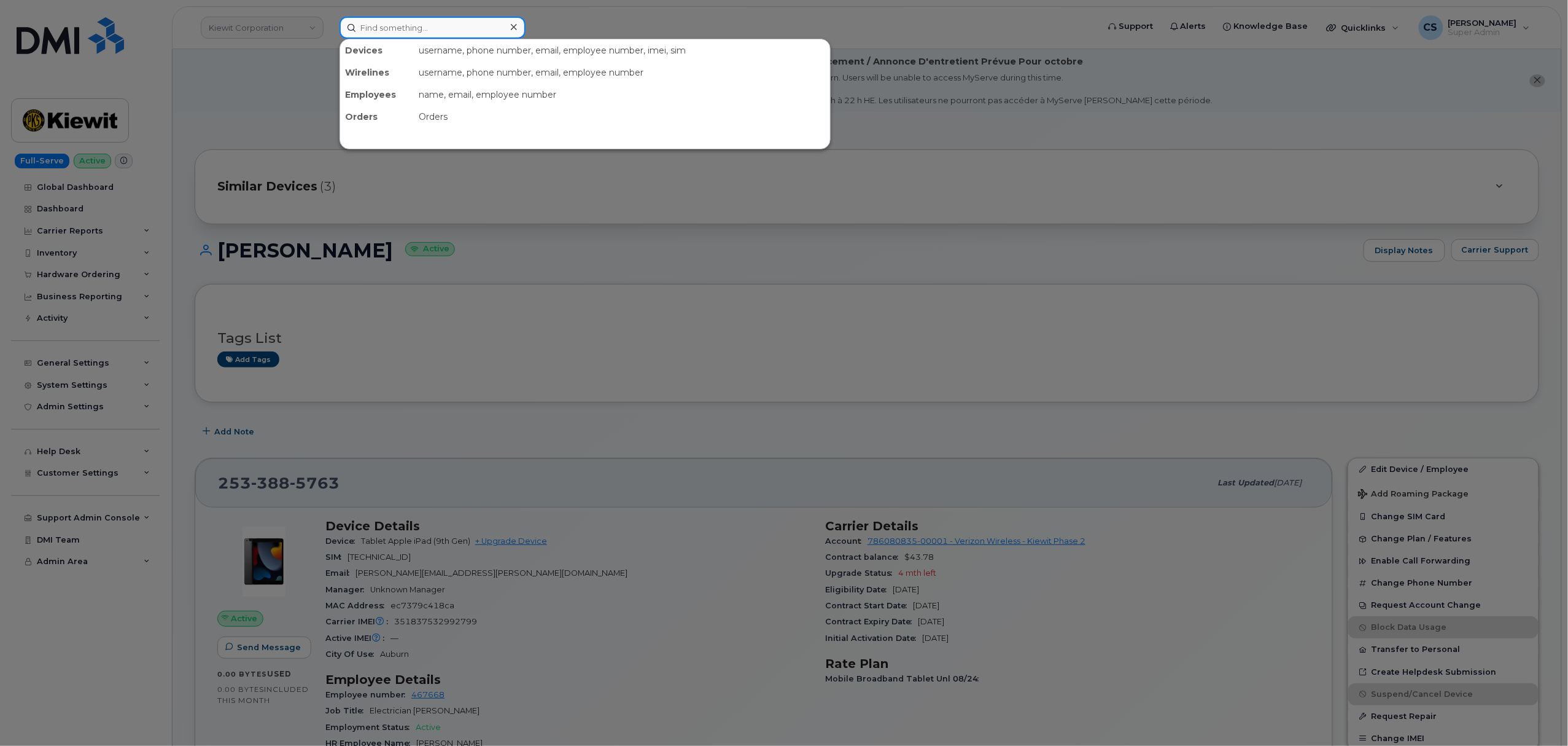
paste input "2533880624"
type input "2533880624"
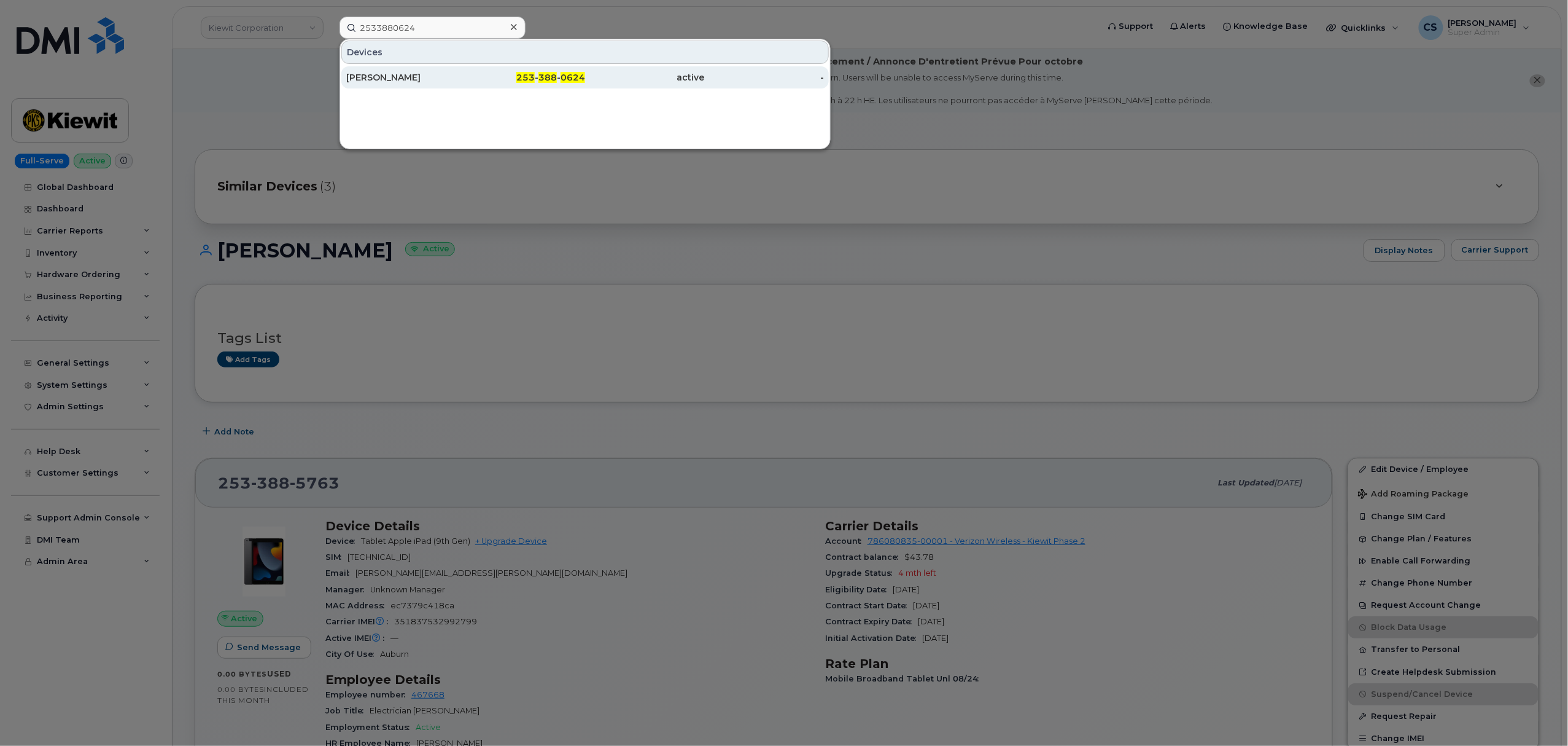
click at [550, 81] on span "388" at bounding box center [548, 77] width 19 height 11
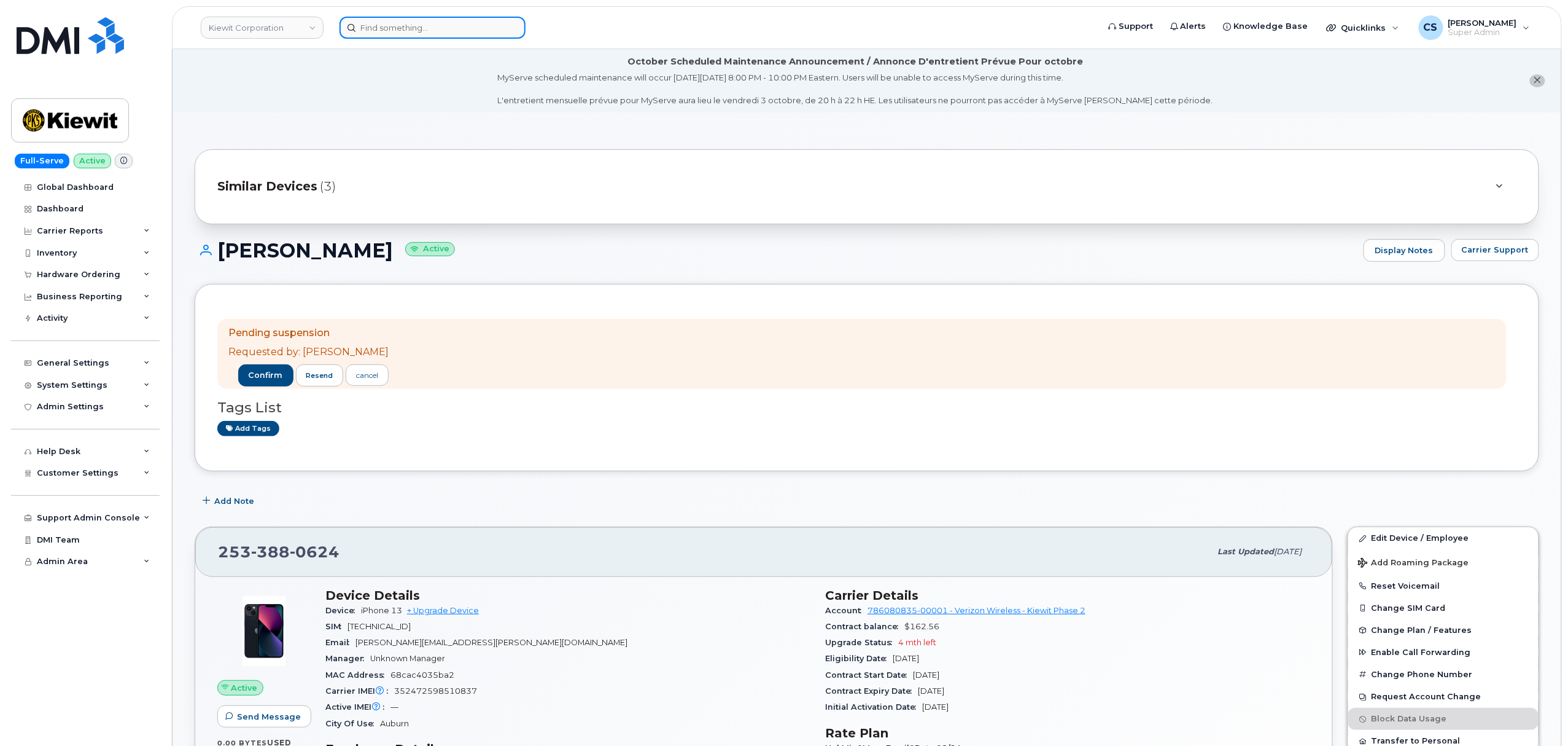
click at [448, 34] on input at bounding box center [433, 27] width 186 height 22
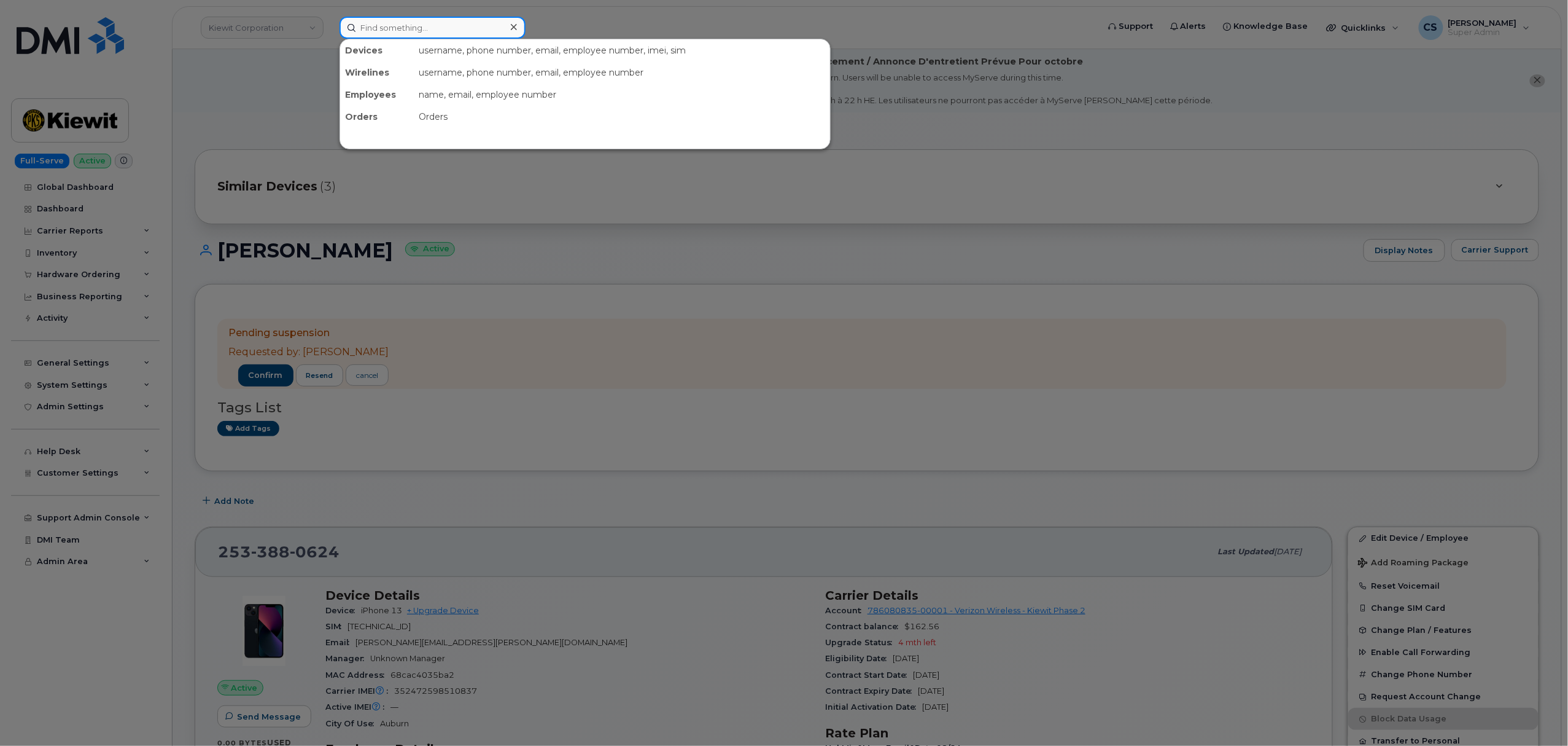
paste input "2534105979"
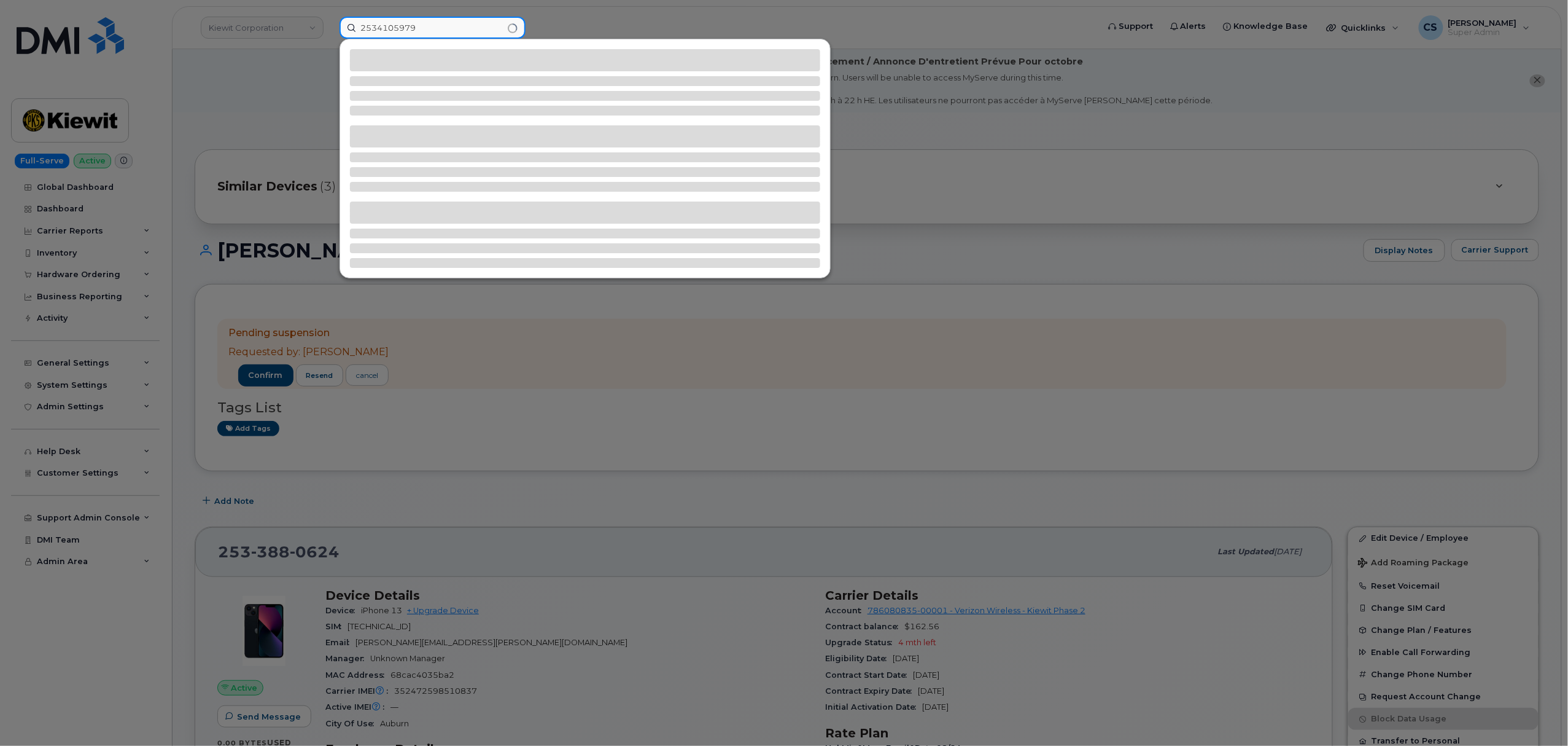
type input "2534105979"
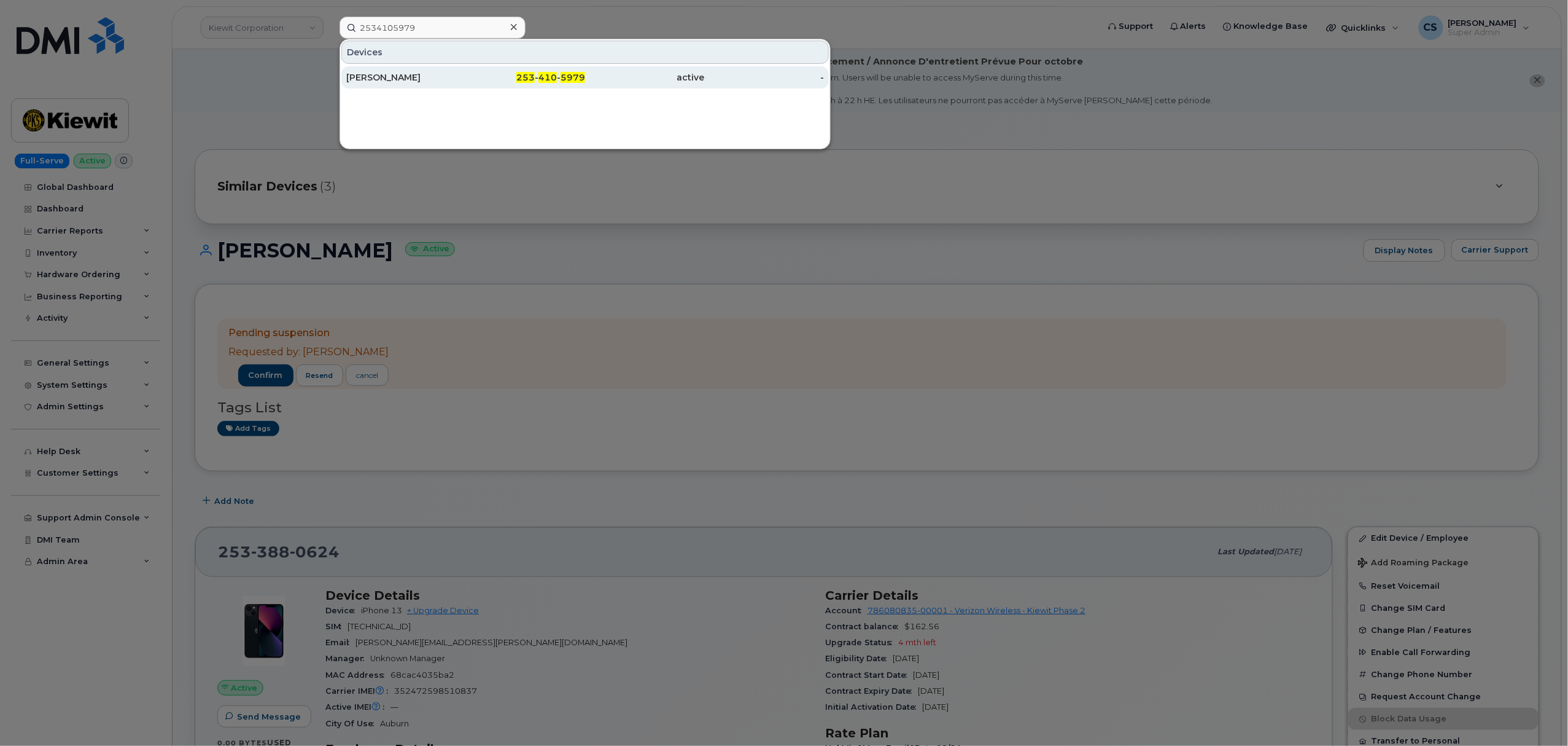
click at [555, 69] on div "253 - 410 - 5979" at bounding box center [526, 78] width 119 height 22
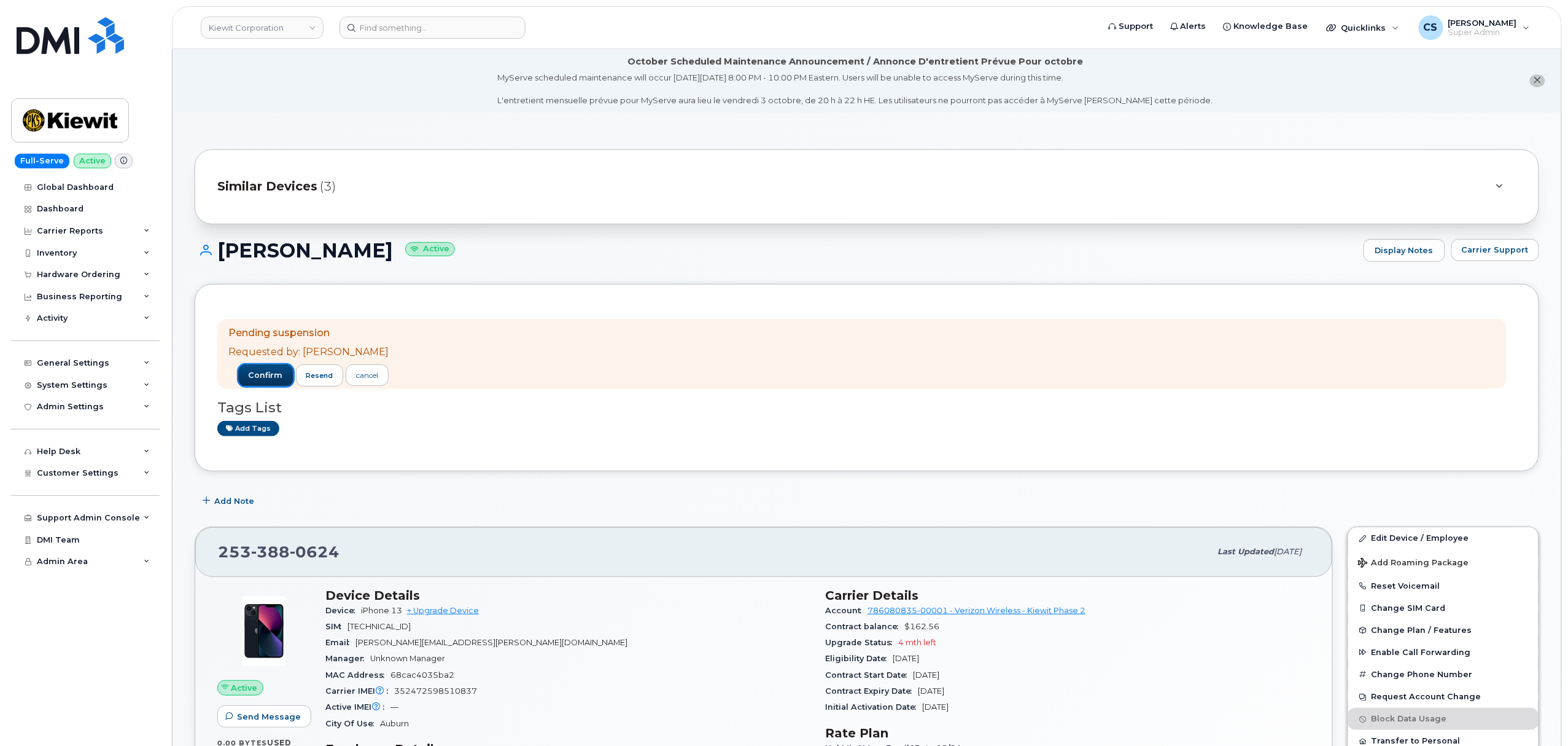
click at [260, 376] on span "confirm" at bounding box center [265, 375] width 34 height 11
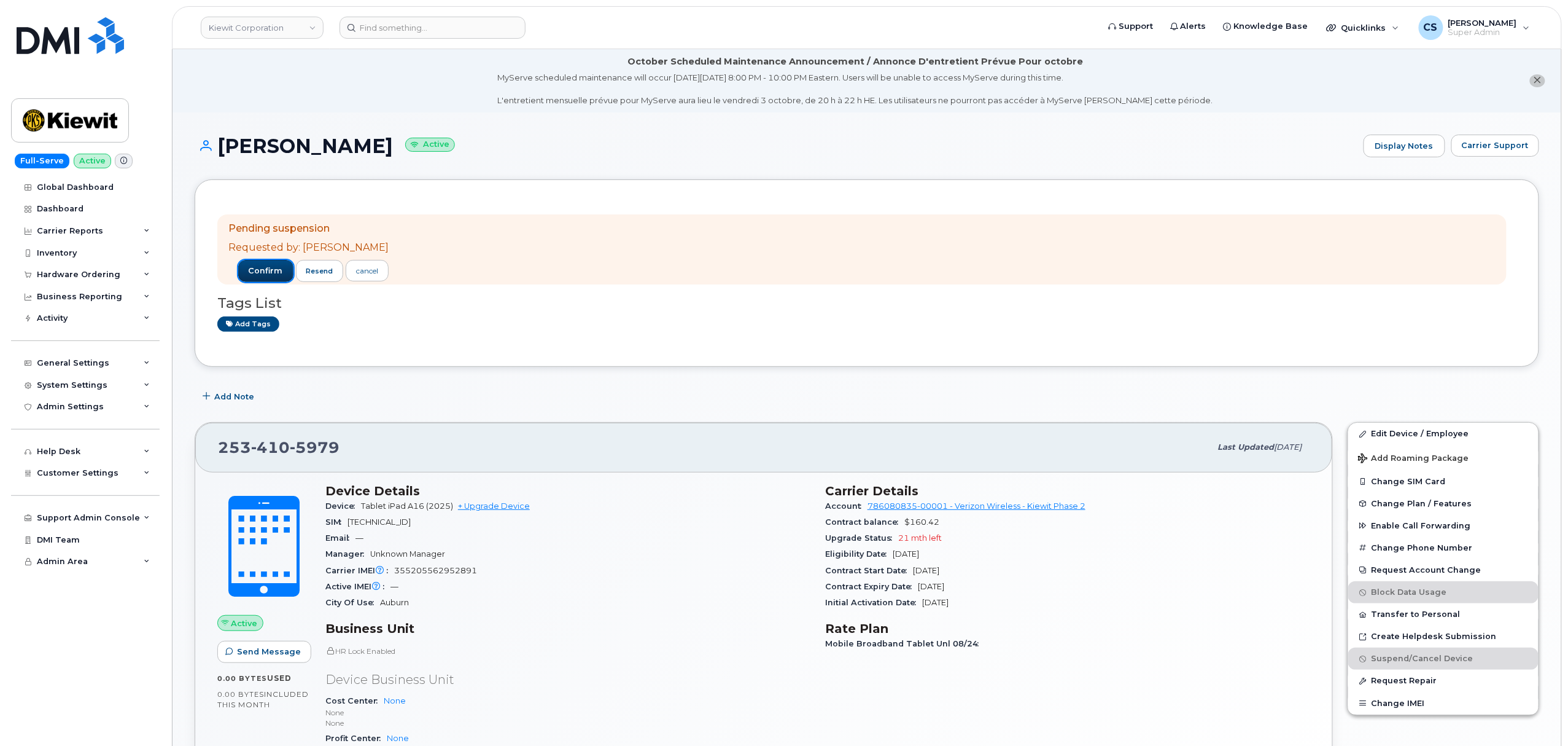
click at [270, 269] on span "confirm" at bounding box center [265, 271] width 34 height 11
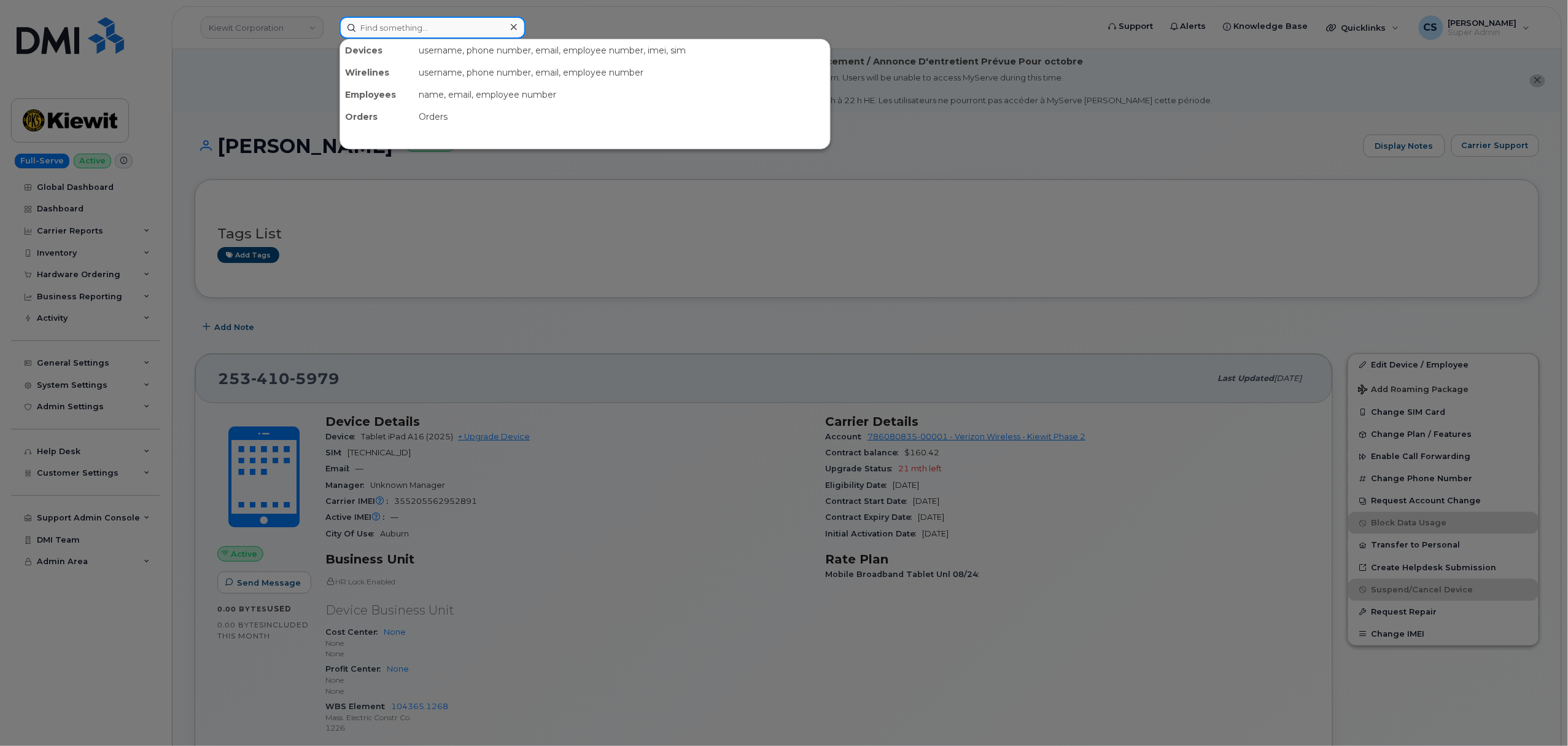
click at [396, 27] on input at bounding box center [433, 27] width 186 height 22
click at [393, 27] on input at bounding box center [433, 27] width 186 height 22
paste input "[PHONE_NUMBER]"
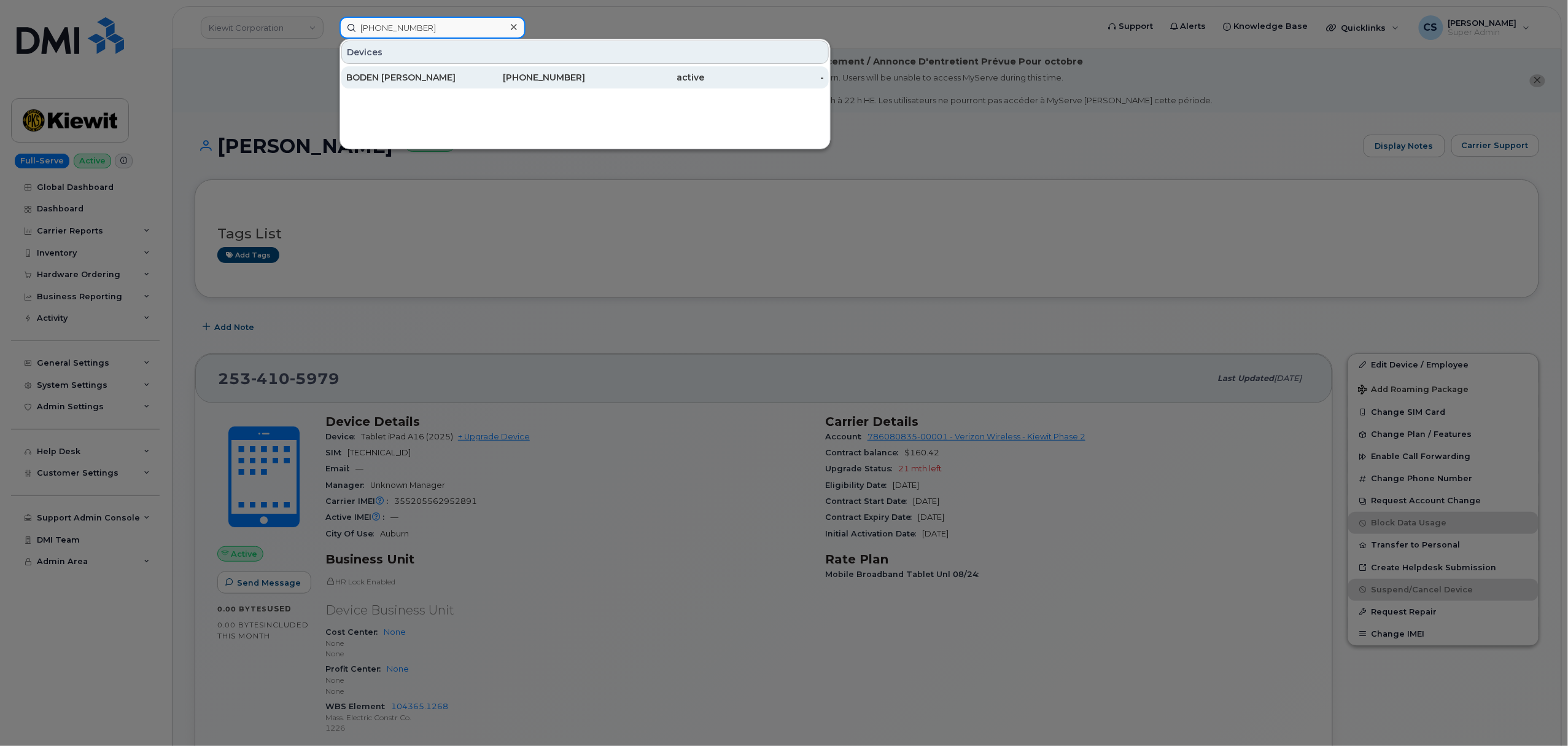
type input "[PHONE_NUMBER]"
click at [438, 82] on div "BODEN [PERSON_NAME]" at bounding box center [406, 77] width 119 height 12
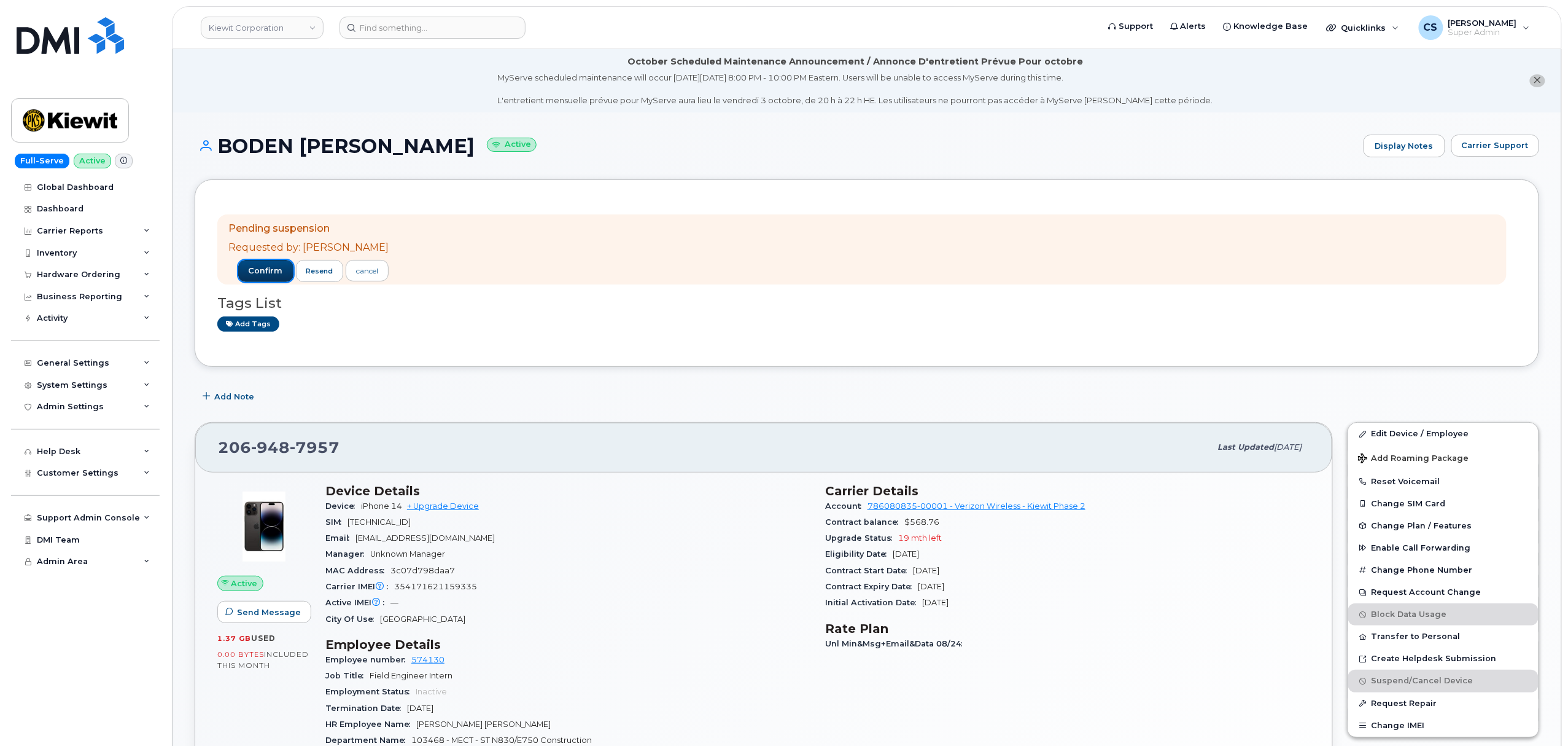
click at [264, 264] on button "confirm" at bounding box center [265, 271] width 55 height 22
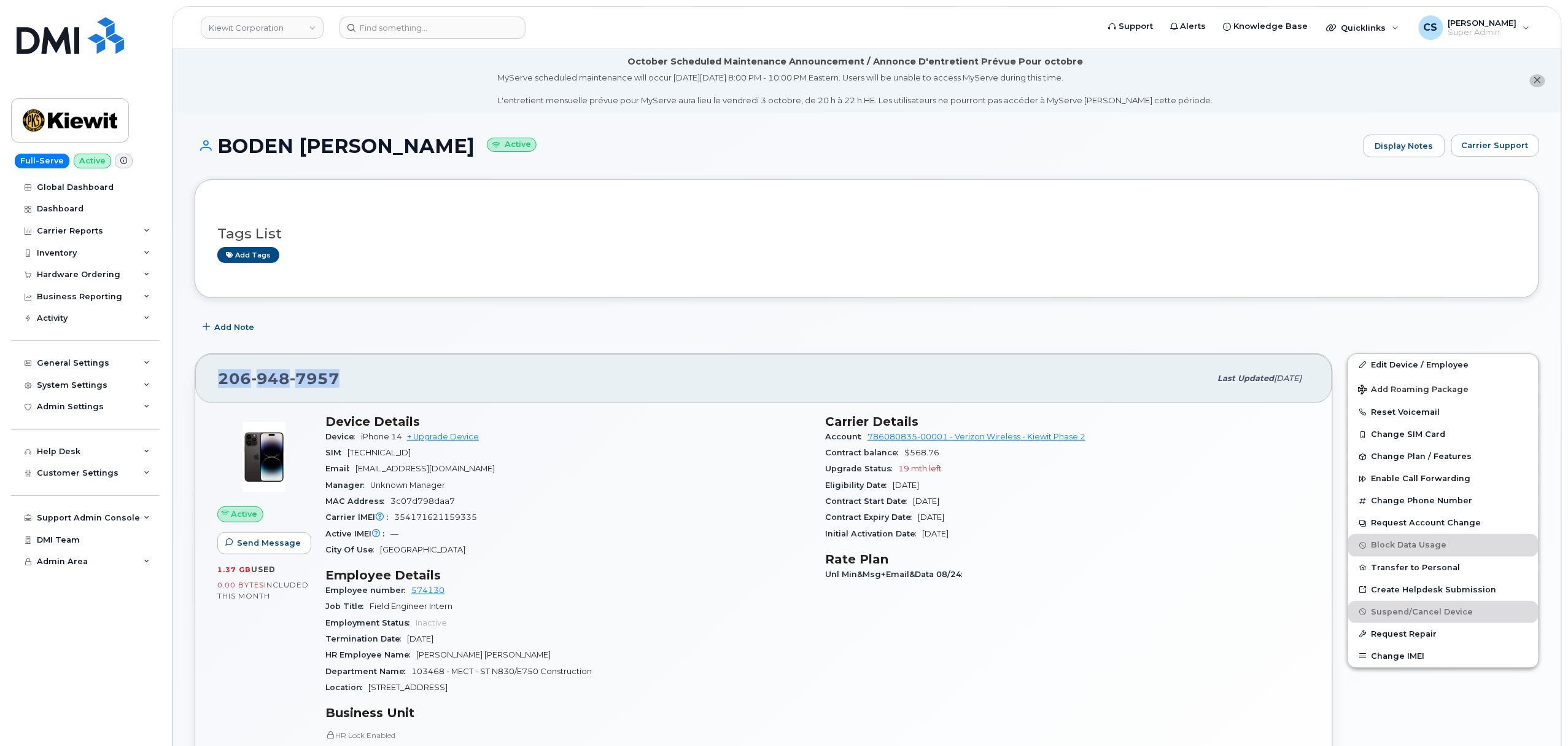
drag, startPoint x: 340, startPoint y: 383, endPoint x: 217, endPoint y: 384, distance: 123.0
click at [217, 384] on div "206 948 7957 Last updated Sep 06, 2025" at bounding box center [764, 379] width 1137 height 50
copy span "206 948 7957"
click at [438, 26] on input at bounding box center [433, 27] width 186 height 22
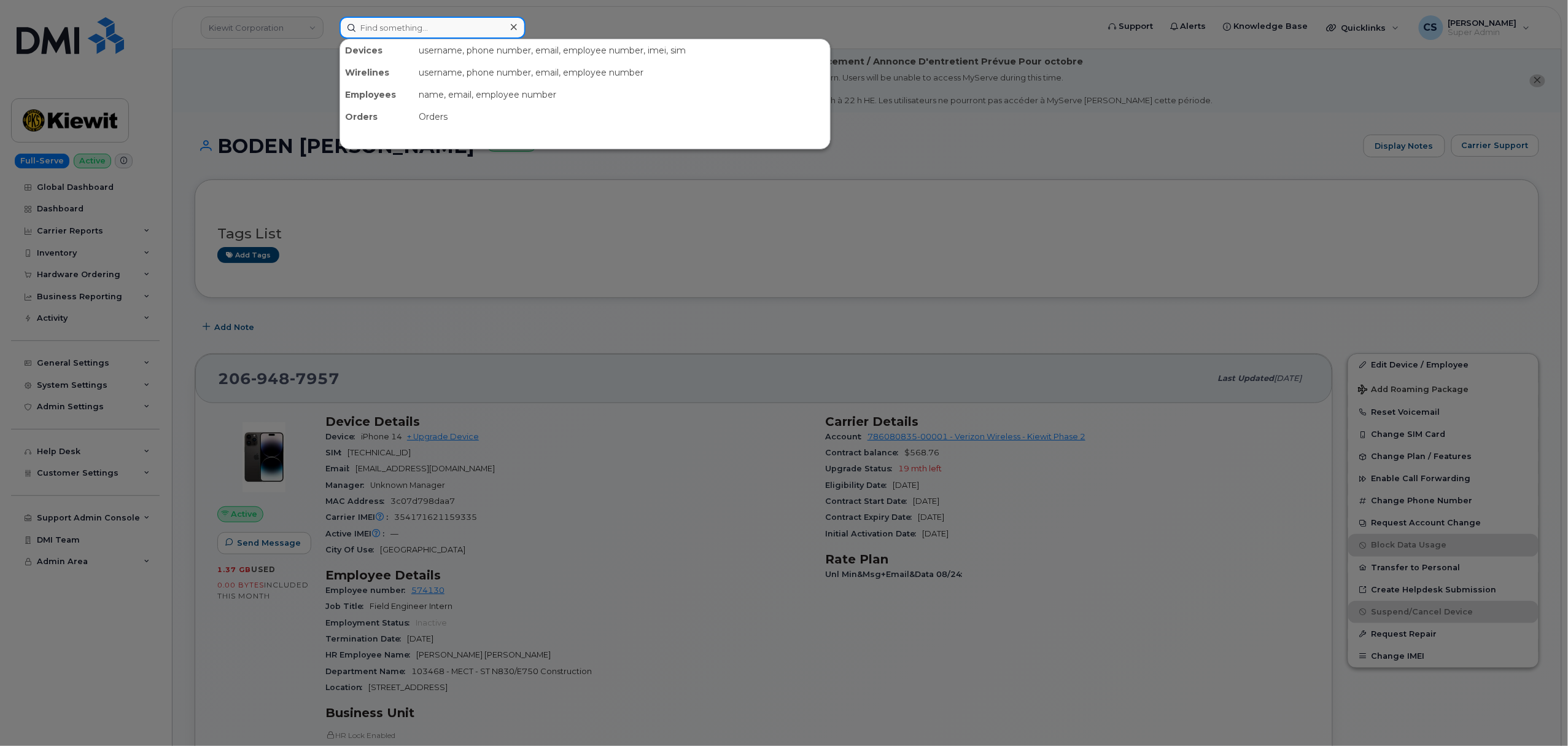
paste input "2537973289"
type input "2537973289"
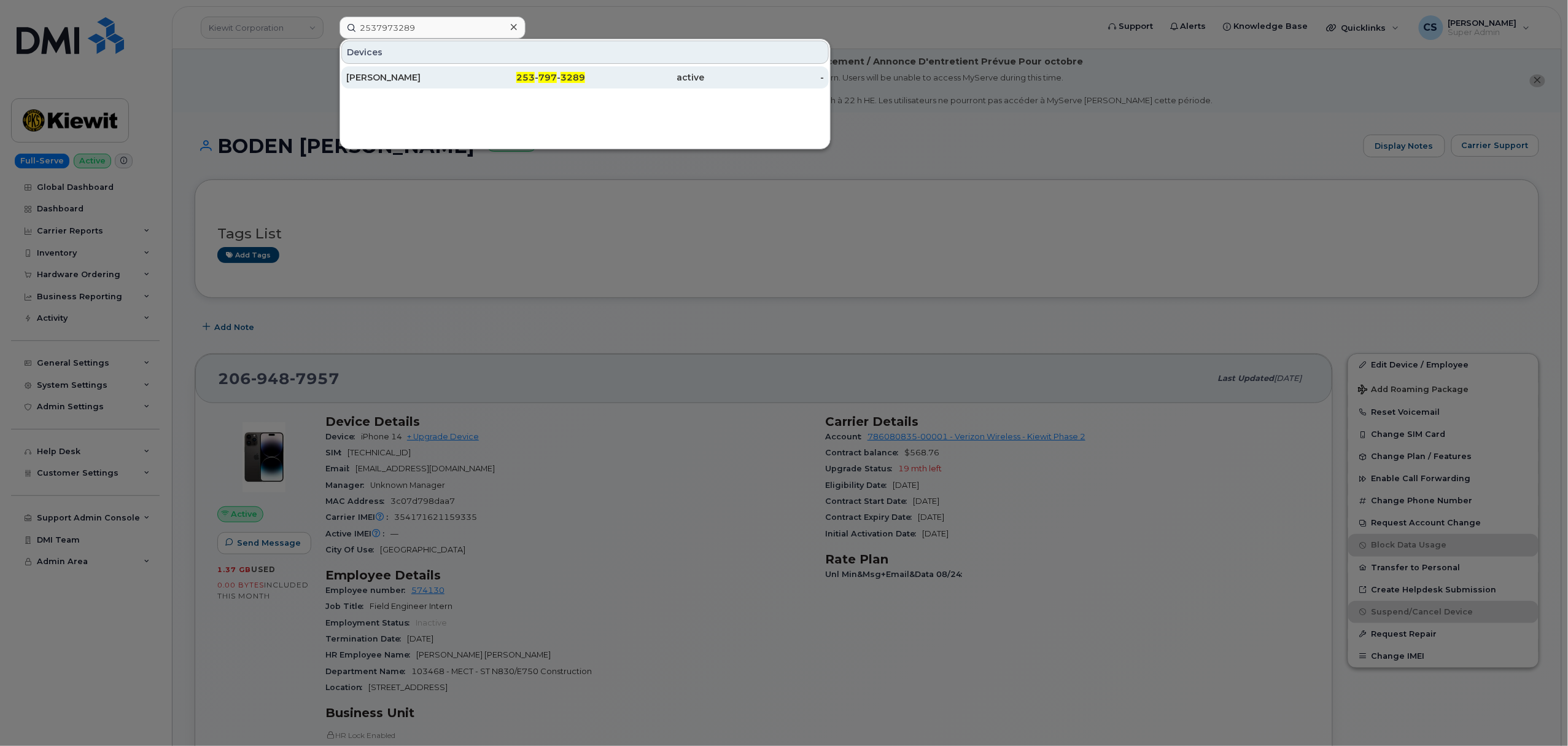
click at [578, 77] on span "3289" at bounding box center [572, 77] width 25 height 11
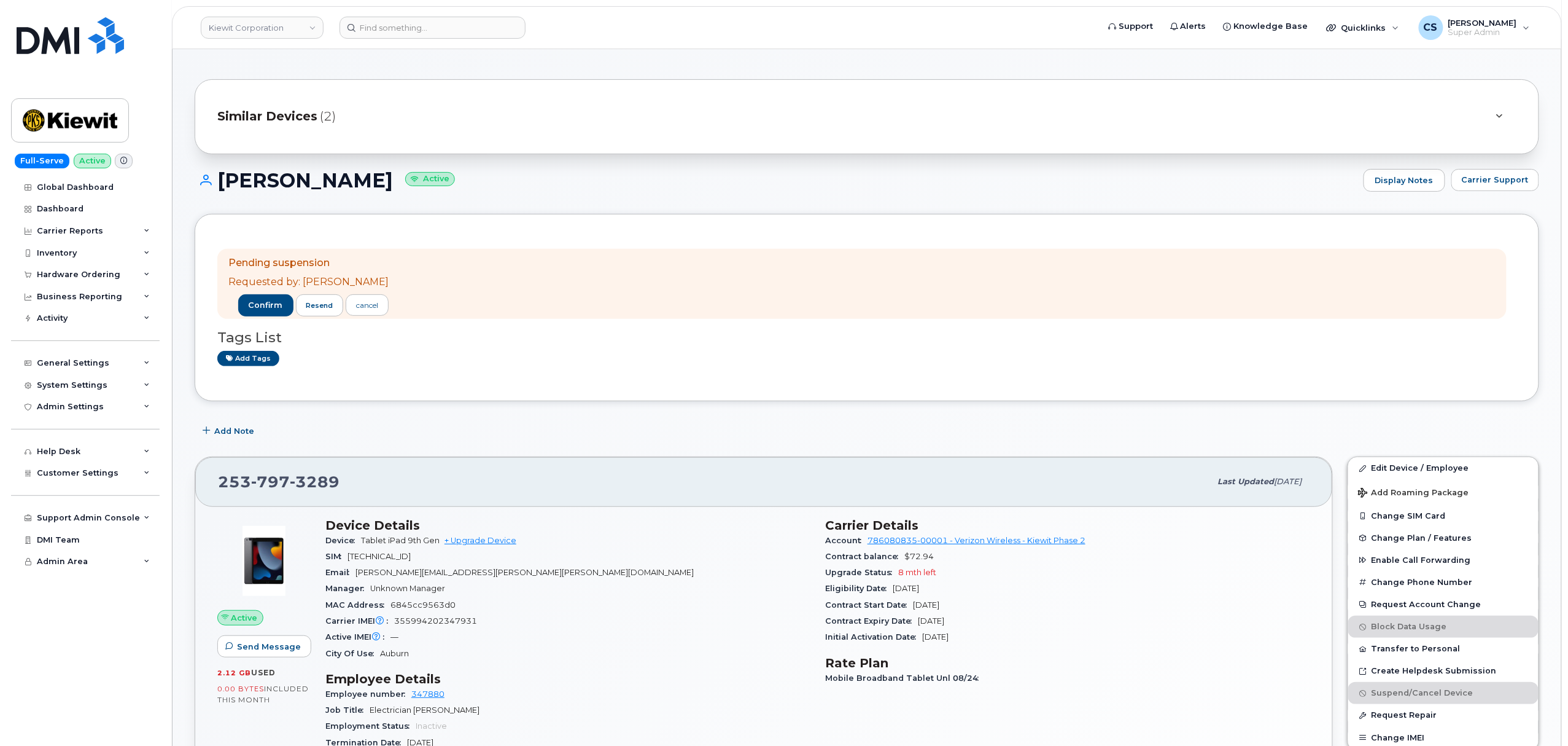
scroll to position [163, 0]
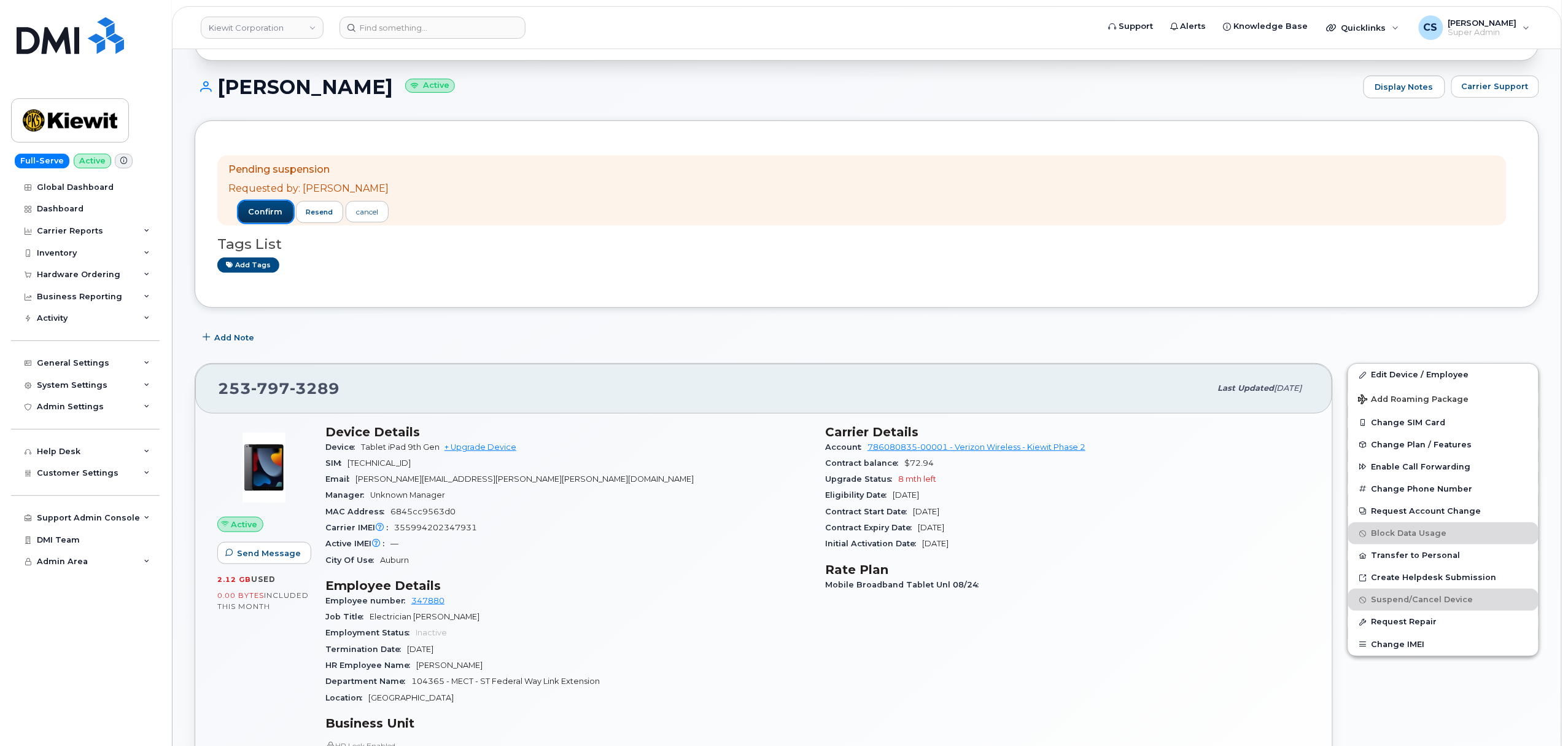
click at [261, 207] on span "confirm" at bounding box center [265, 212] width 34 height 11
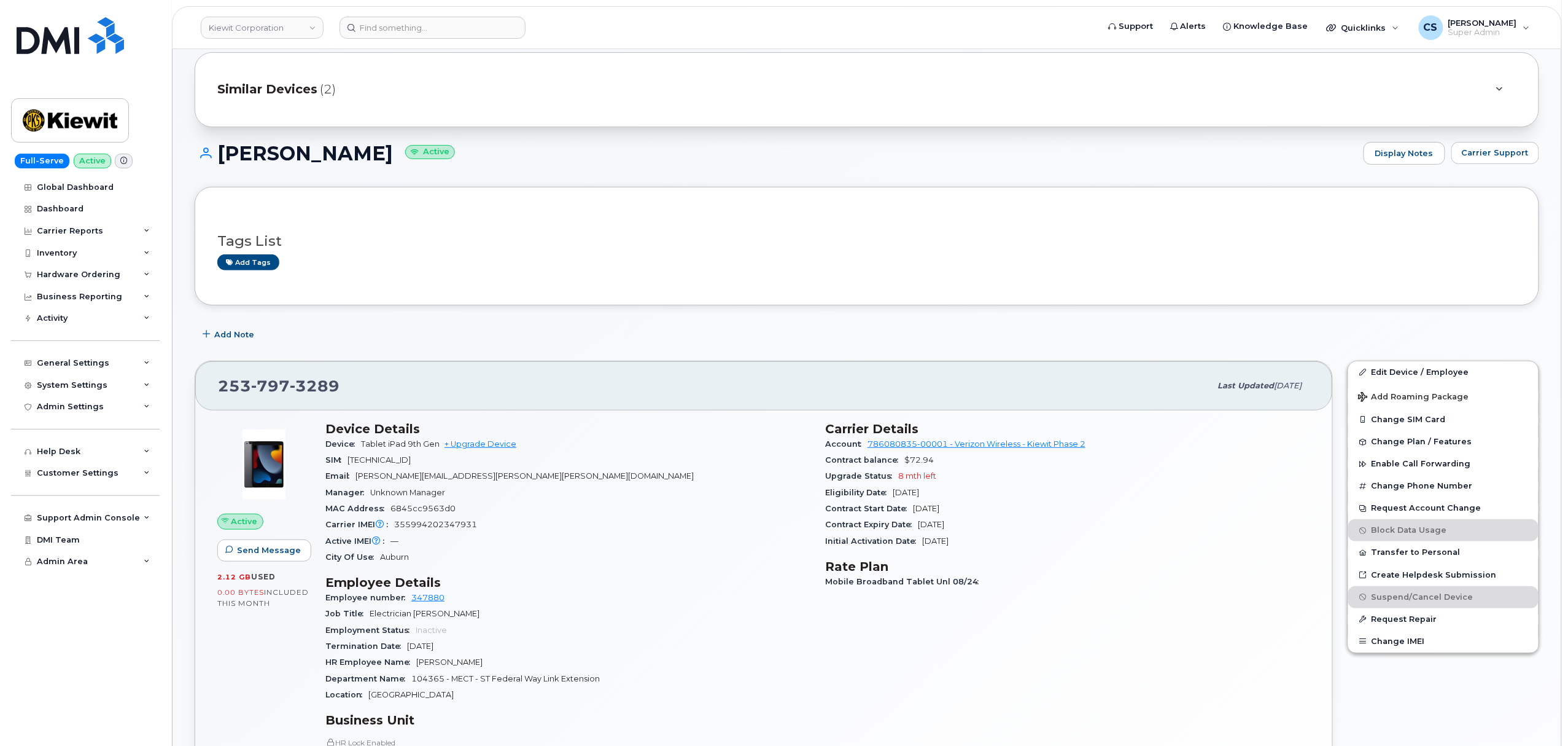
scroll to position [0, 0]
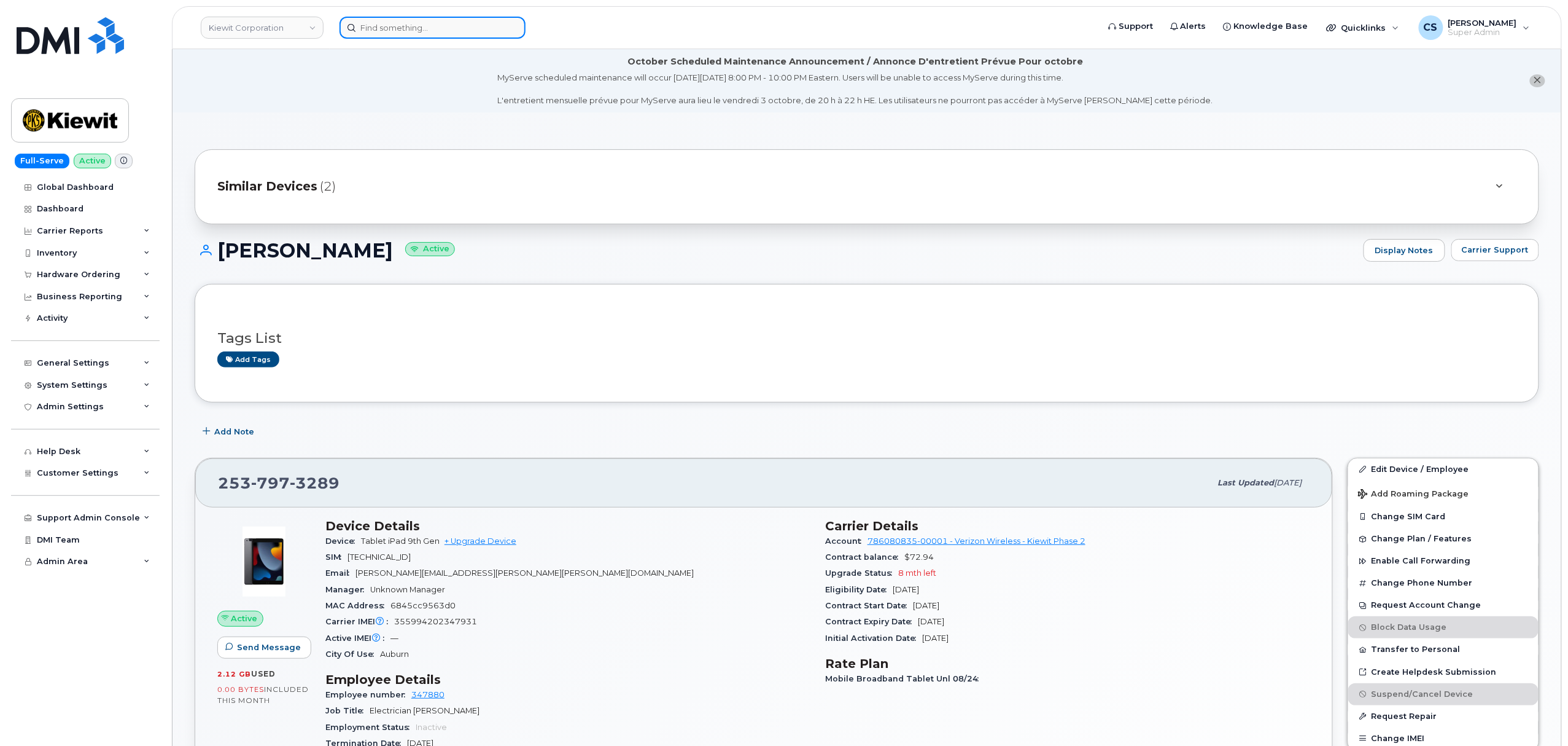
click at [453, 30] on input at bounding box center [433, 27] width 186 height 22
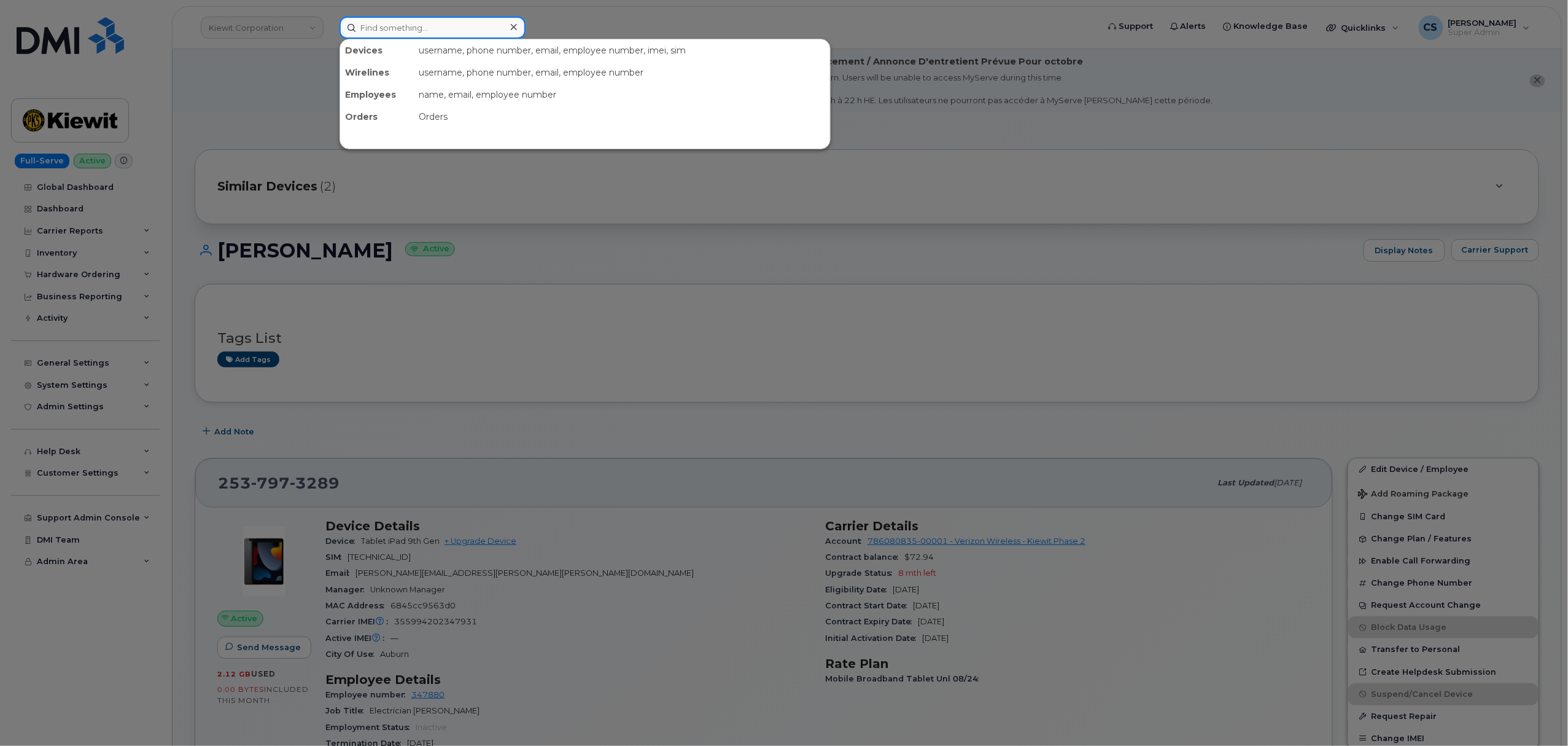
paste input "4356608648"
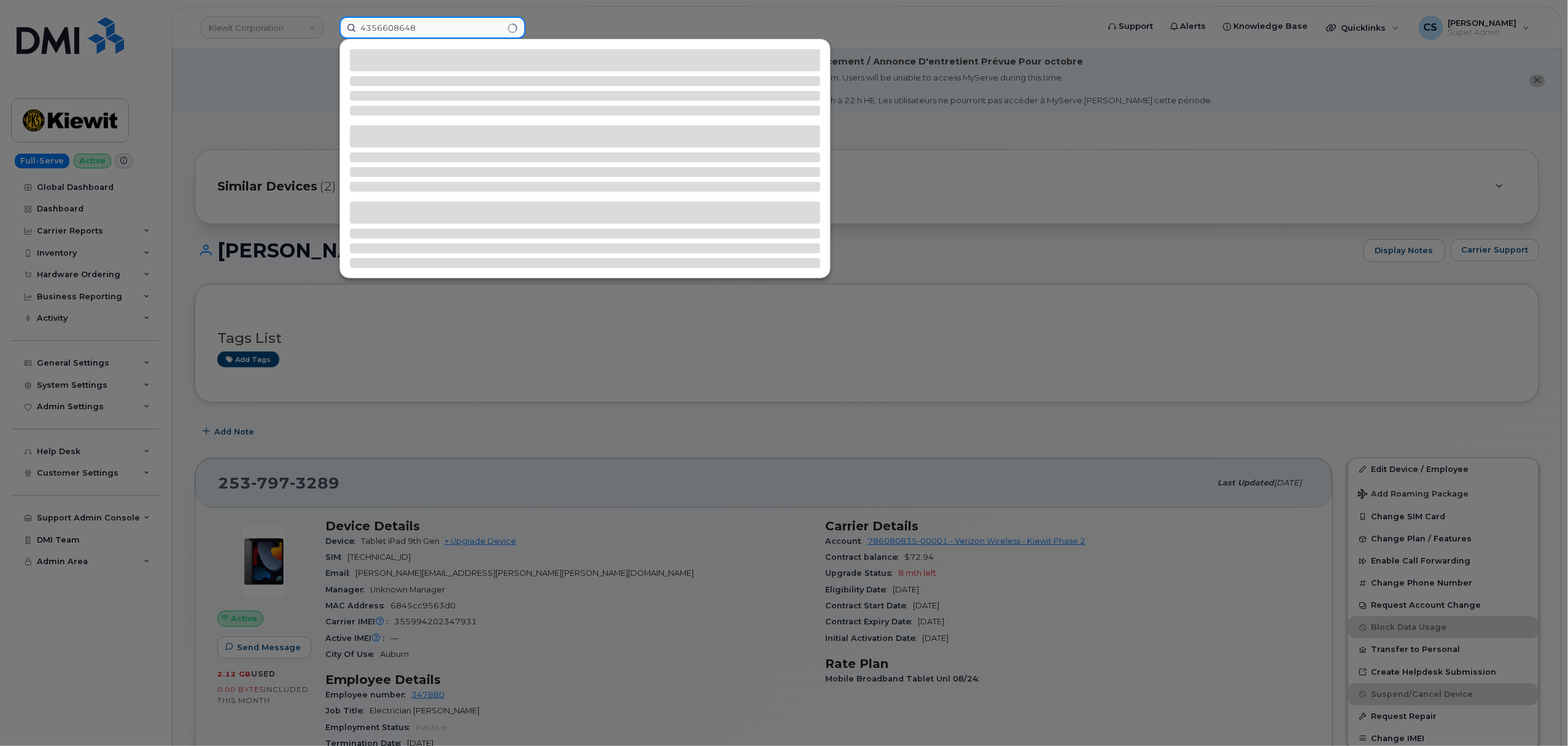
type input "4356608648"
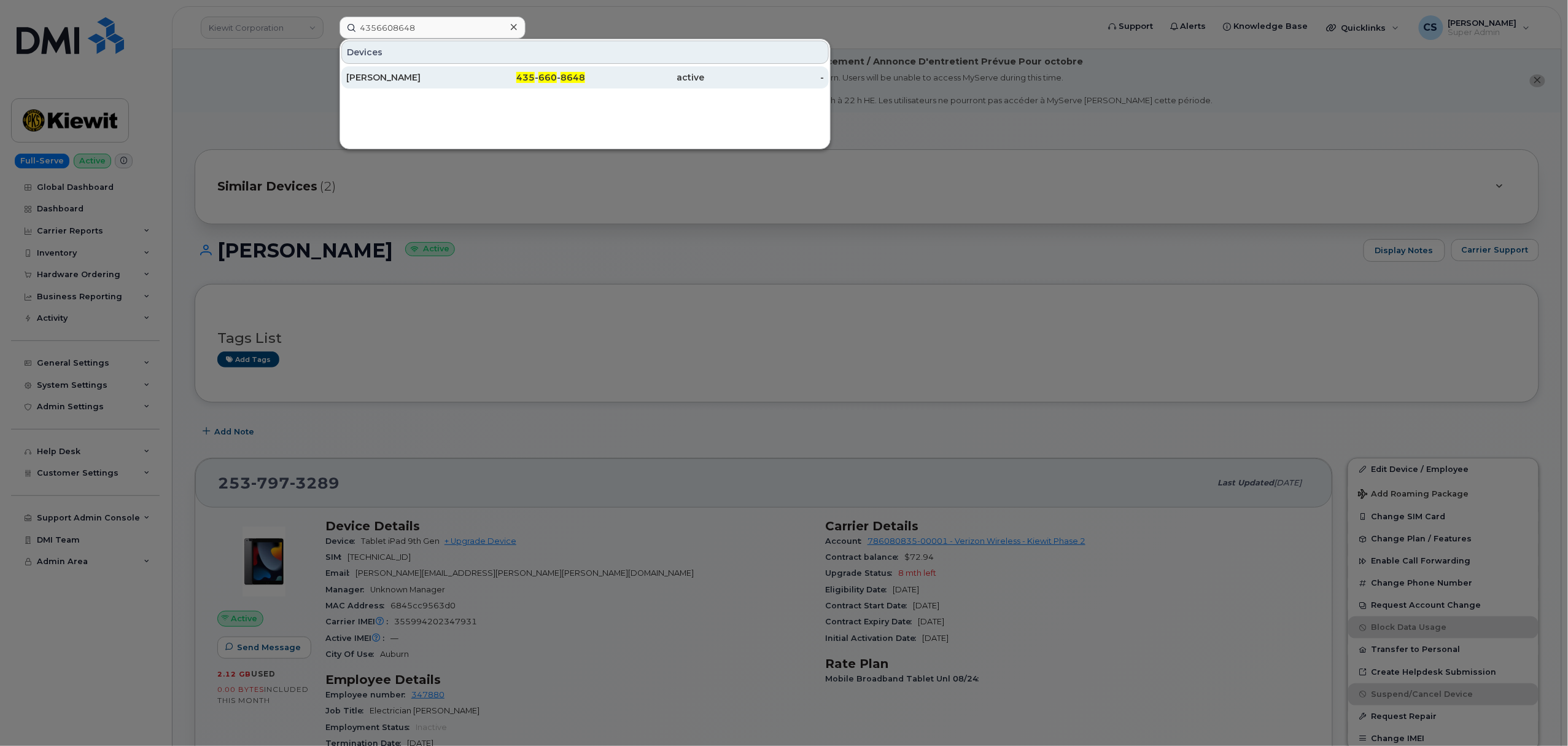
click at [537, 73] on div "435 - 660 - 8648" at bounding box center [526, 77] width 119 height 12
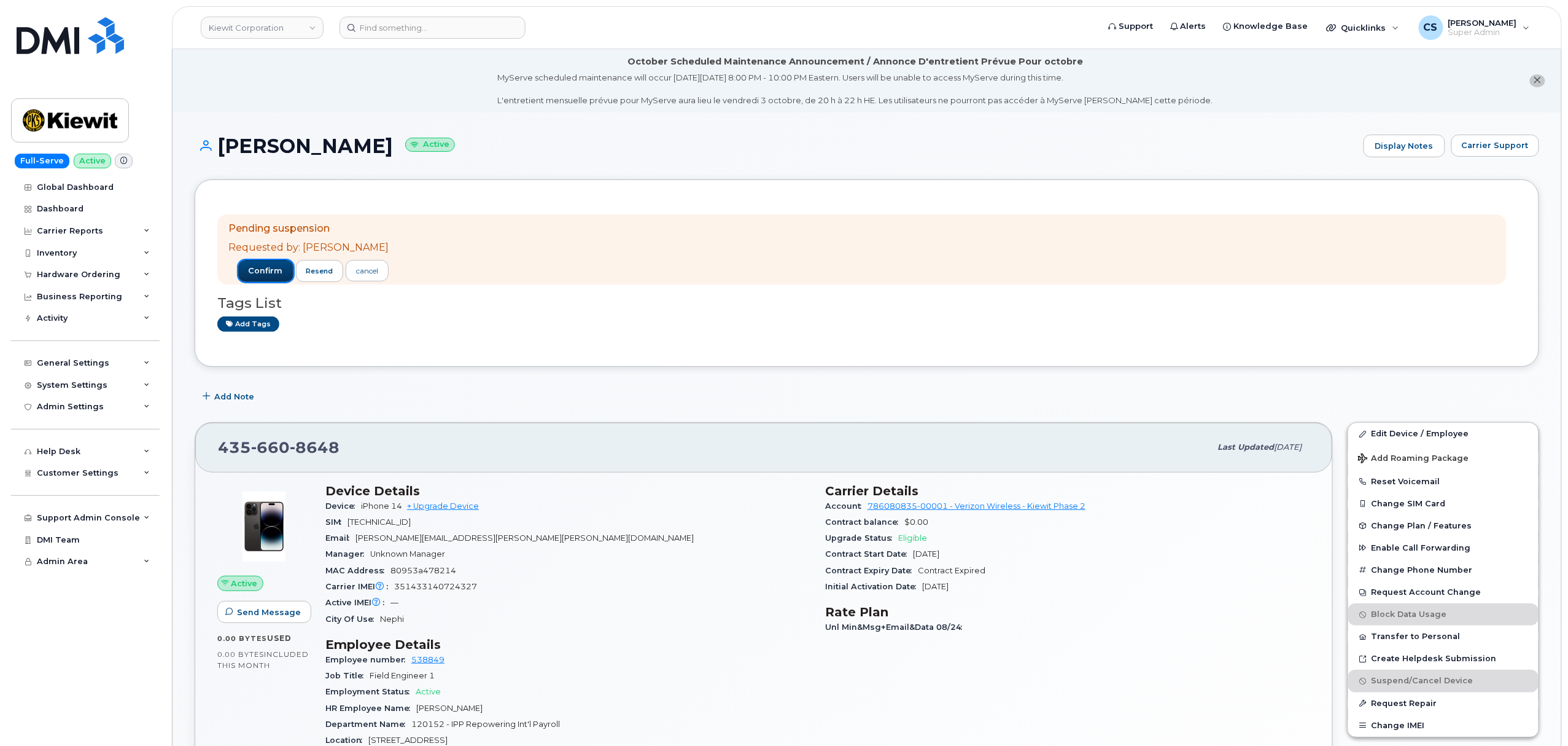
click at [249, 273] on span "confirm" at bounding box center [265, 271] width 34 height 11
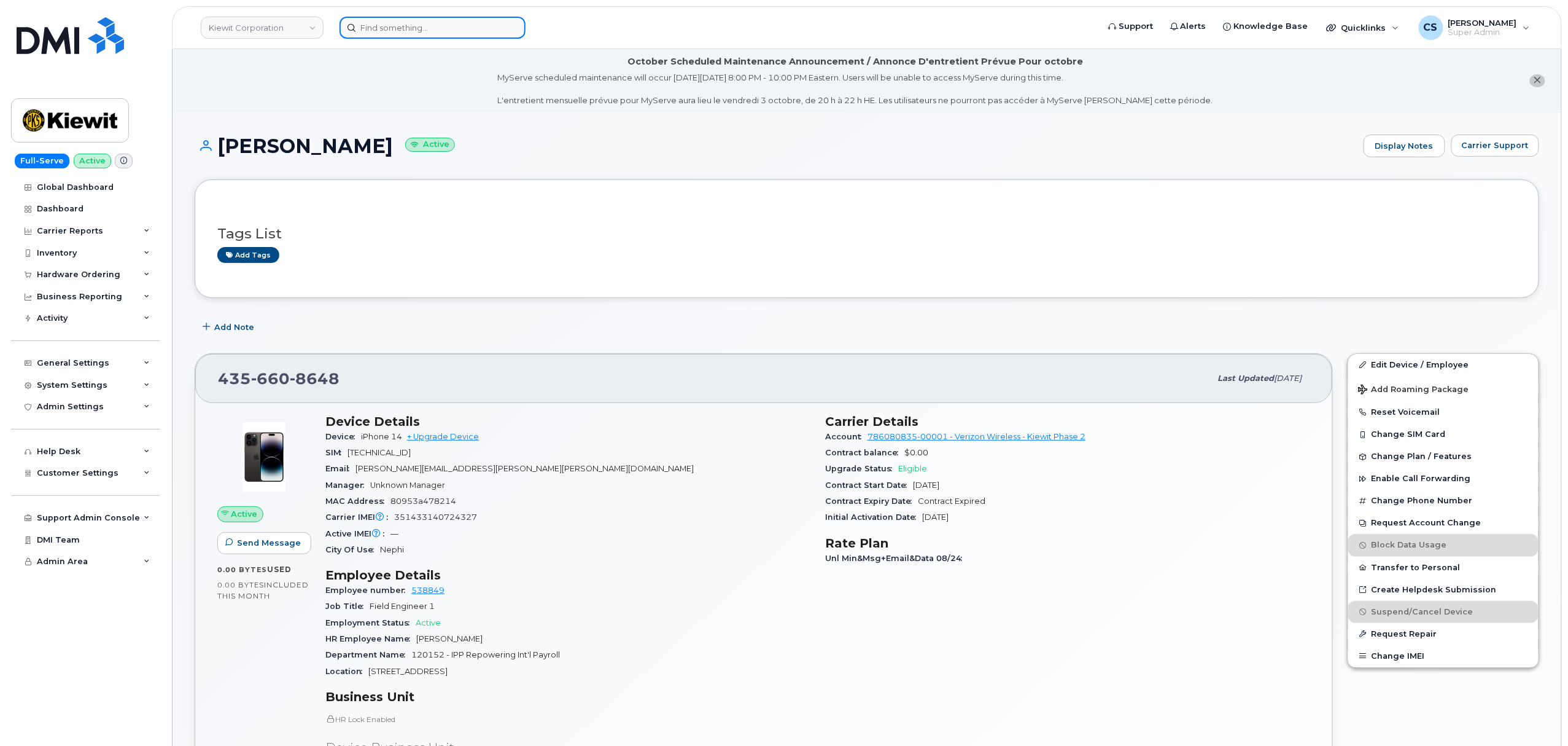
click at [398, 27] on input at bounding box center [433, 27] width 186 height 22
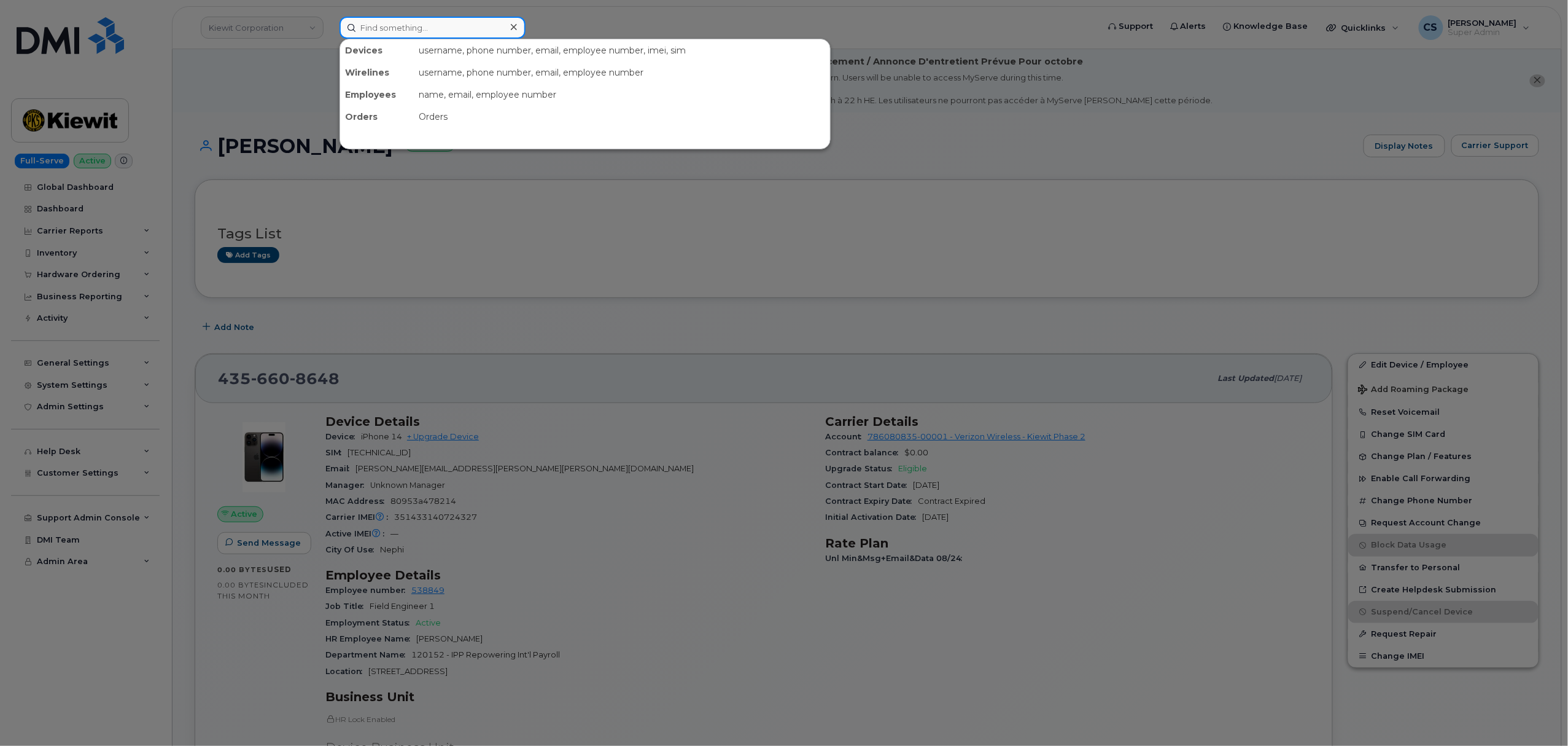
paste input "3613850478"
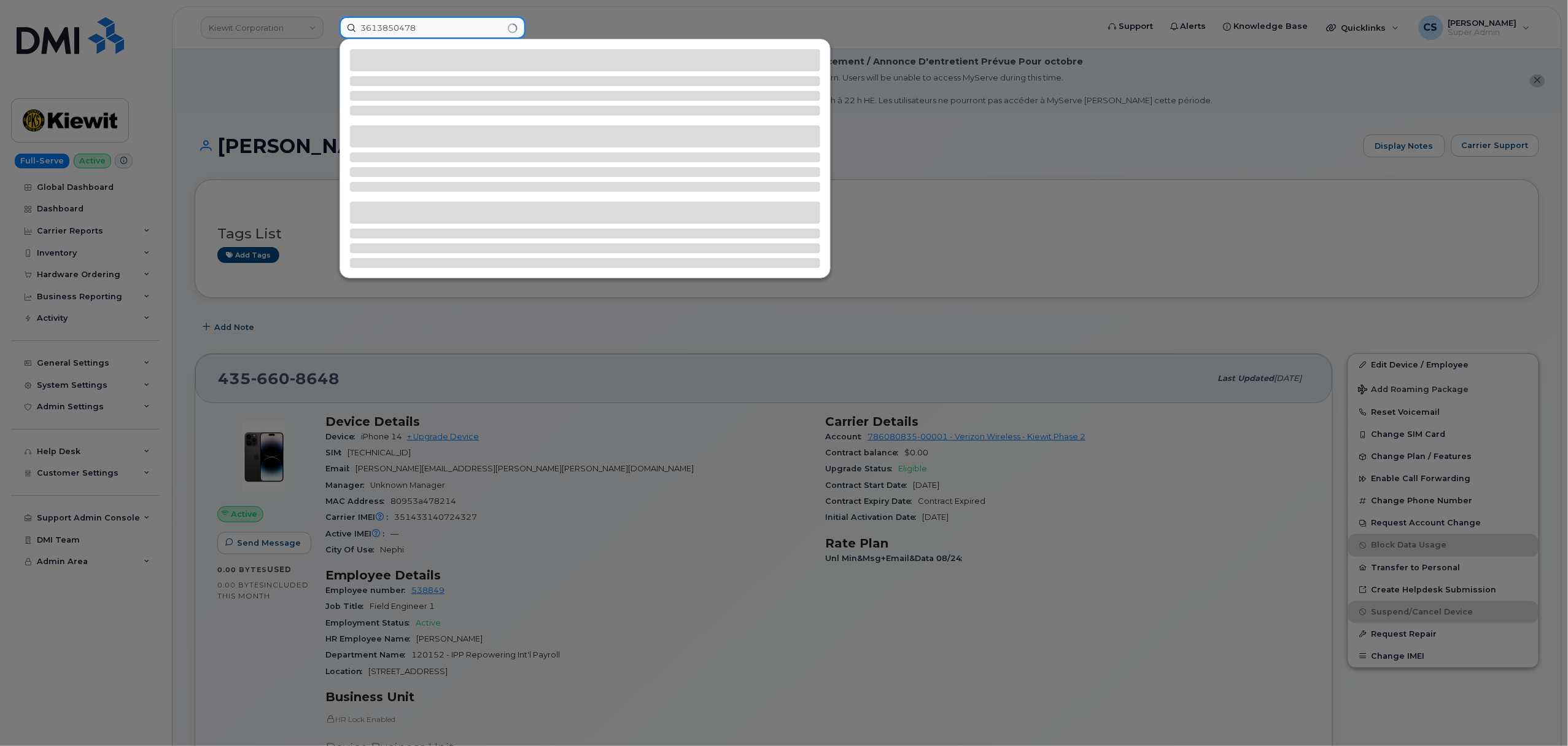
type input "3613850478"
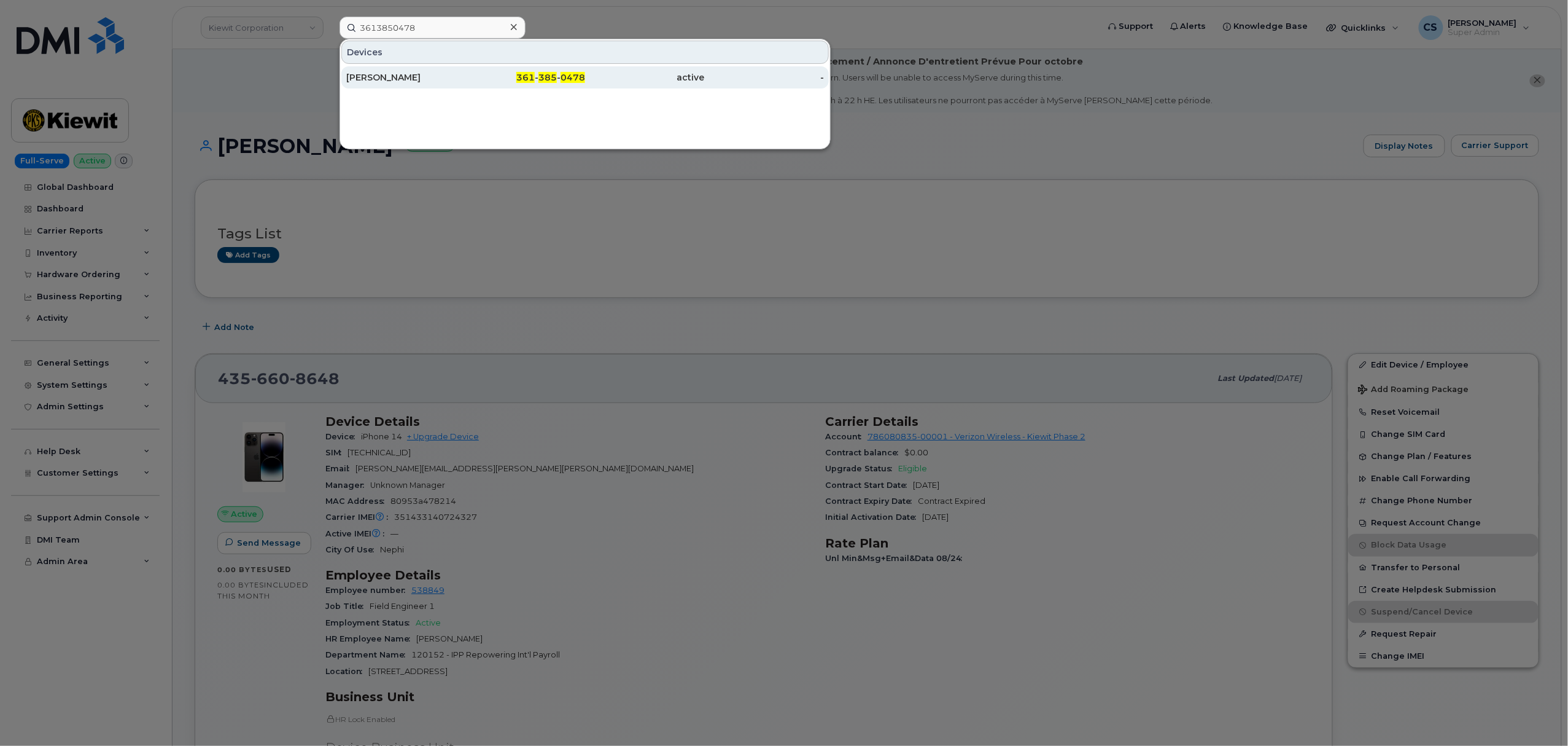
click at [544, 74] on span "385" at bounding box center [548, 77] width 19 height 11
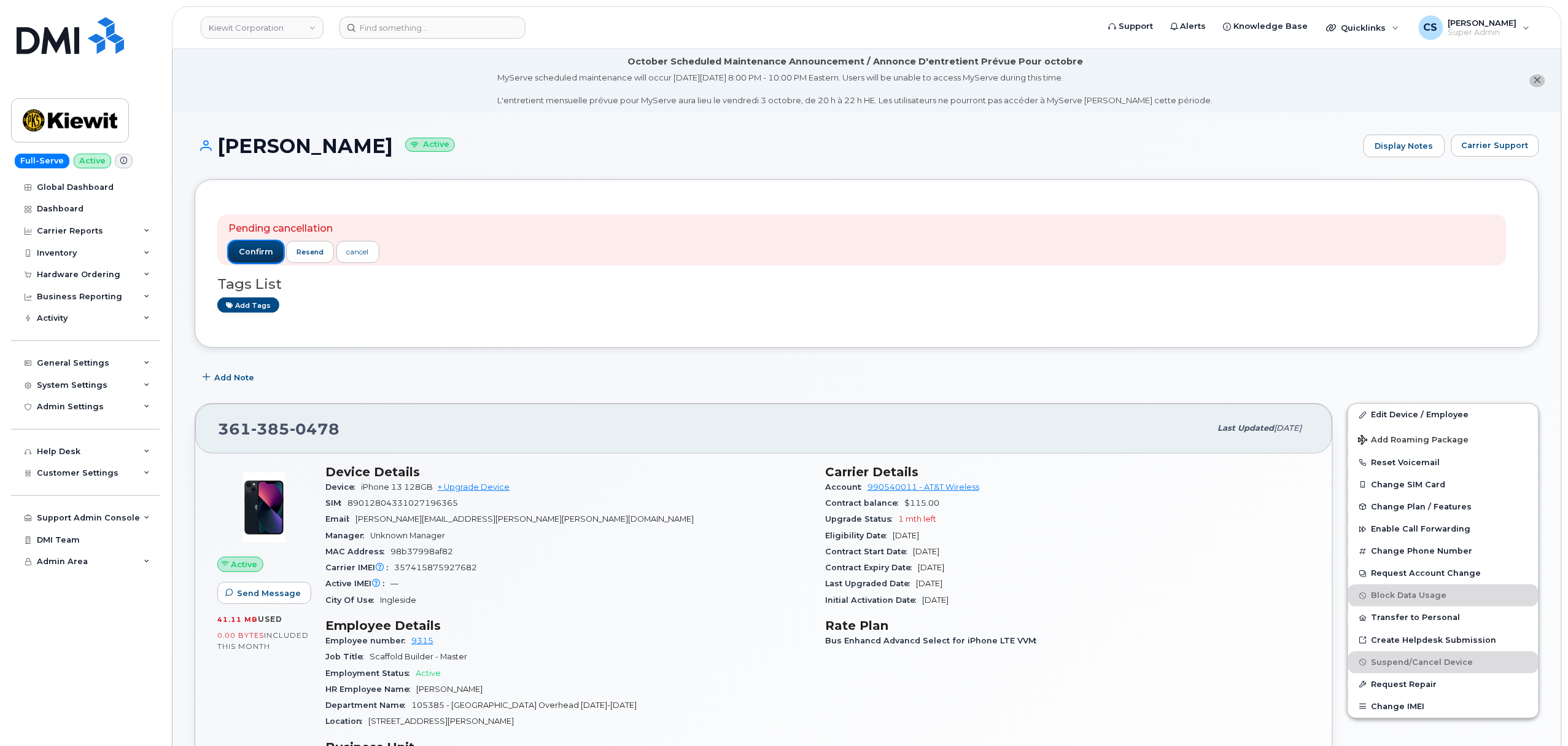
click at [248, 251] on span "confirm" at bounding box center [256, 252] width 34 height 11
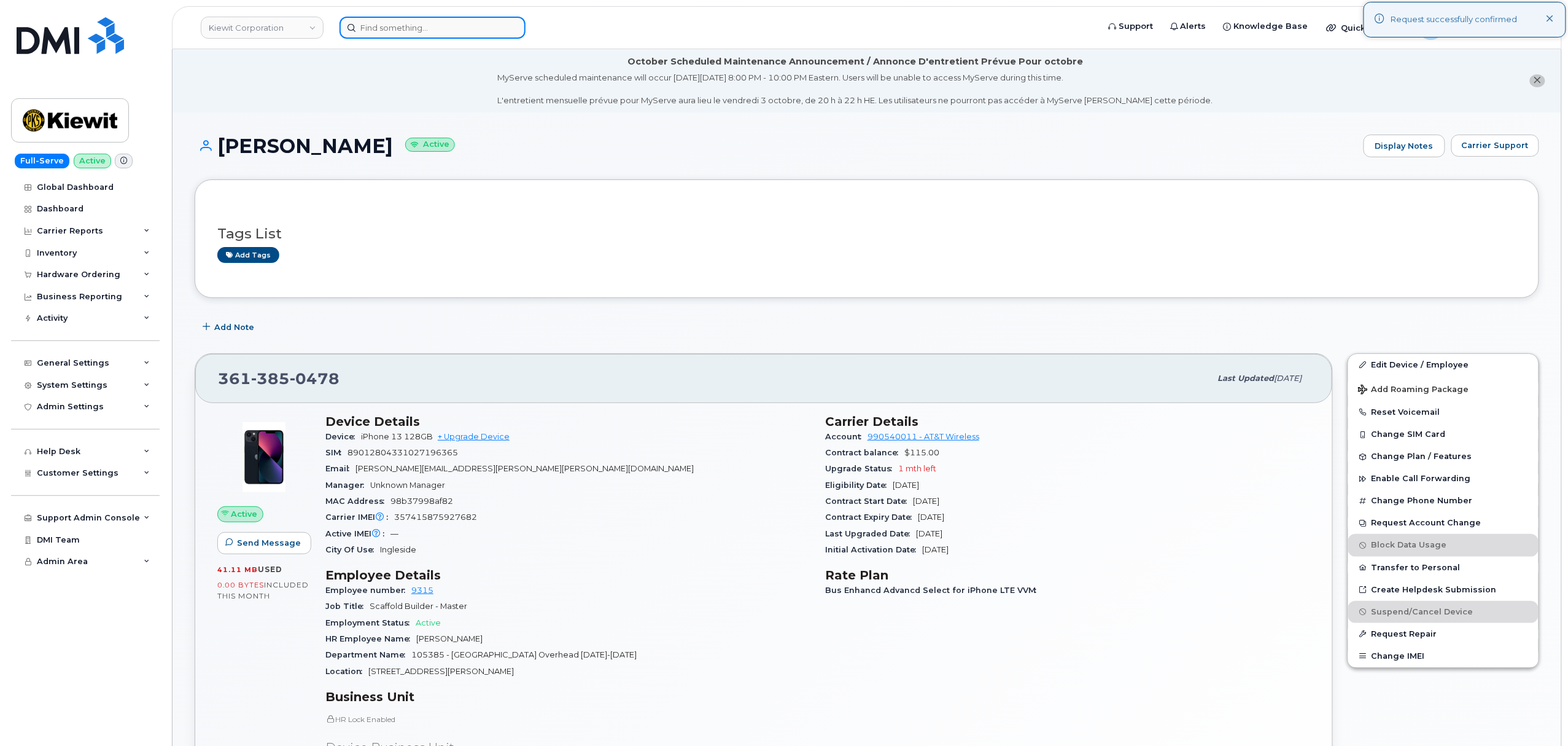
click at [452, 26] on input at bounding box center [433, 27] width 186 height 22
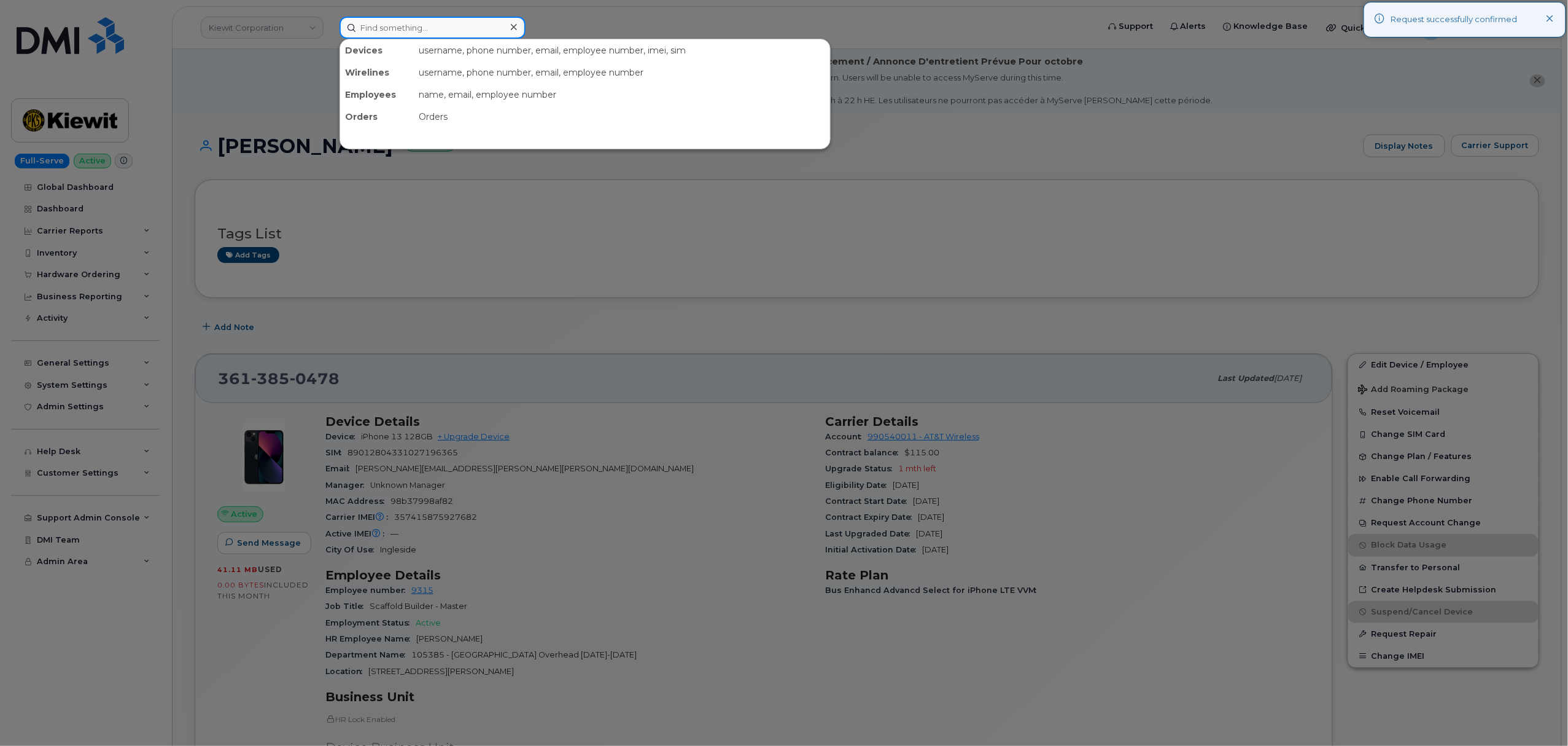
paste input "301632"
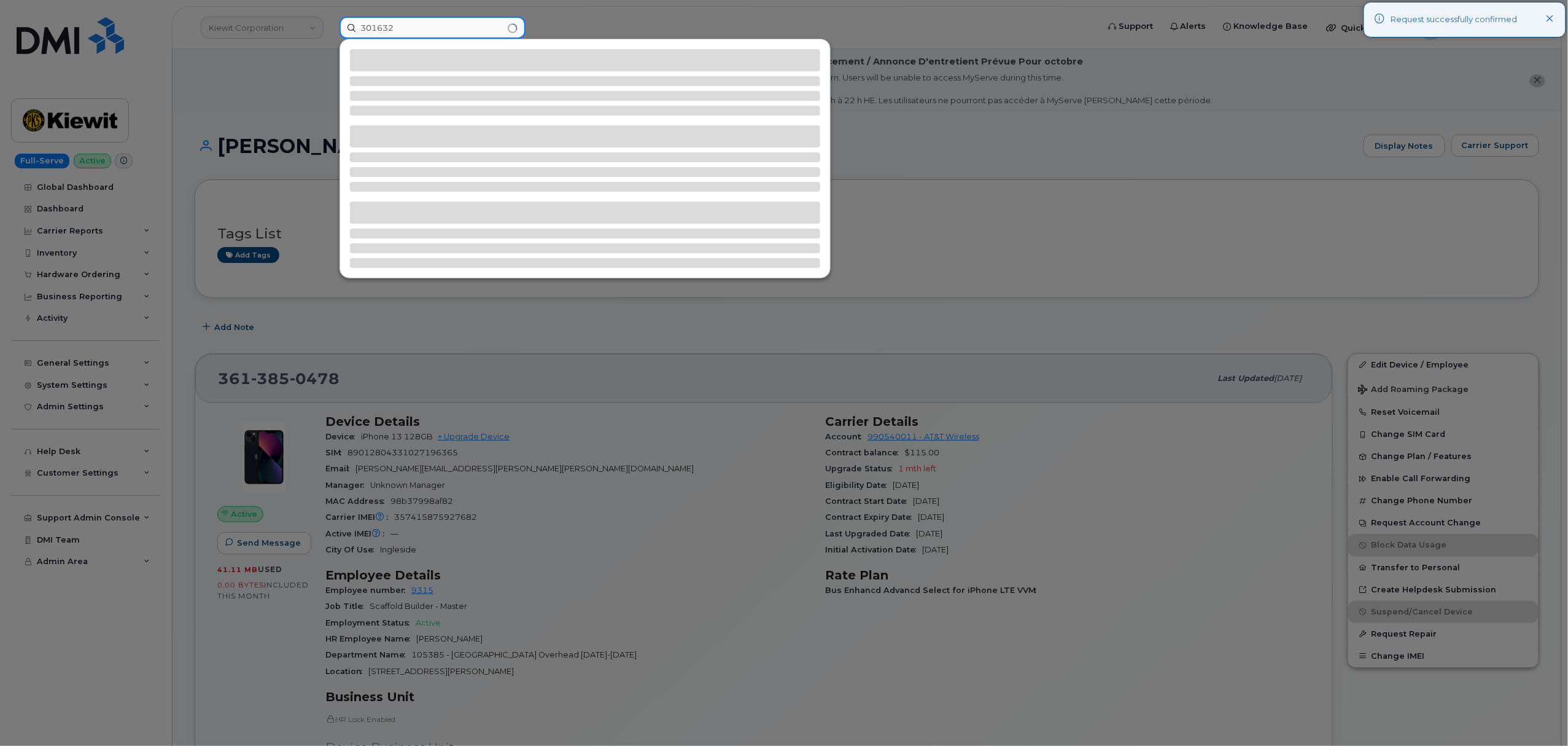
type input "301632"
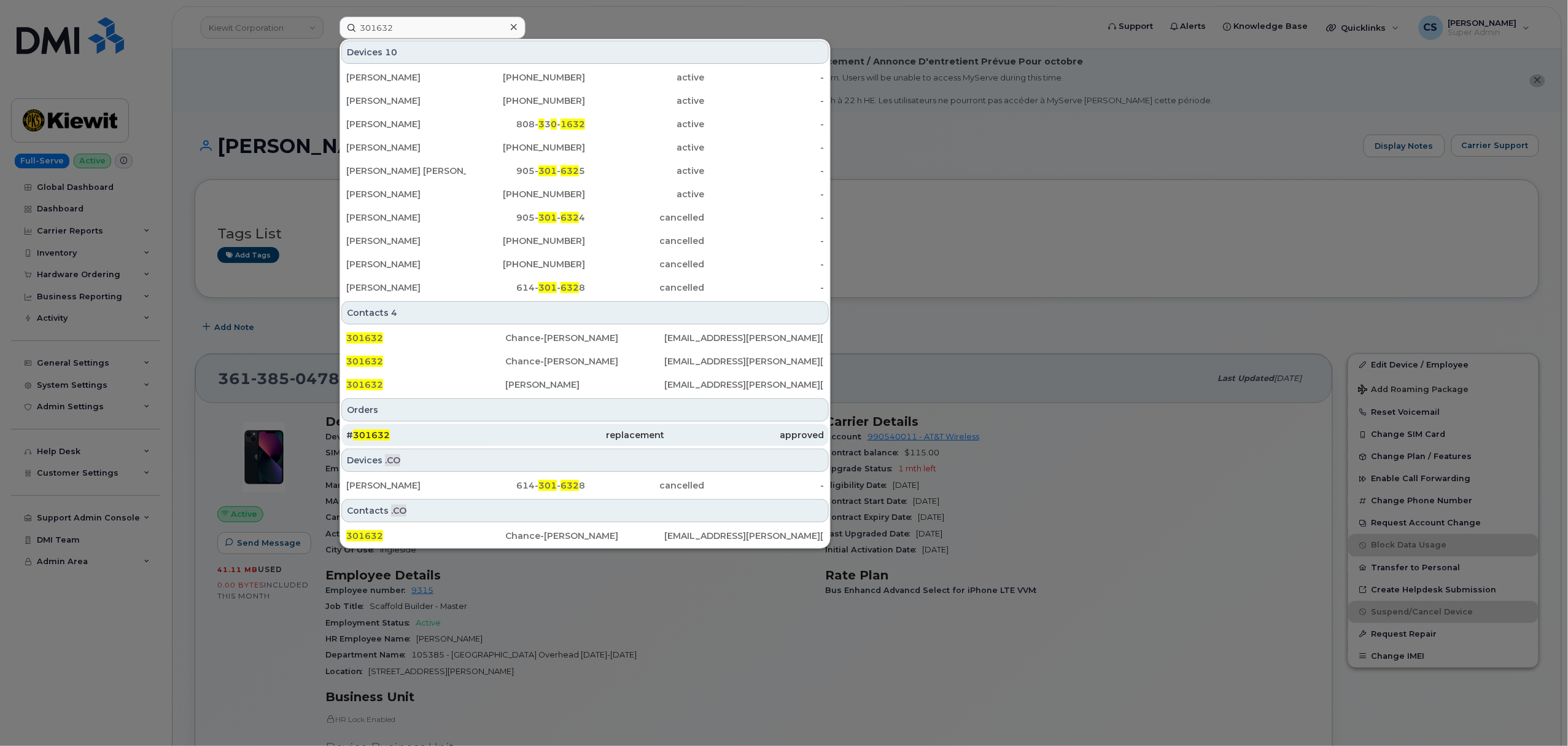
click at [380, 435] on span "301632" at bounding box center [371, 434] width 37 height 11
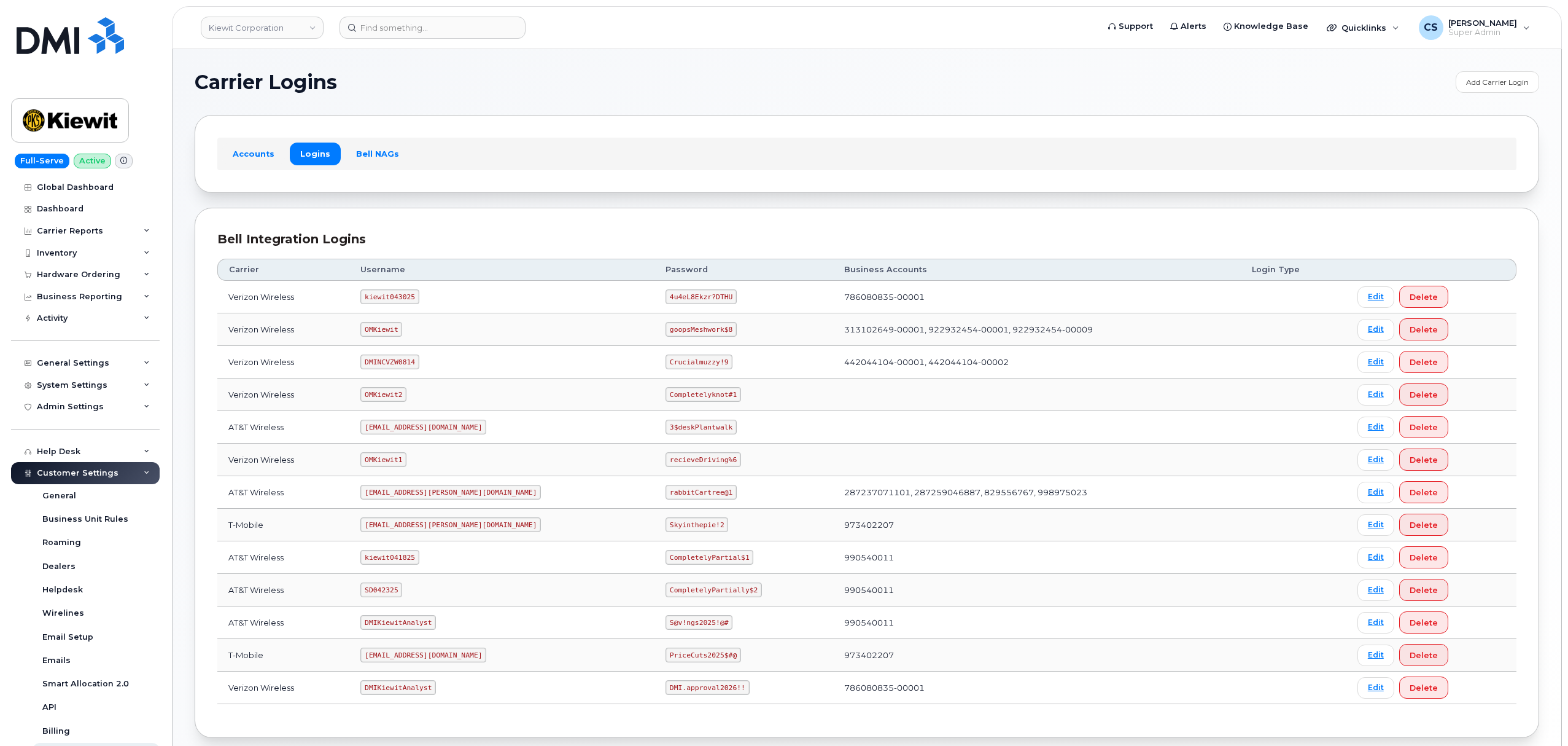
scroll to position [67, 0]
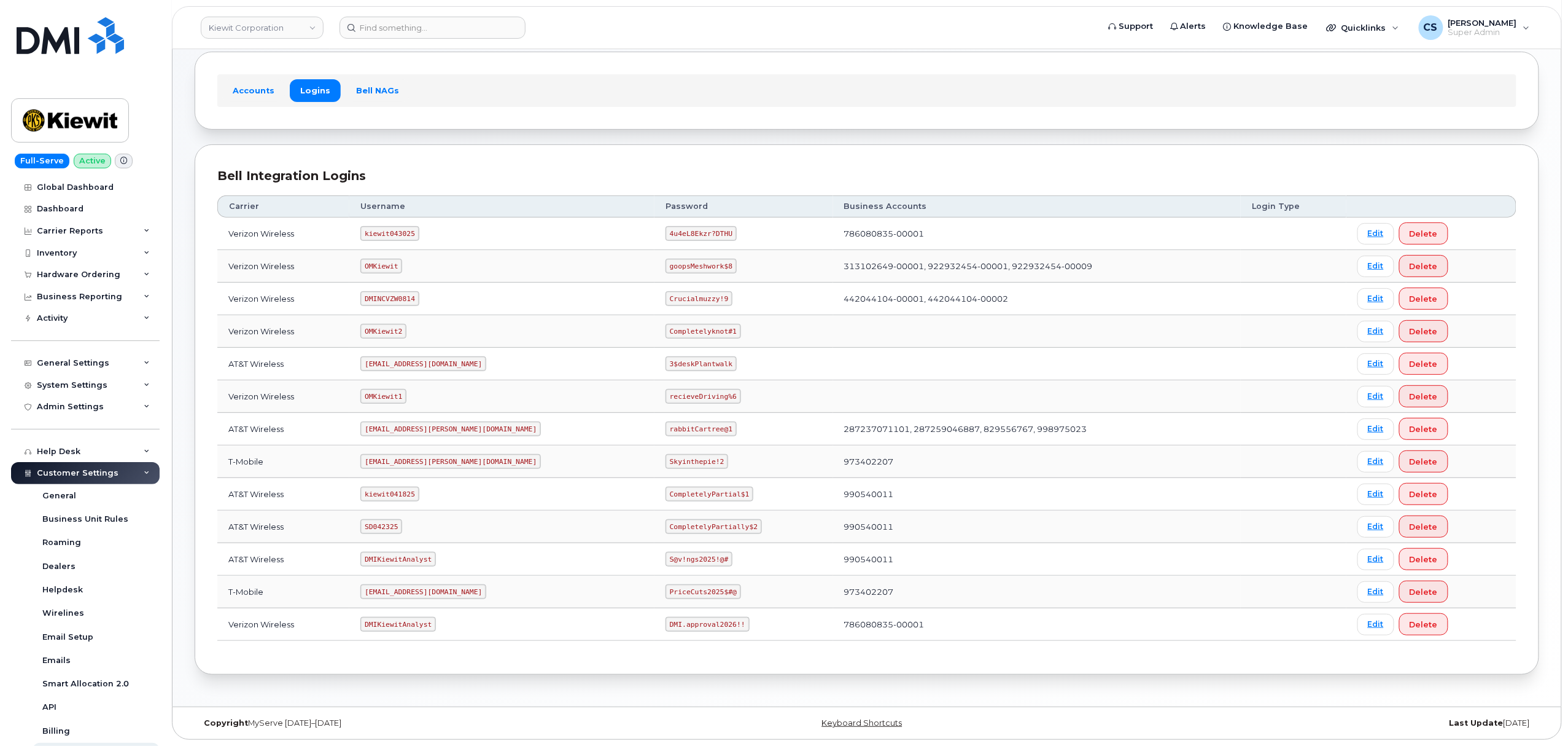
click at [401, 524] on code "SD042325" at bounding box center [380, 526] width 42 height 15
copy code "SD042325"
drag, startPoint x: 695, startPoint y: 523, endPoint x: 599, endPoint y: 523, distance: 96.0
click at [654, 523] on td "CompletelyPartially$2" at bounding box center [743, 527] width 178 height 32
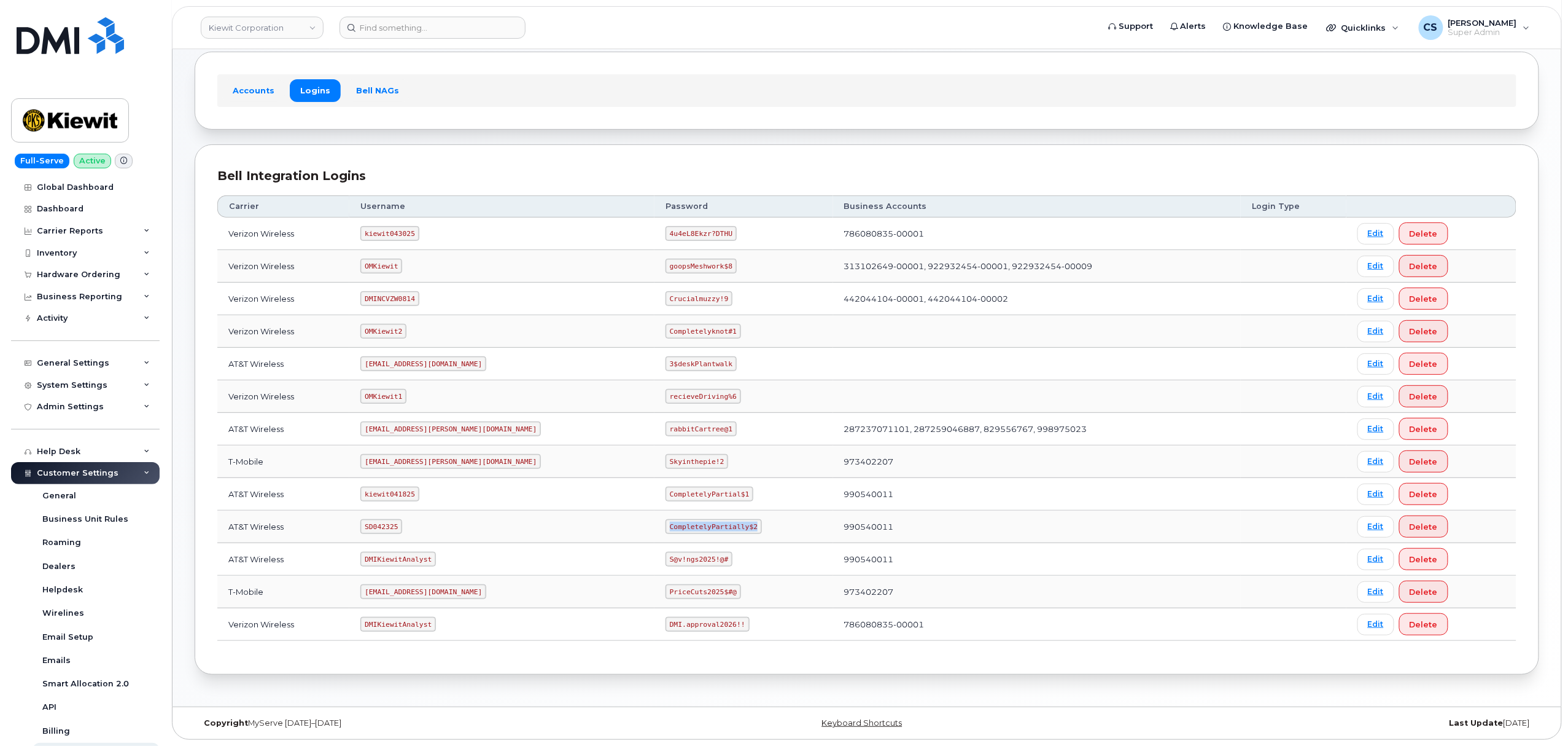
copy code "CompletelyPartially$2"
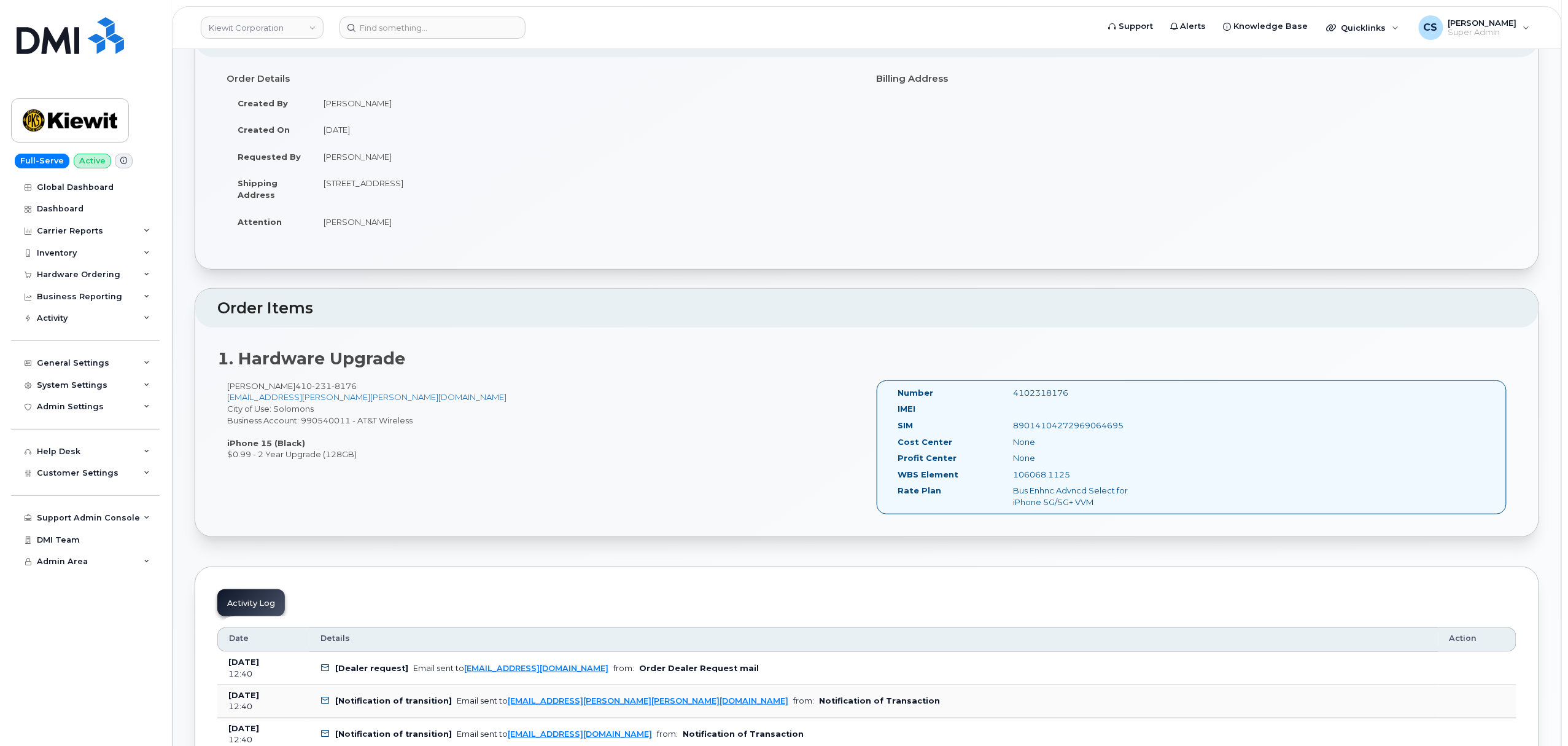
scroll to position [328, 0]
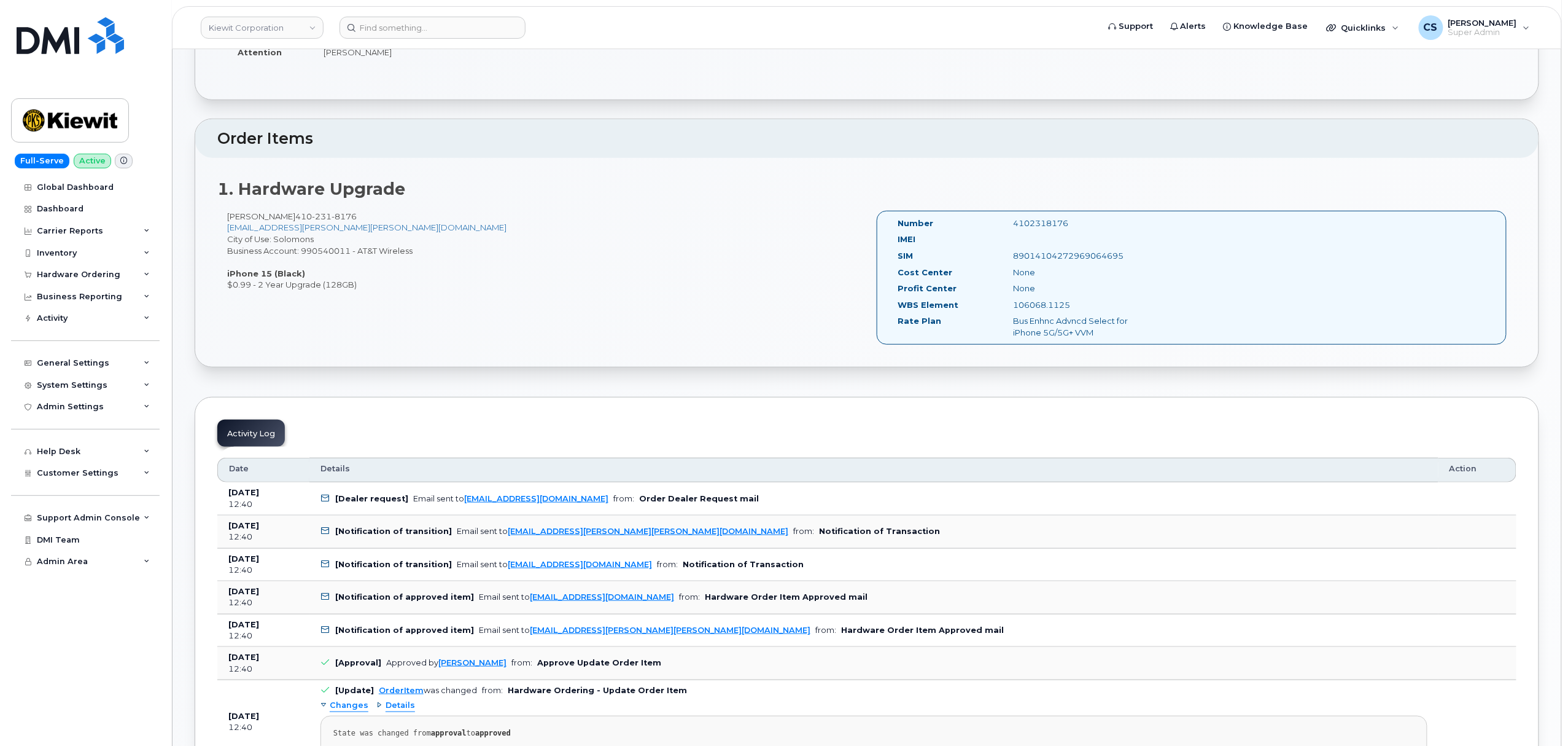
click at [1051, 222] on div "4102318176" at bounding box center [1085, 224] width 162 height 12
copy div "4102318176"
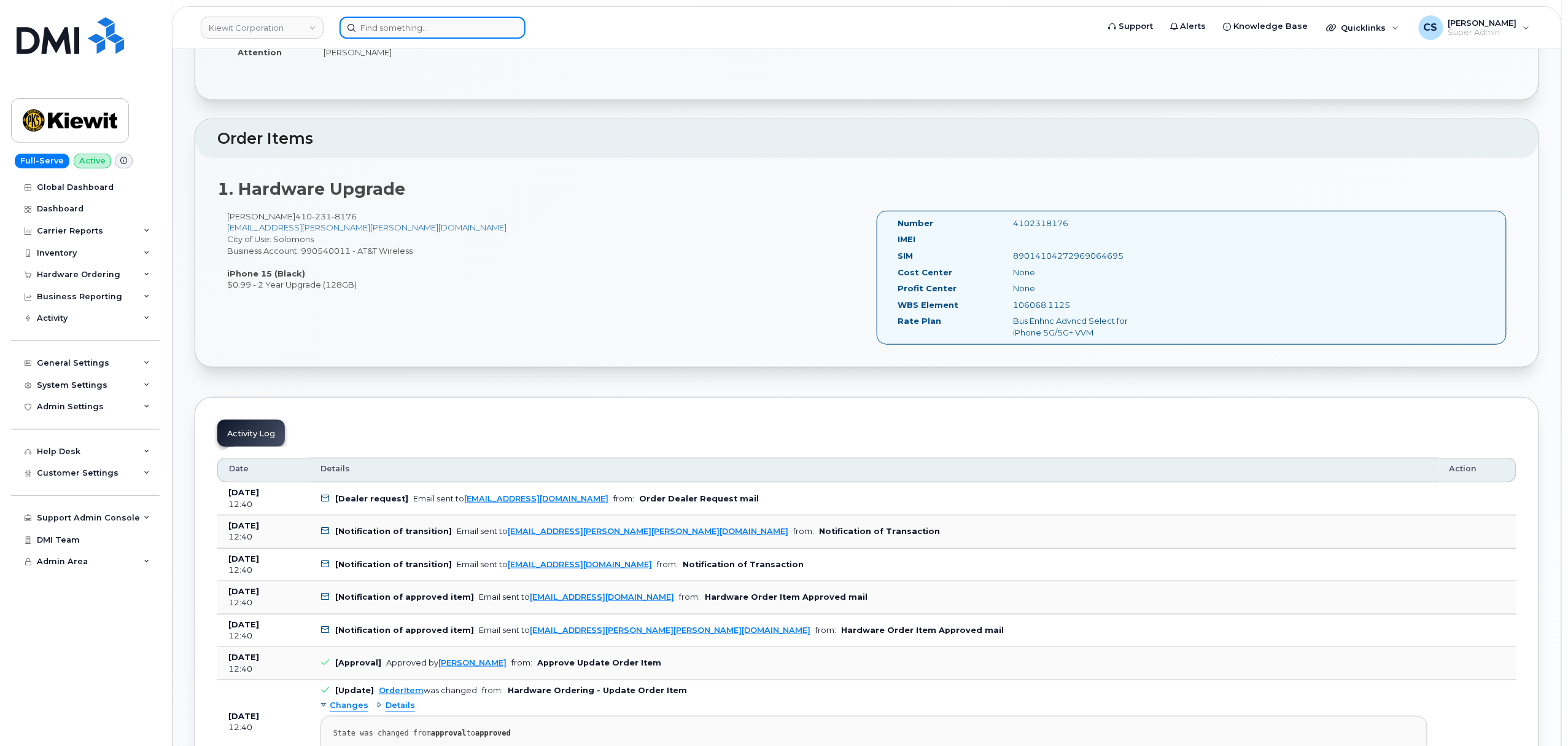
click at [436, 26] on input at bounding box center [433, 27] width 186 height 22
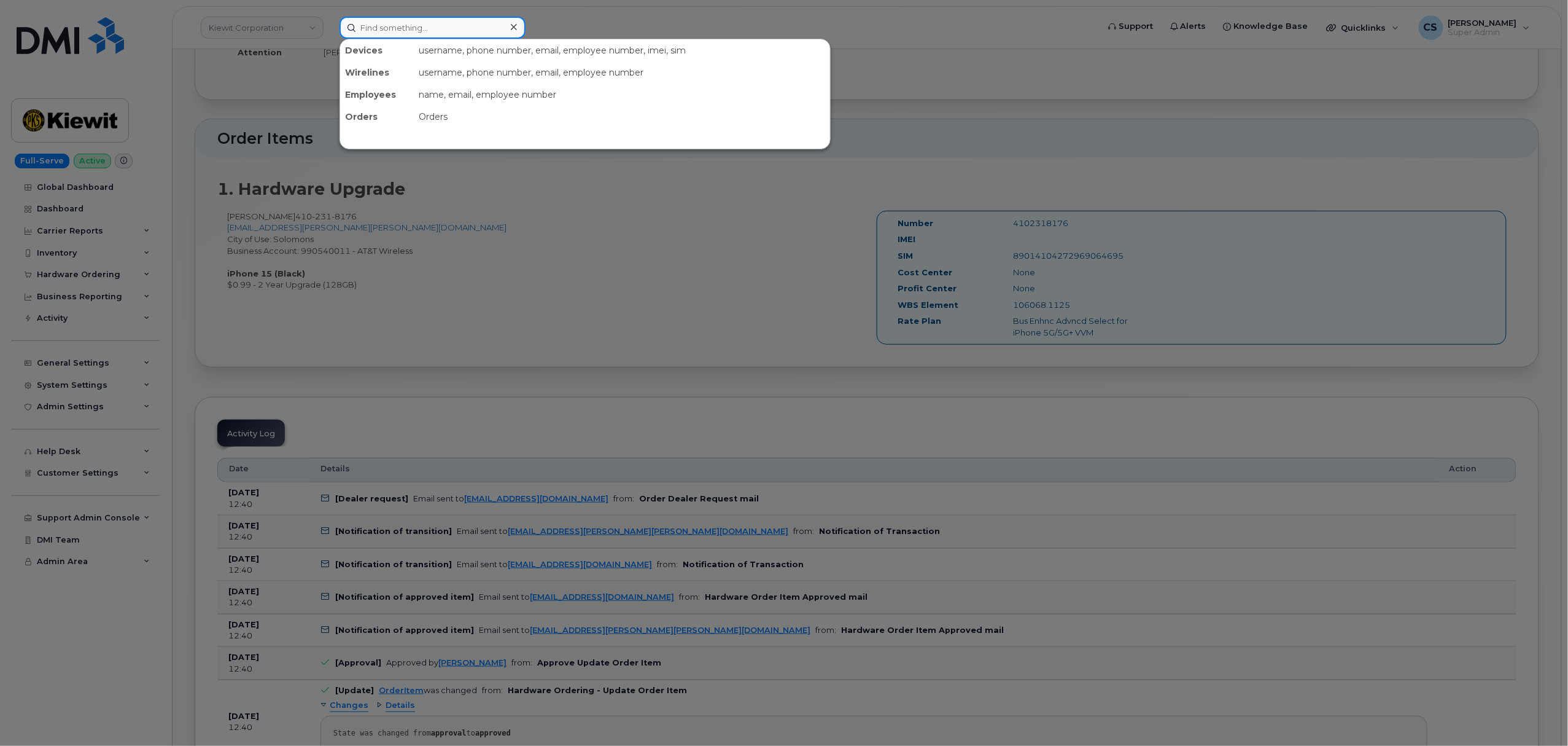
paste input "3618281576"
type input "3618281576"
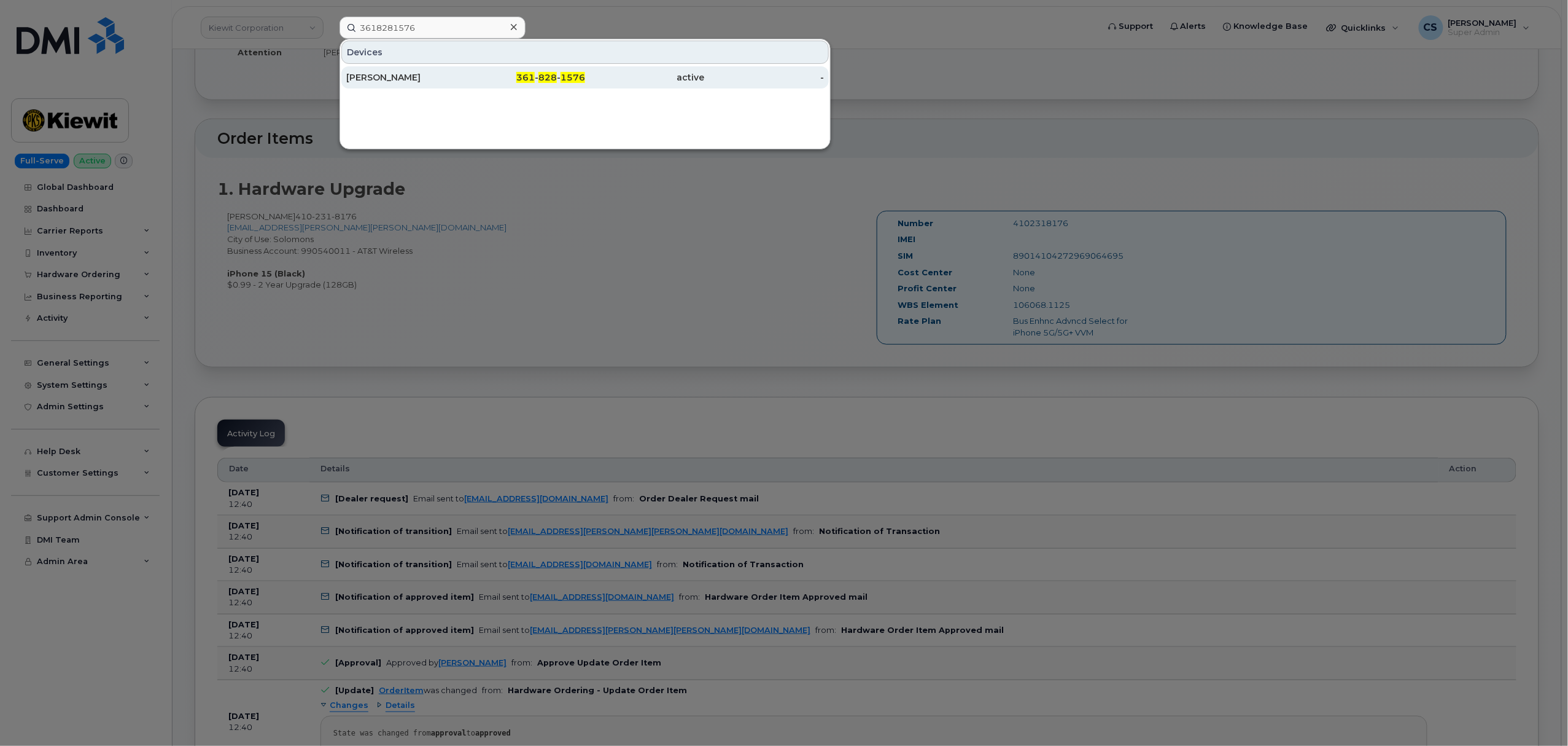
click at [541, 80] on span "828" at bounding box center [548, 77] width 19 height 11
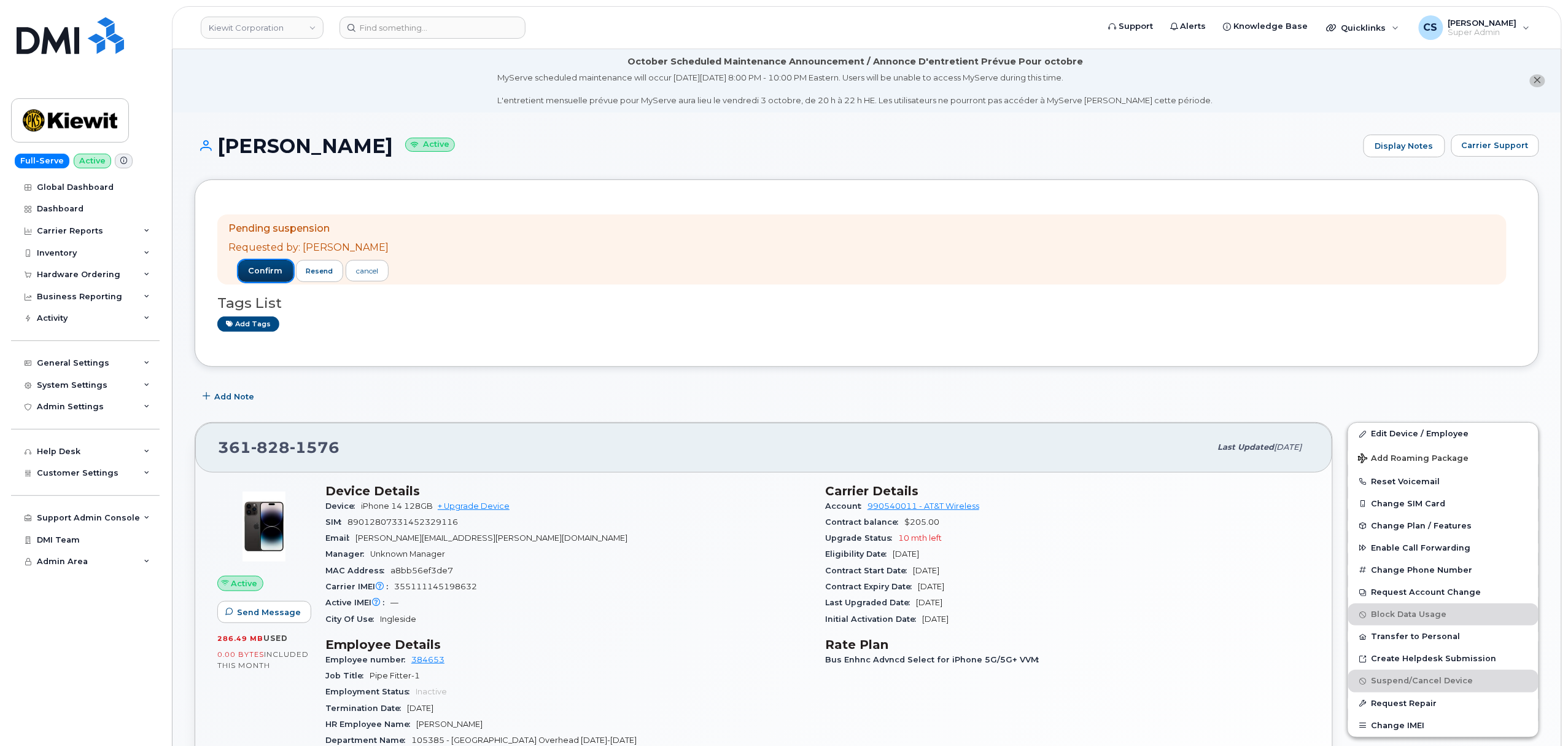
click at [248, 275] on span "confirm" at bounding box center [265, 271] width 34 height 11
